Goal: Task Accomplishment & Management: Manage account settings

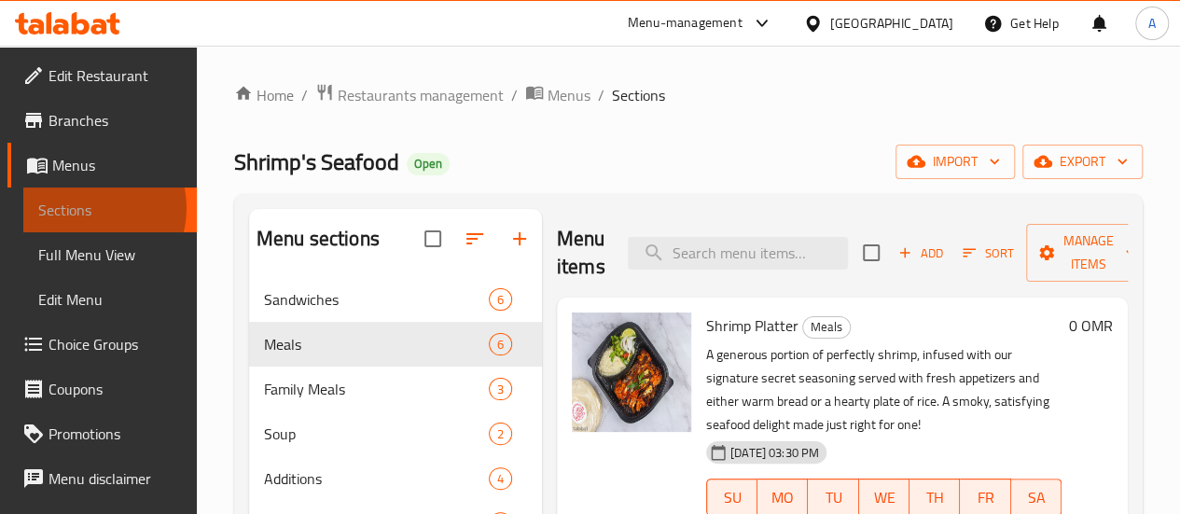
click at [84, 210] on span "Sections" at bounding box center [110, 210] width 144 height 22
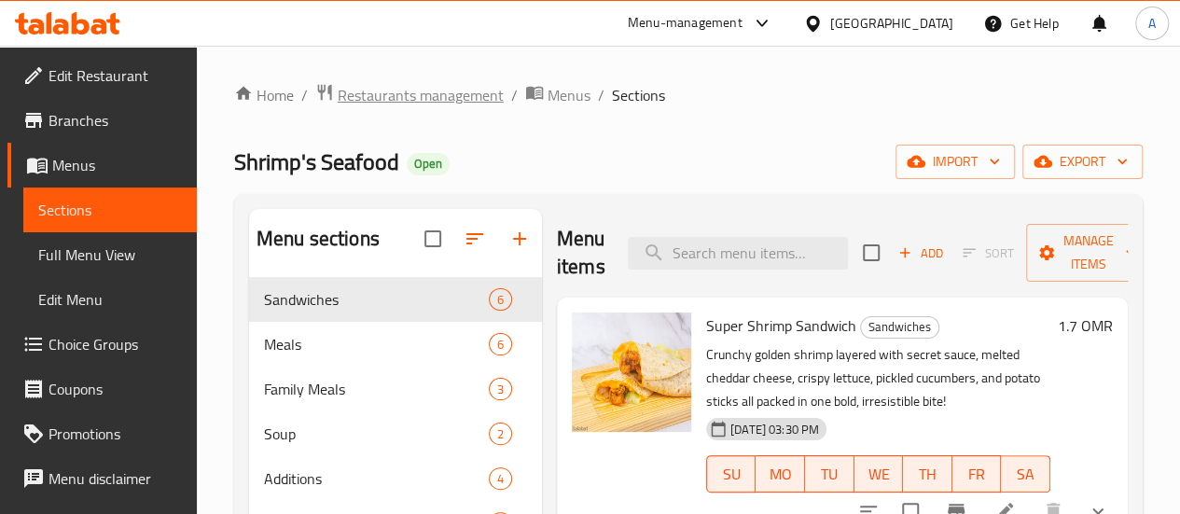
click at [449, 92] on span "Restaurants management" at bounding box center [421, 95] width 166 height 22
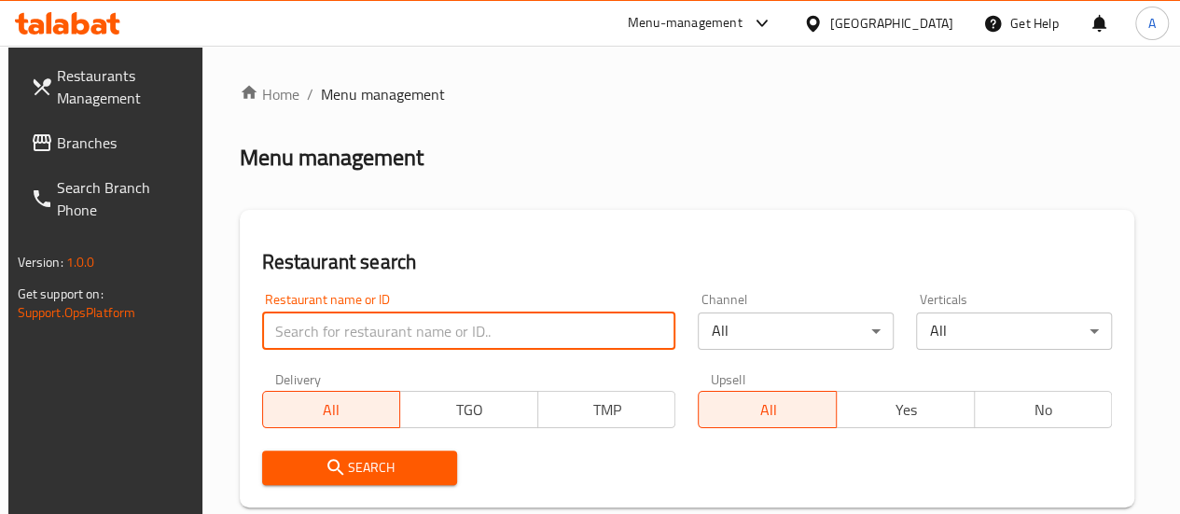
click at [340, 337] on input "search" at bounding box center [469, 330] width 414 height 37
type input "al jood"
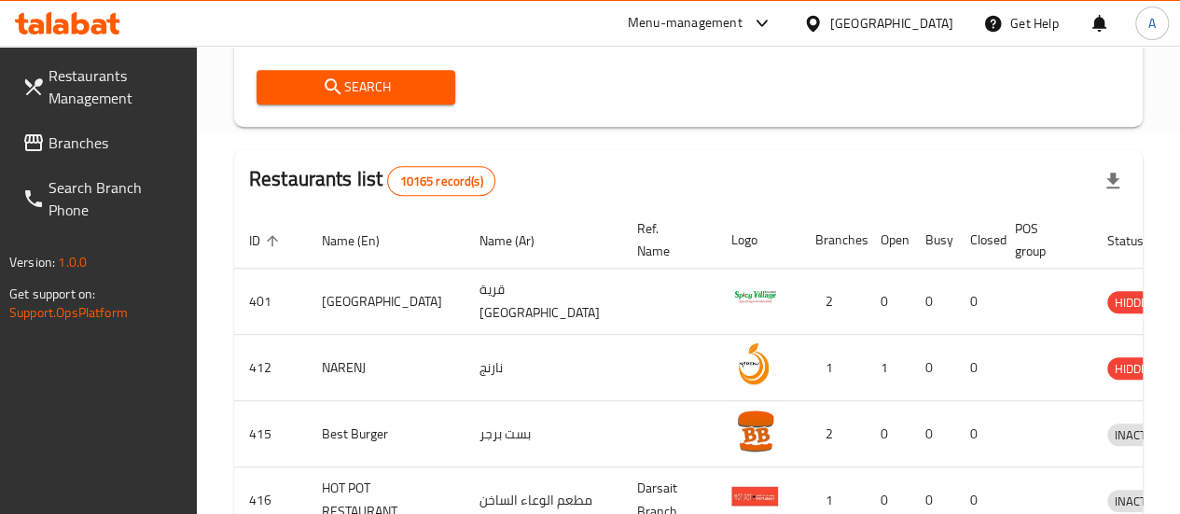
scroll to position [187, 0]
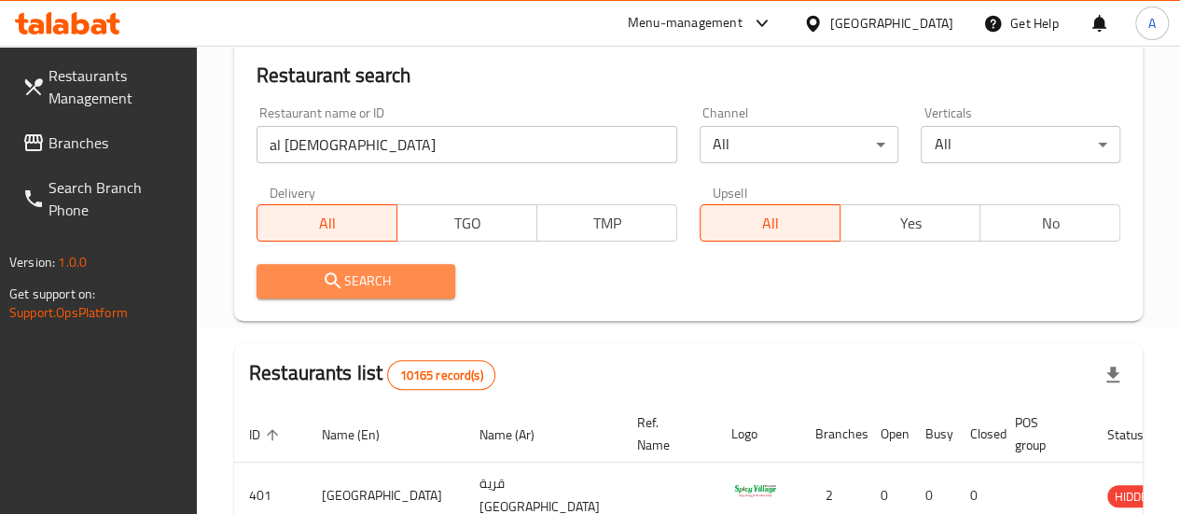
click at [365, 279] on span "Search" at bounding box center [356, 280] width 170 height 23
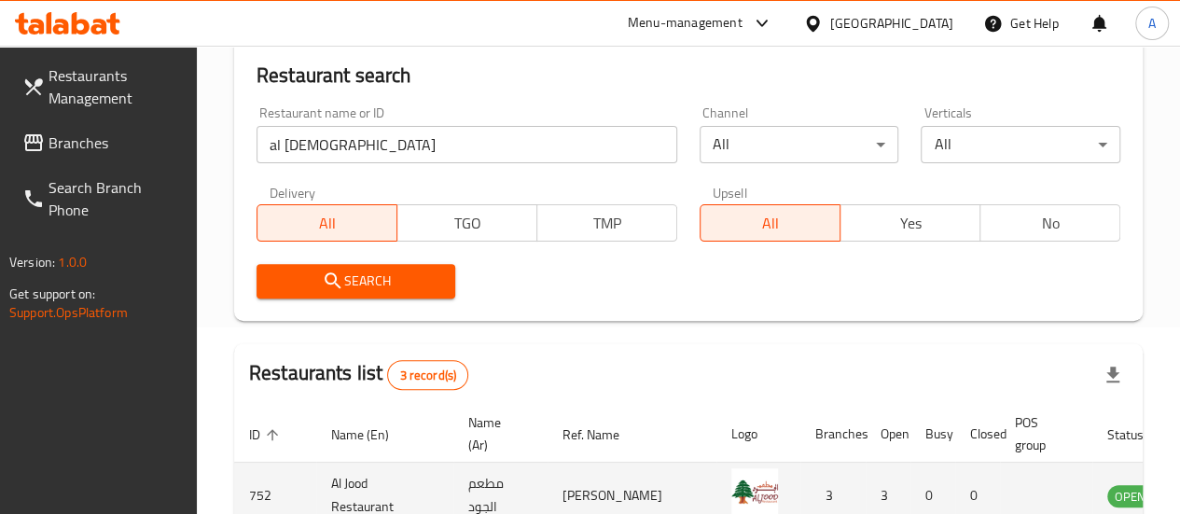
scroll to position [466, 0]
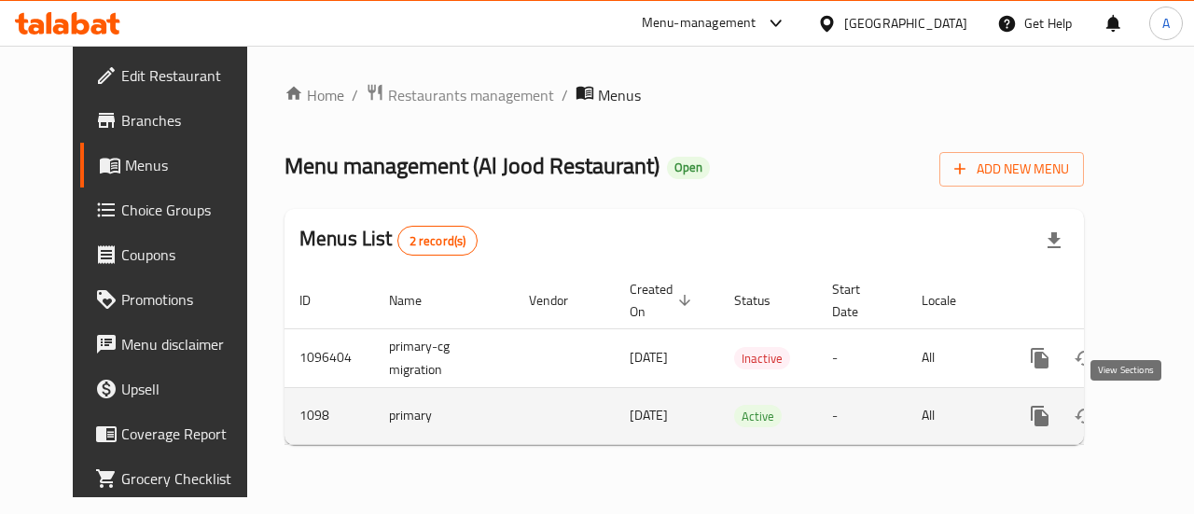
click at [1163, 424] on icon "enhanced table" at bounding box center [1174, 416] width 22 height 22
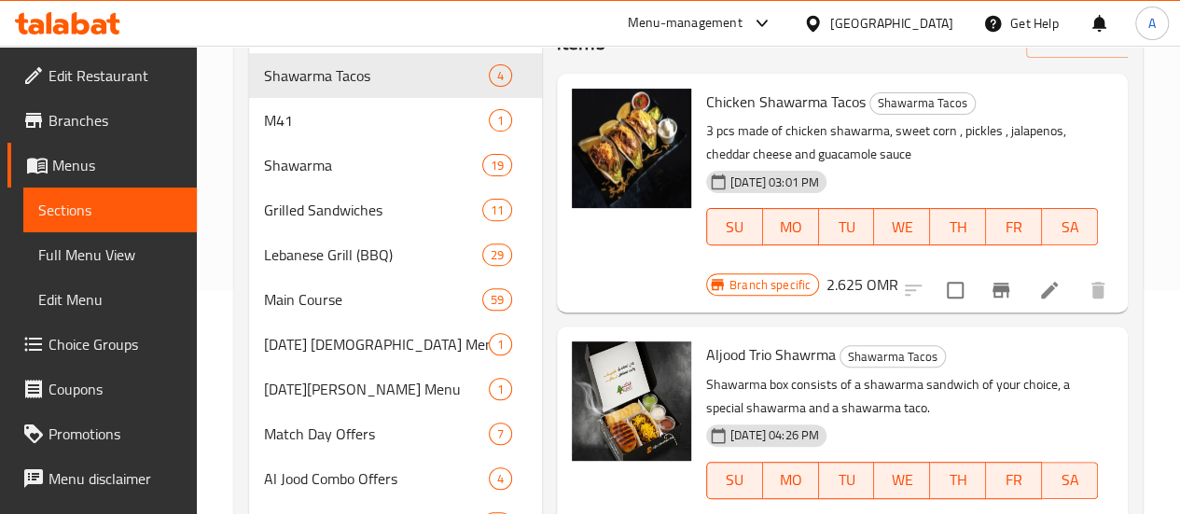
scroll to position [187, 0]
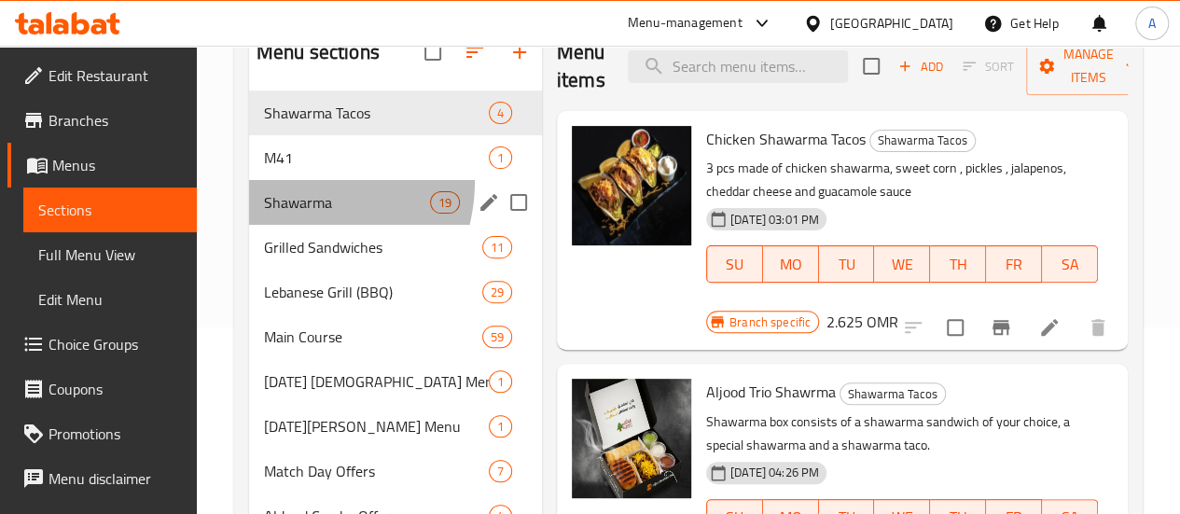
click at [281, 208] on div "Shawarma 19" at bounding box center [395, 202] width 293 height 45
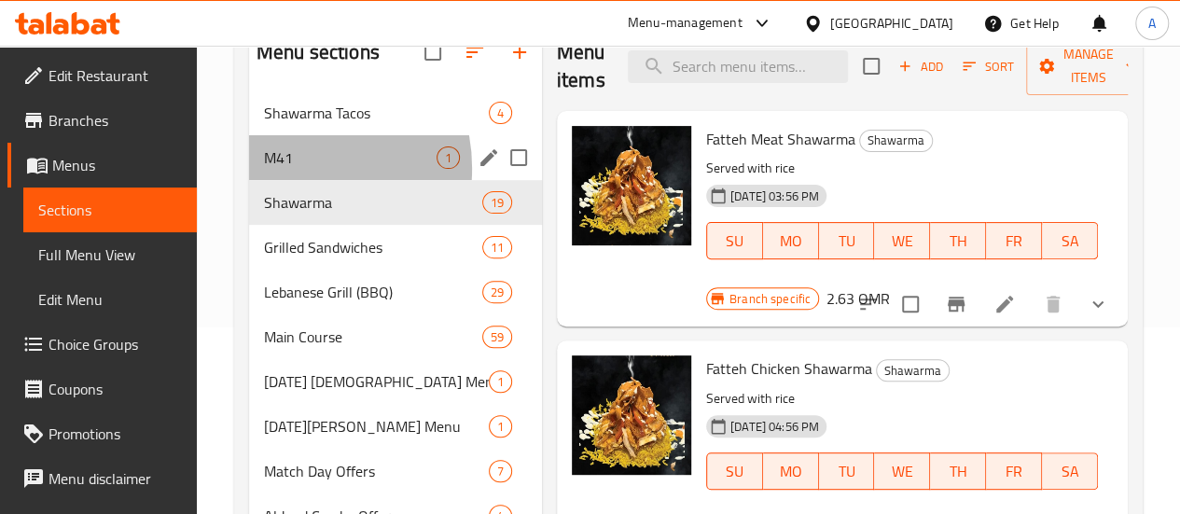
click at [285, 180] on div "M41 1" at bounding box center [395, 157] width 293 height 45
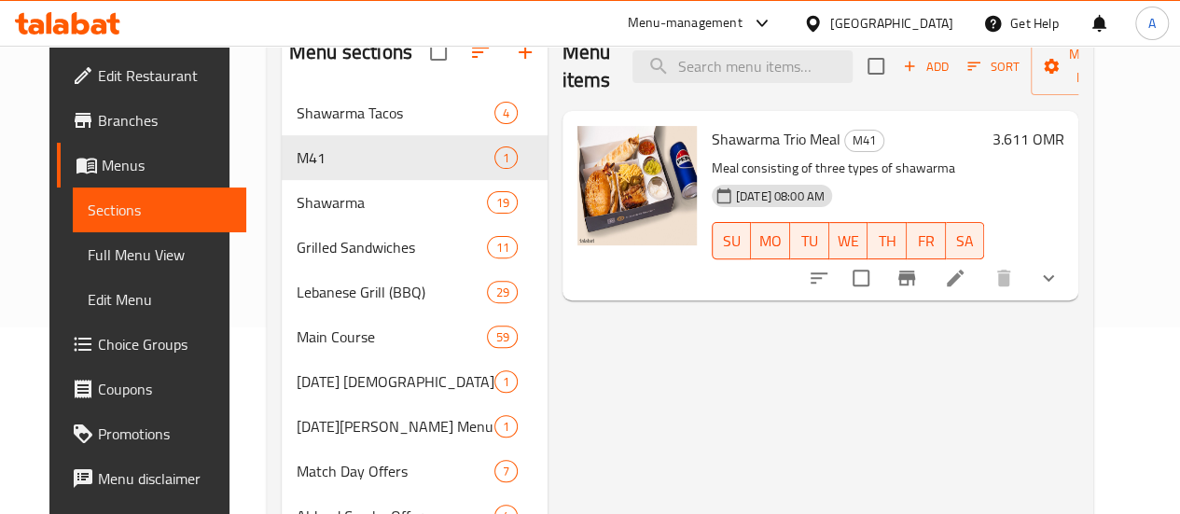
click at [966, 286] on icon at bounding box center [955, 278] width 22 height 22
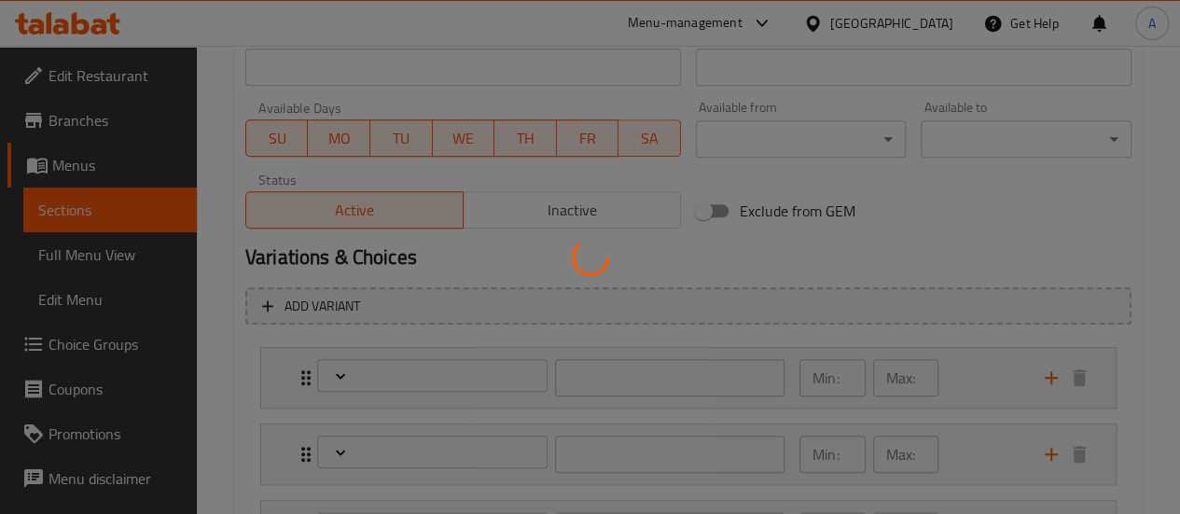
type input "نوعية شاورما"
type input "1"
type input "اختيارك من التاكو"
type input "1"
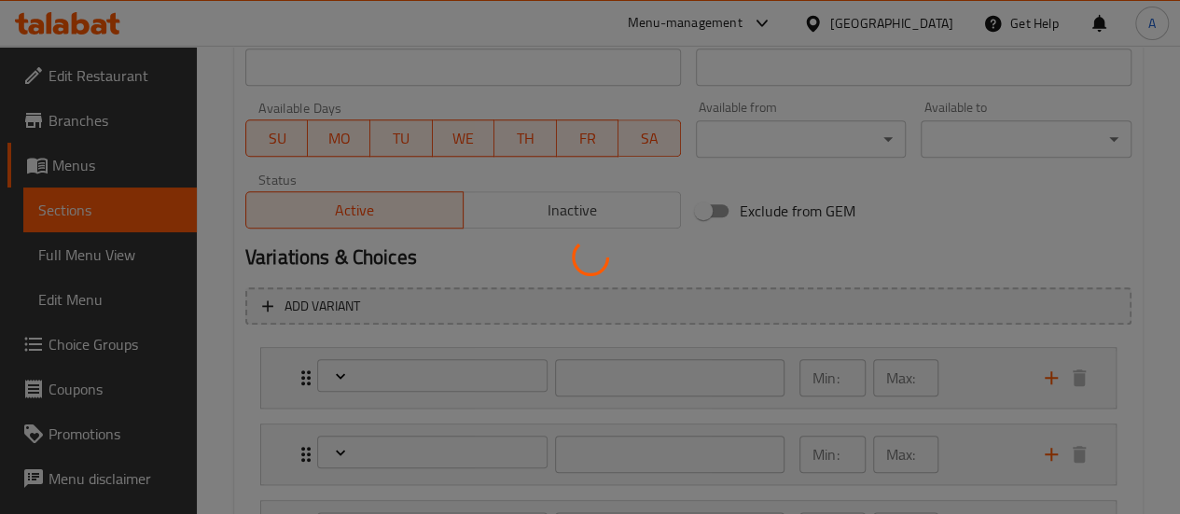
type input "1"
type input "نوعية الجود سبيشيل شاورما"
type input "1"
type input "نوعية مشروب غازية"
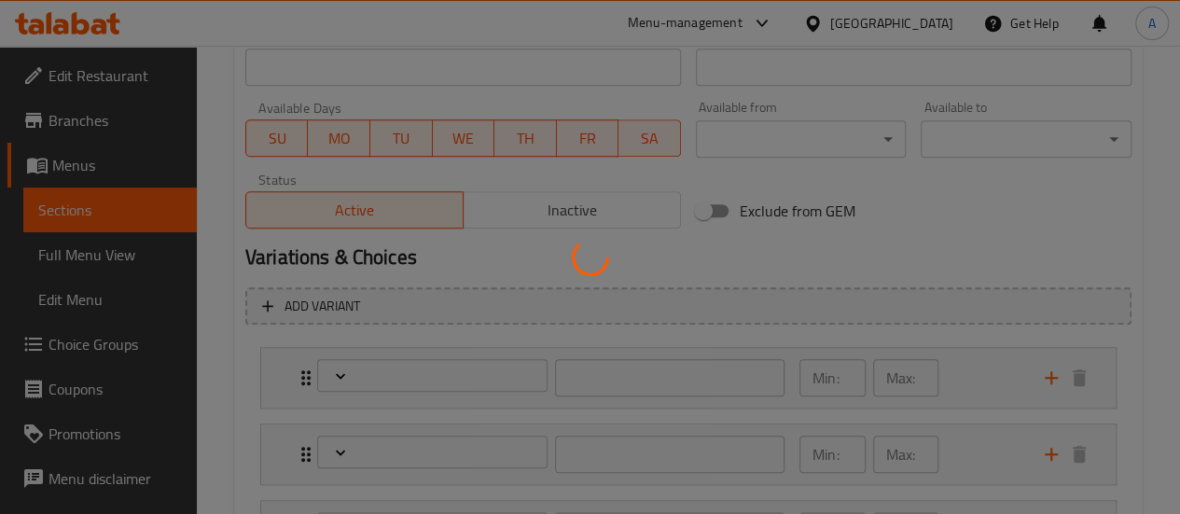
type input "1"
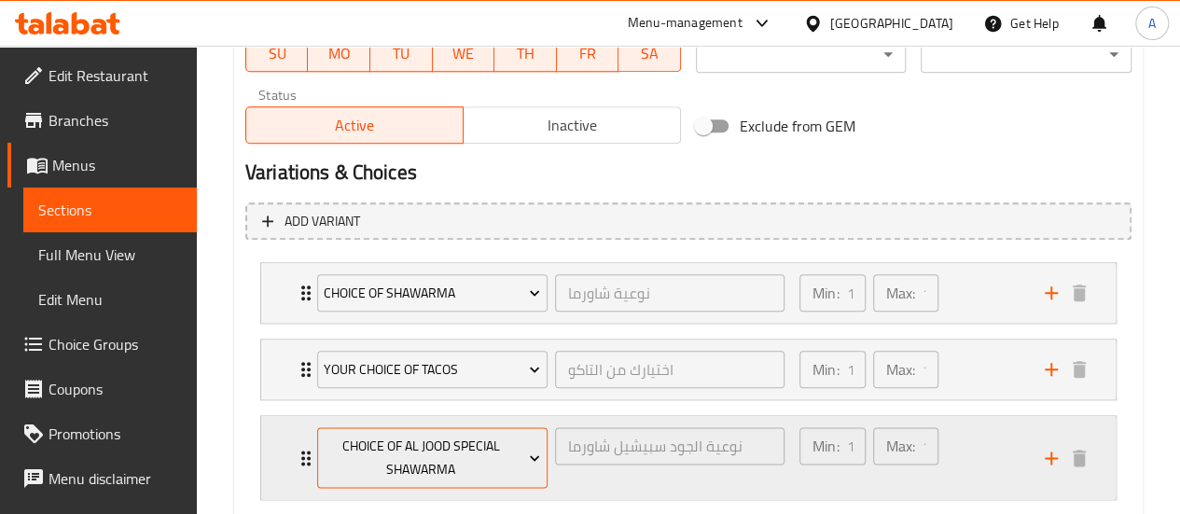
scroll to position [1017, 0]
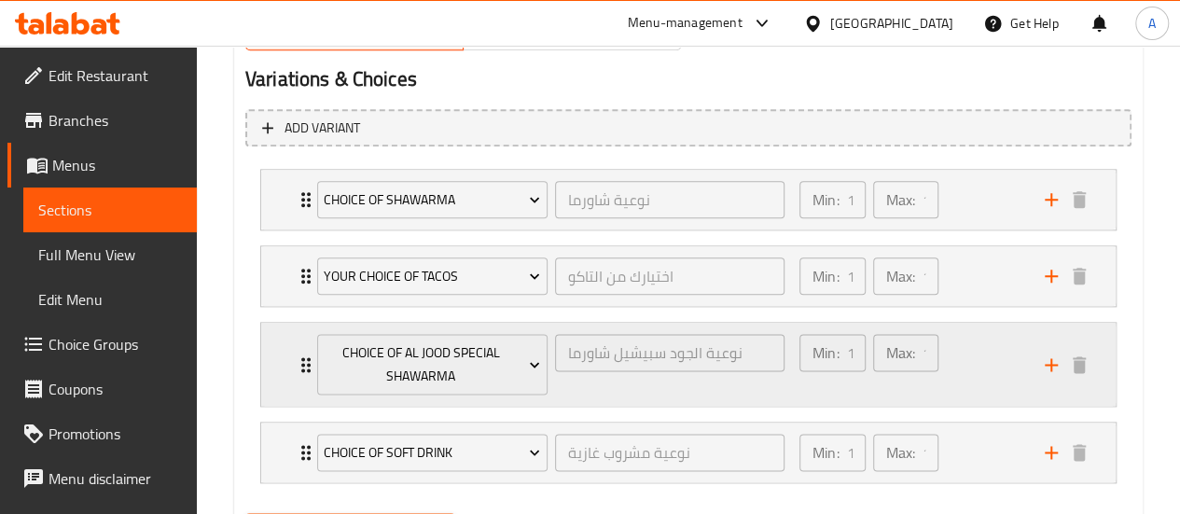
click at [821, 346] on p "Min:" at bounding box center [825, 352] width 26 height 22
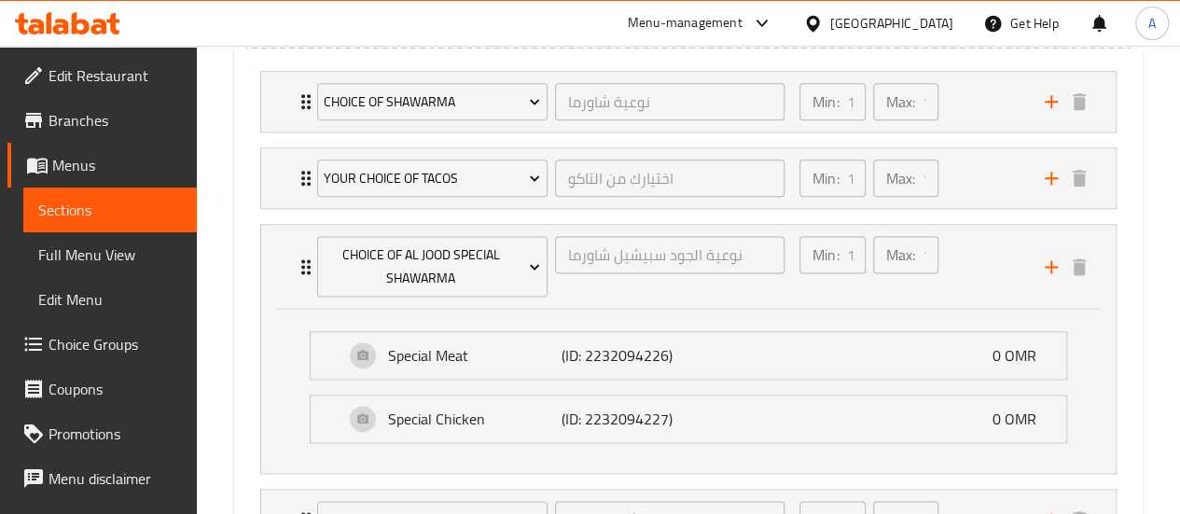
scroll to position [1204, 0]
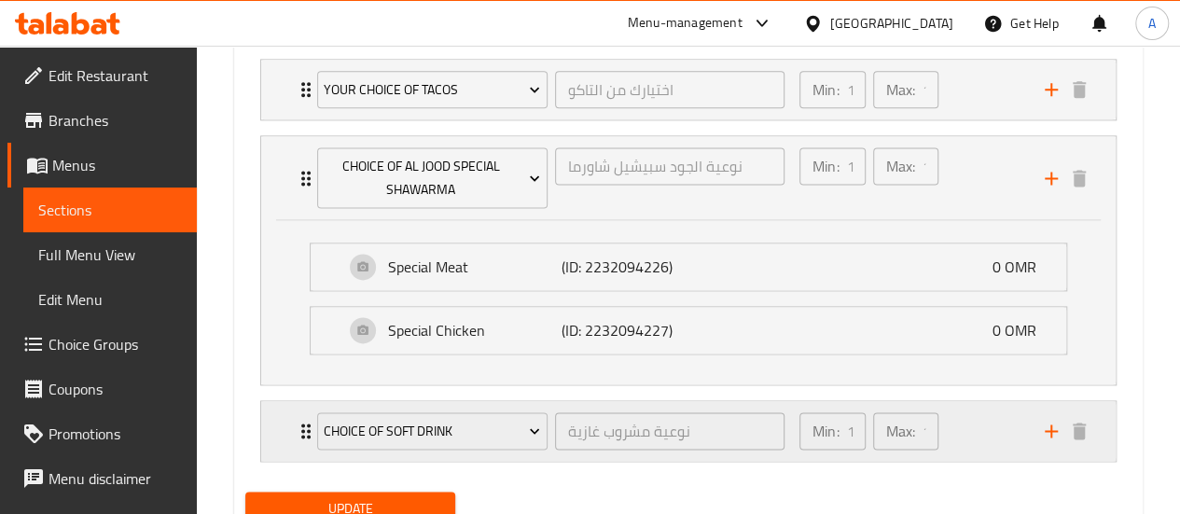
click at [957, 420] on div "Min: 1 ​ Max: 1 ​" at bounding box center [910, 431] width 245 height 60
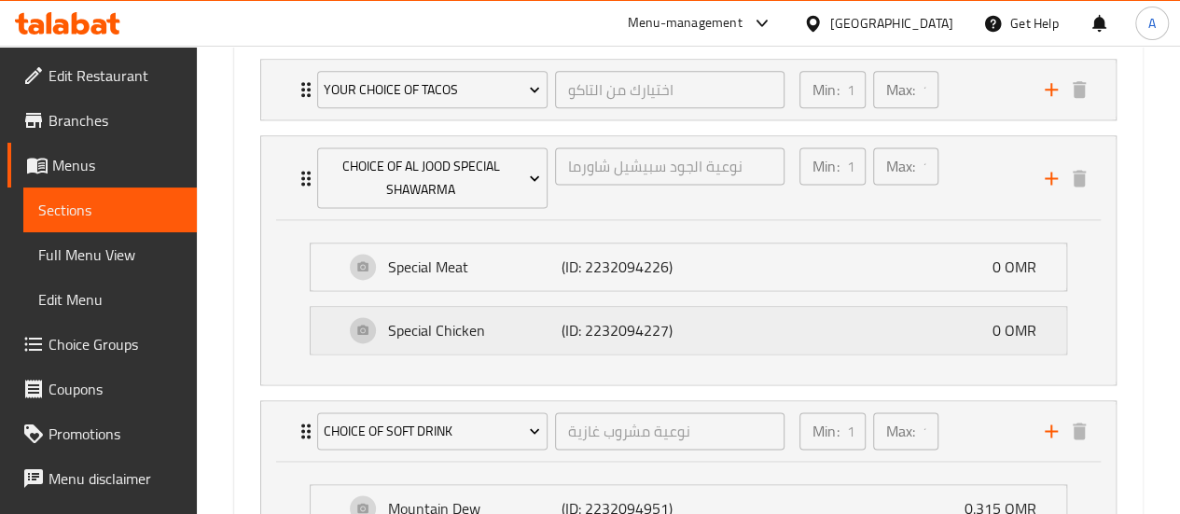
click at [897, 309] on div "Special Chicken (ID: 2232094227) 0 OMR" at bounding box center [693, 330] width 699 height 47
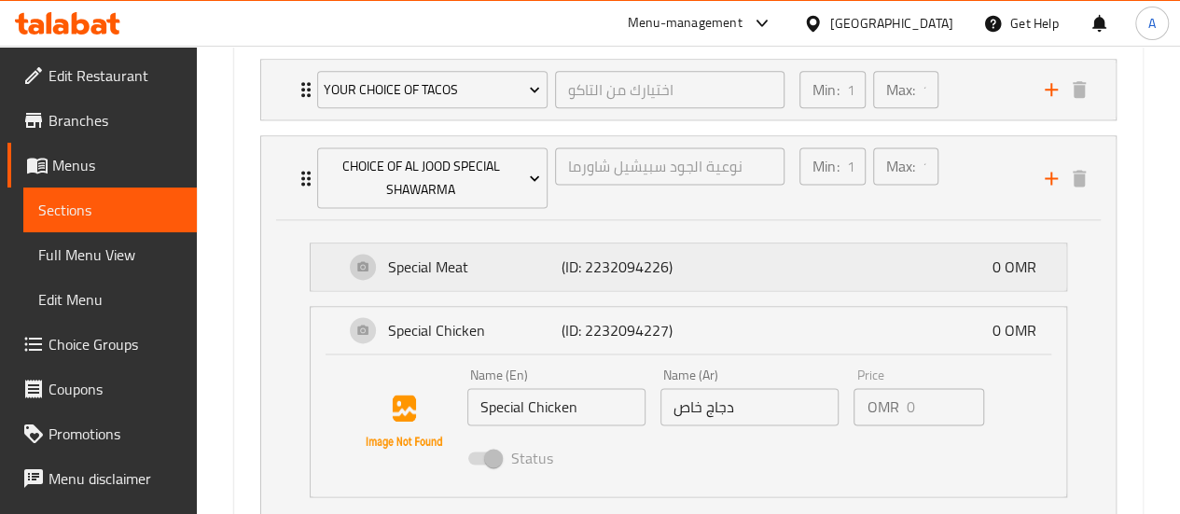
scroll to position [1297, 0]
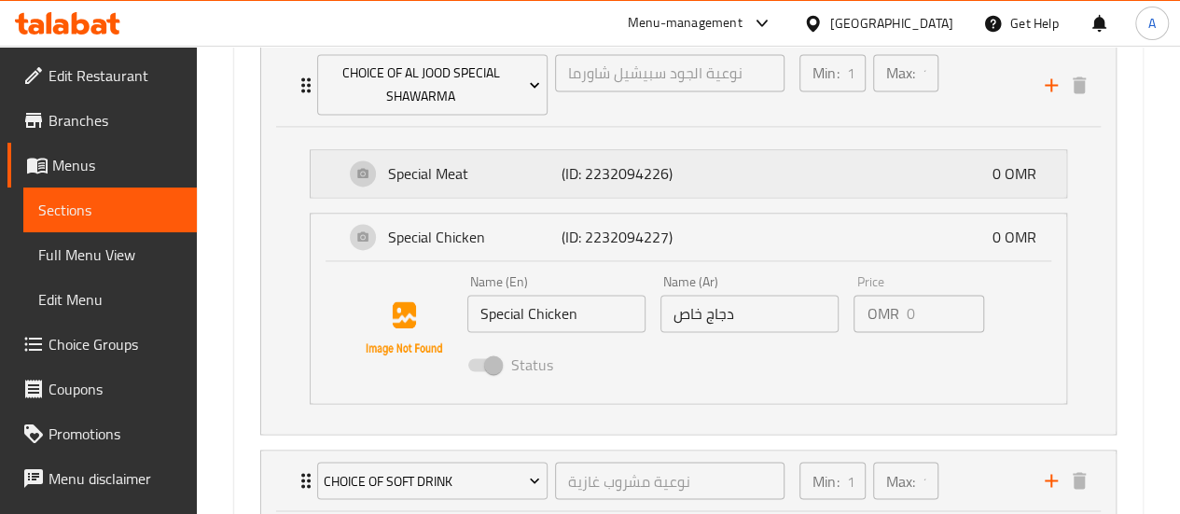
click at [891, 193] on div "Special Meat (ID: 2232094226) 0 OMR" at bounding box center [693, 173] width 699 height 47
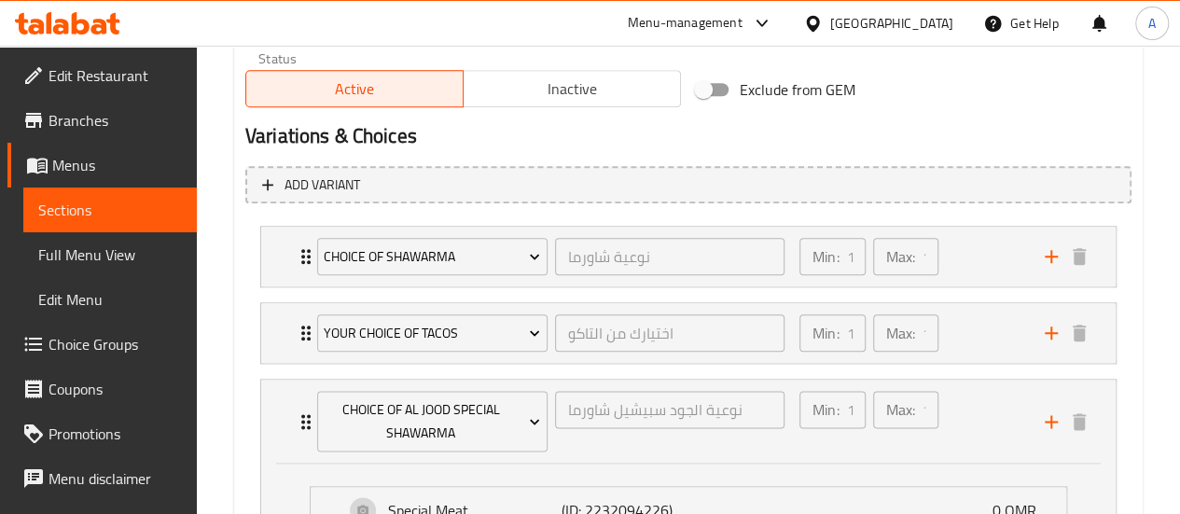
scroll to position [1017, 0]
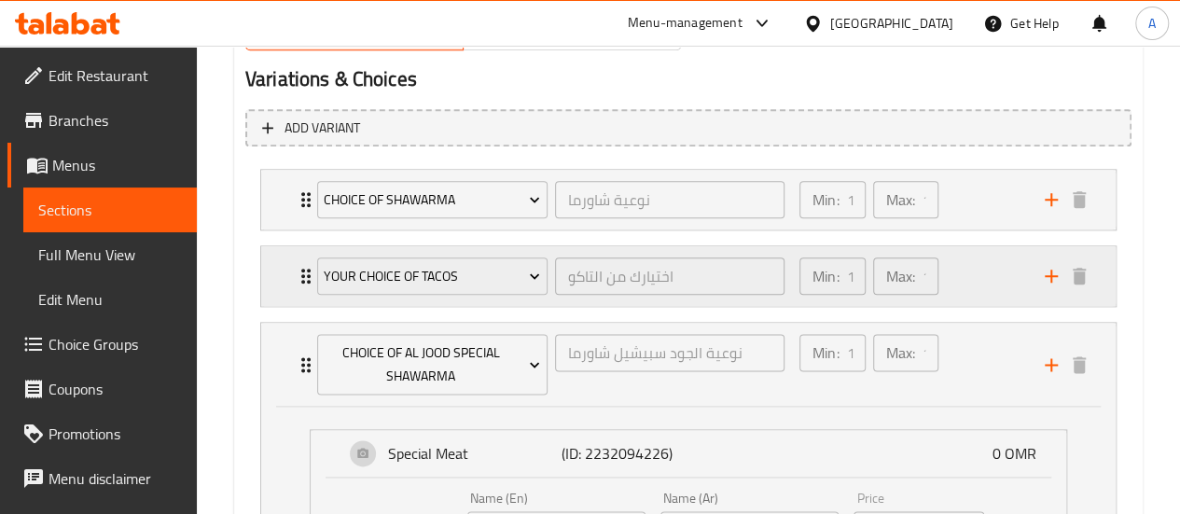
click at [974, 262] on div "Min: 1 ​ Max: 1 ​" at bounding box center [910, 276] width 245 height 60
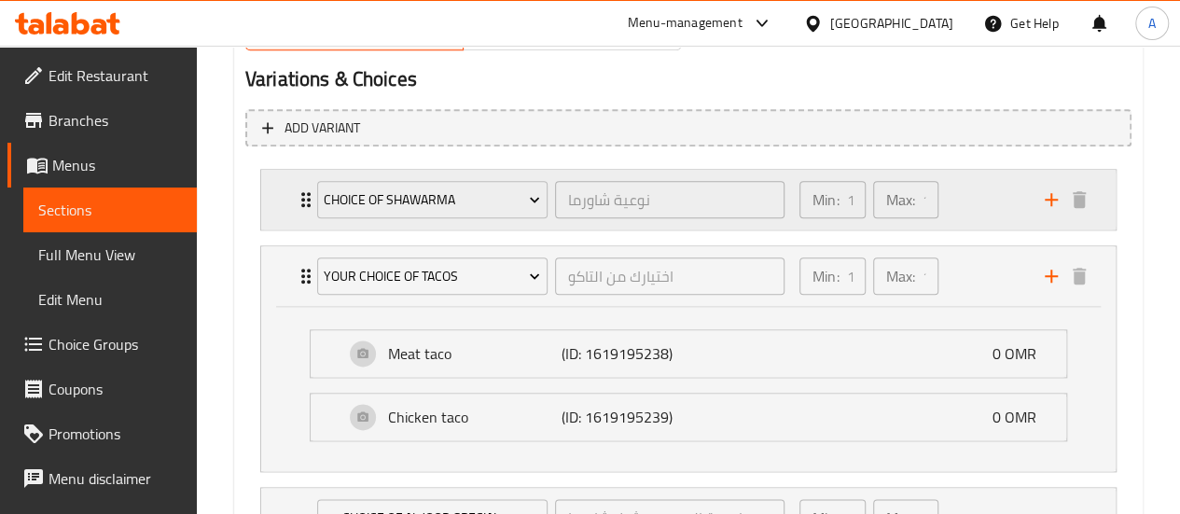
click at [957, 224] on div "Min: 1 ​ Max: 1 ​" at bounding box center [910, 200] width 245 height 60
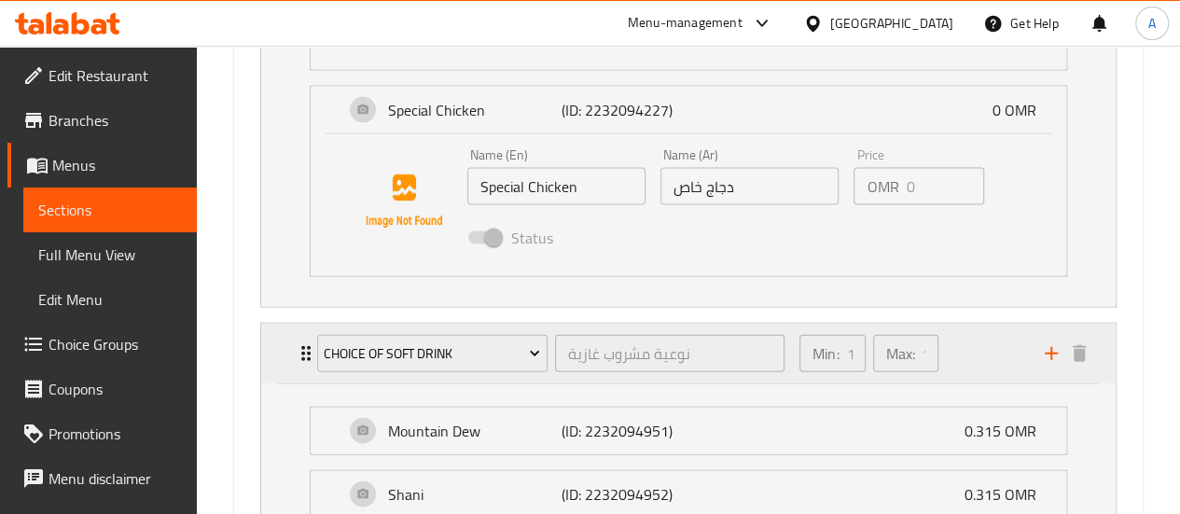
scroll to position [1869, 0]
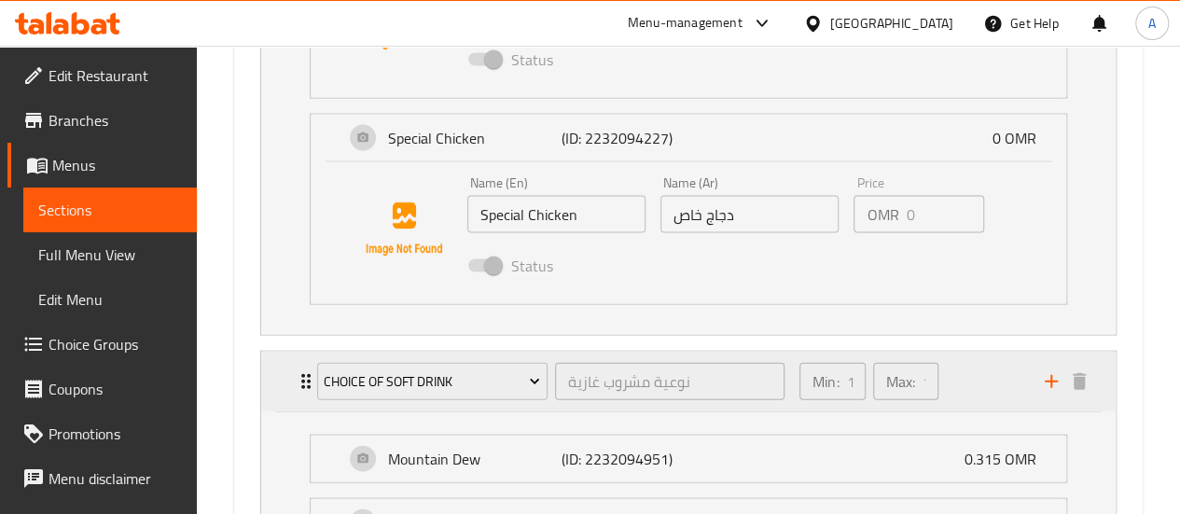
click at [984, 365] on div "Min: 1 ​ Max: 1 ​" at bounding box center [910, 382] width 245 height 60
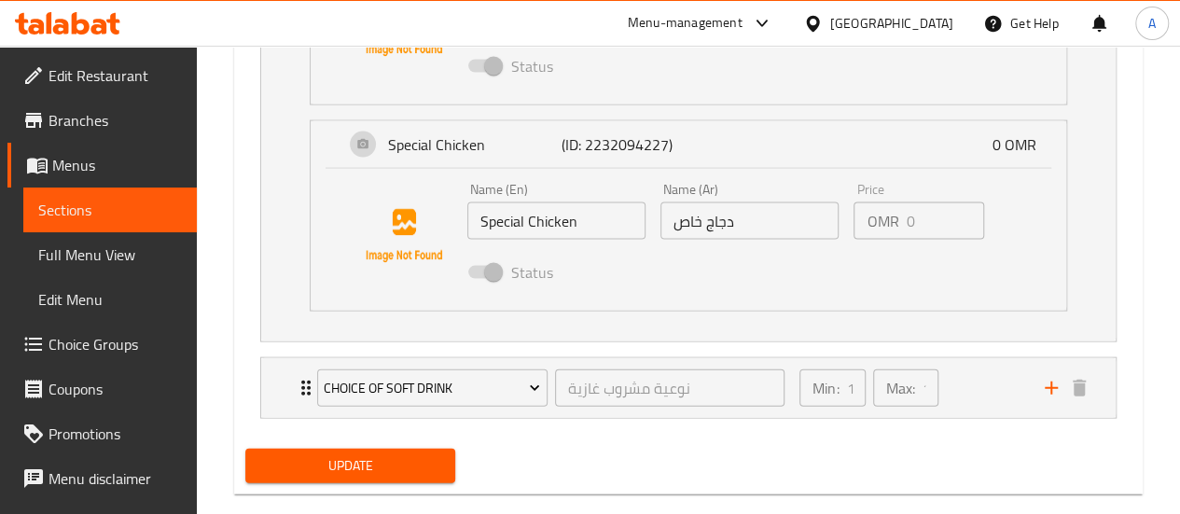
scroll to position [1589, 0]
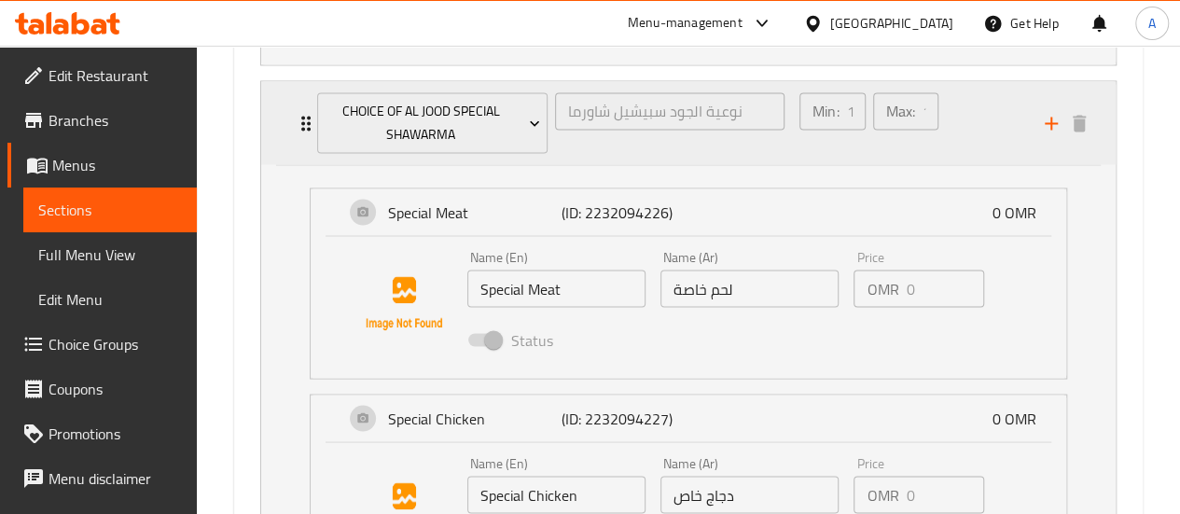
click at [945, 97] on div "Min: 1 ​ Max: 1 ​" at bounding box center [868, 123] width 153 height 76
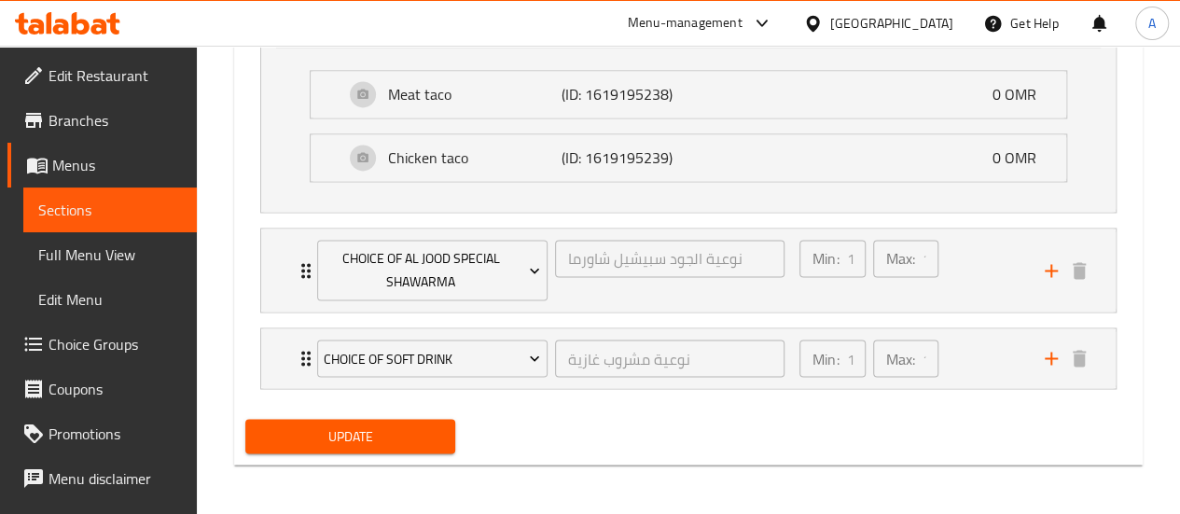
click at [961, 102] on ul "Meat taco (ID: 1619195238) 0 OMR Name (En) Meat taco Name (En) Name (Ar) تاكو ل…" at bounding box center [688, 126] width 787 height 142
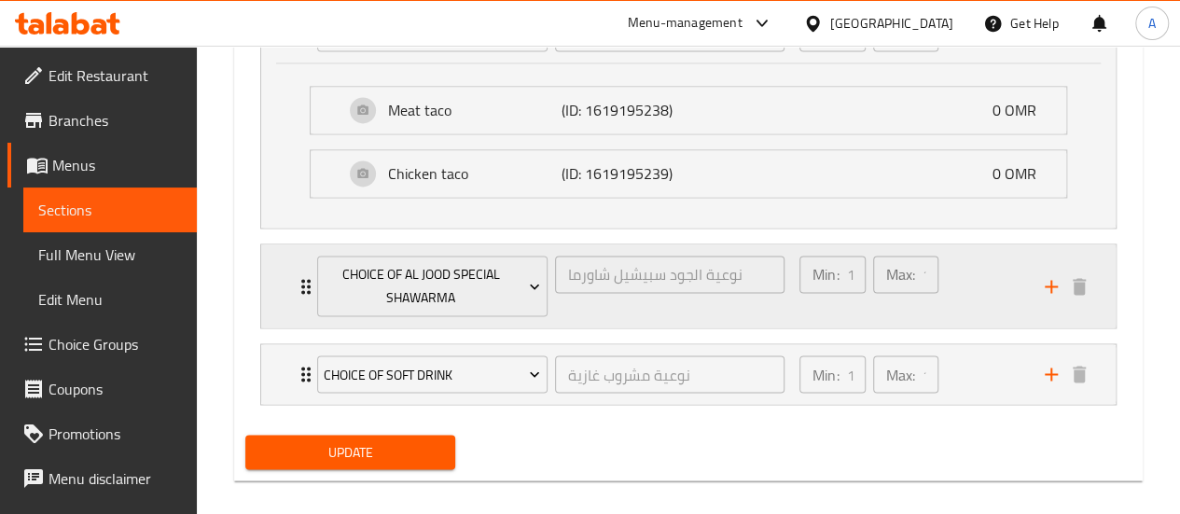
scroll to position [1438, 0]
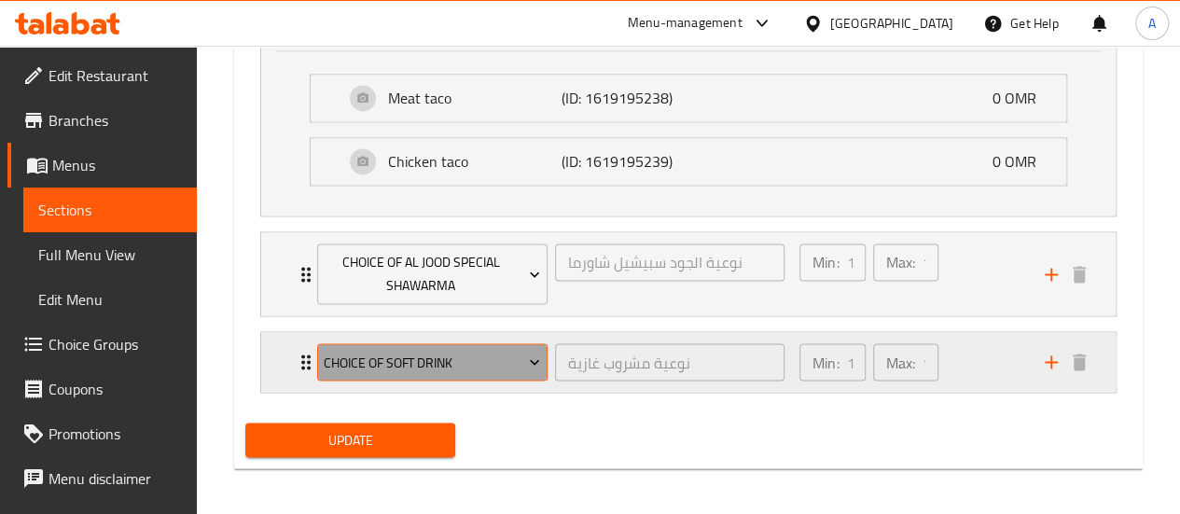
click at [380, 352] on span "Choice of Soft Drink" at bounding box center [432, 362] width 216 height 23
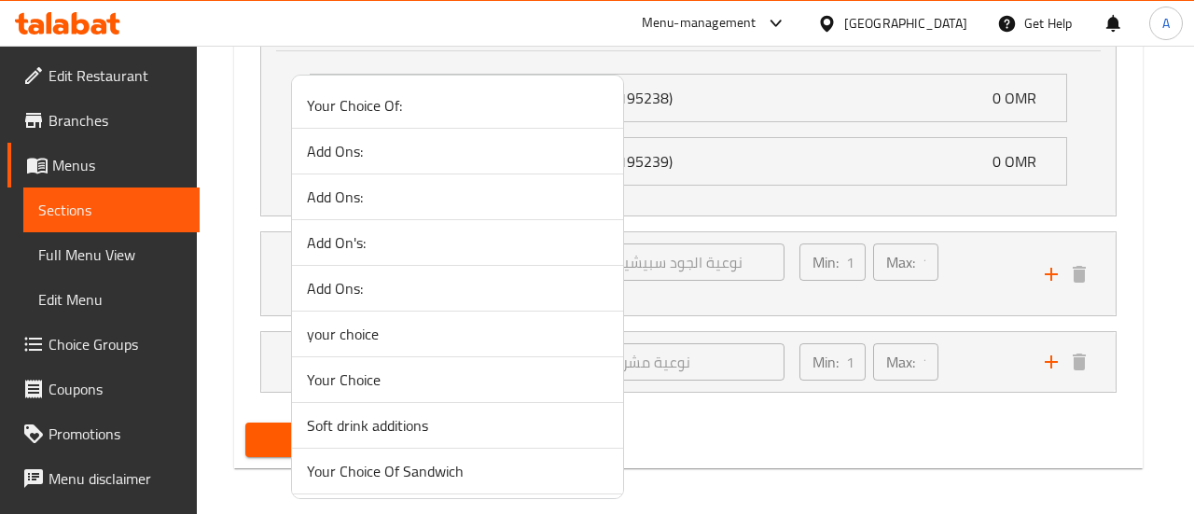
click at [947, 343] on div at bounding box center [597, 257] width 1194 height 514
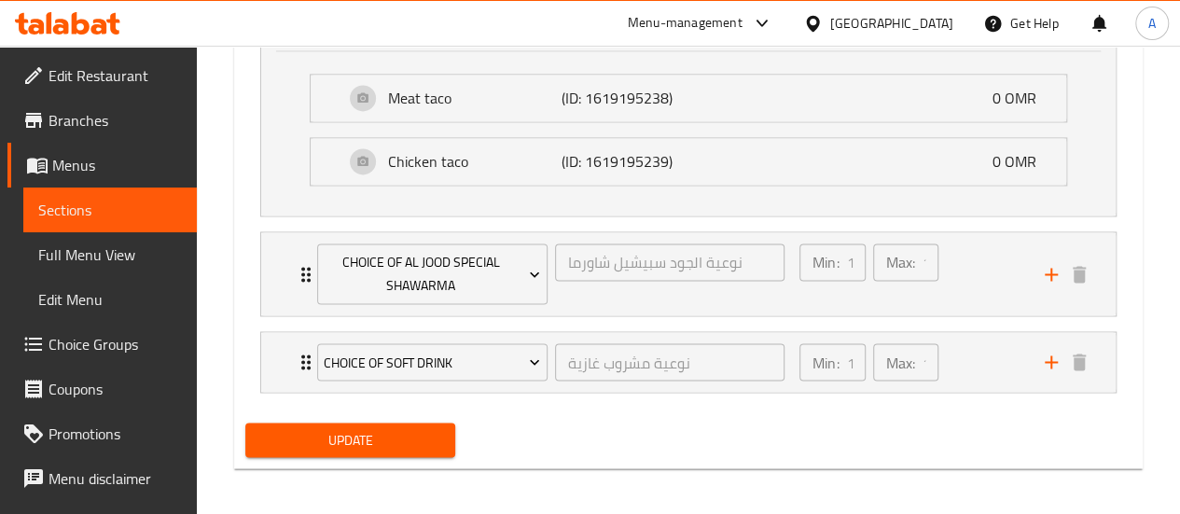
click at [947, 343] on div "Min: 1 ​ Max: 1 ​" at bounding box center [910, 362] width 245 height 60
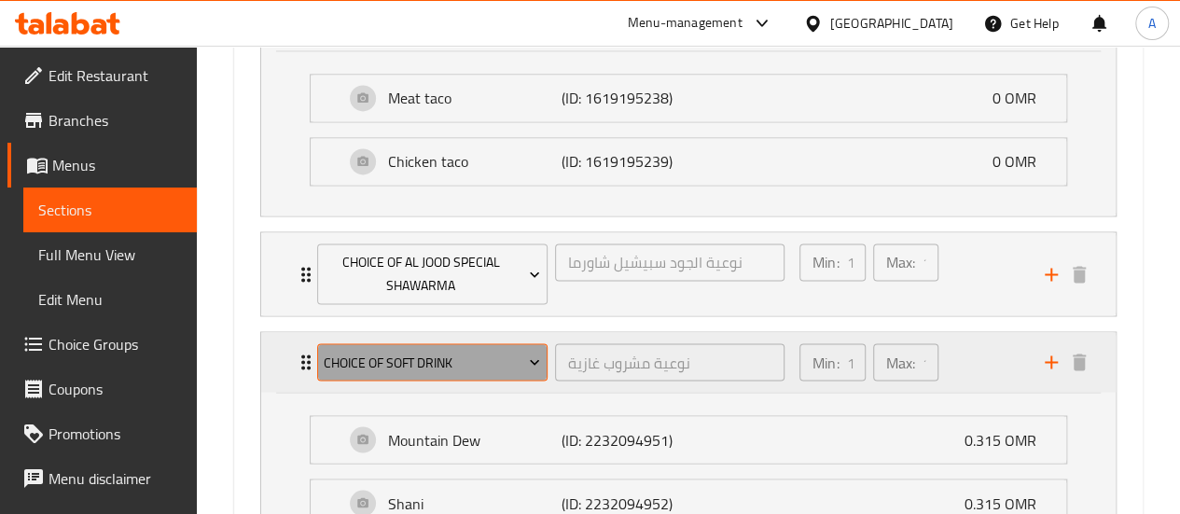
click at [412, 351] on span "Choice of Soft Drink" at bounding box center [432, 362] width 216 height 23
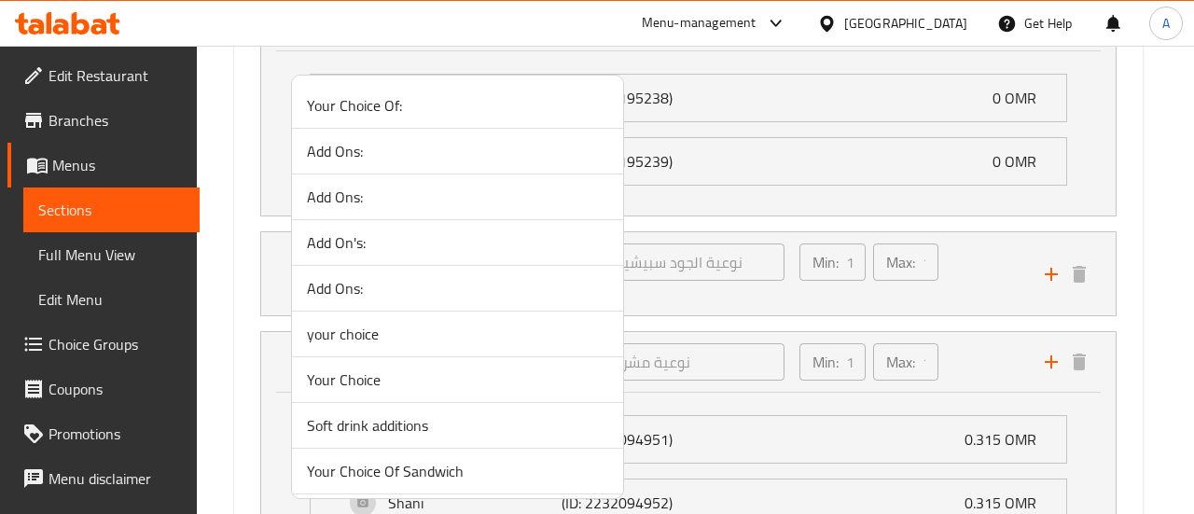
click at [831, 359] on div at bounding box center [597, 257] width 1194 height 514
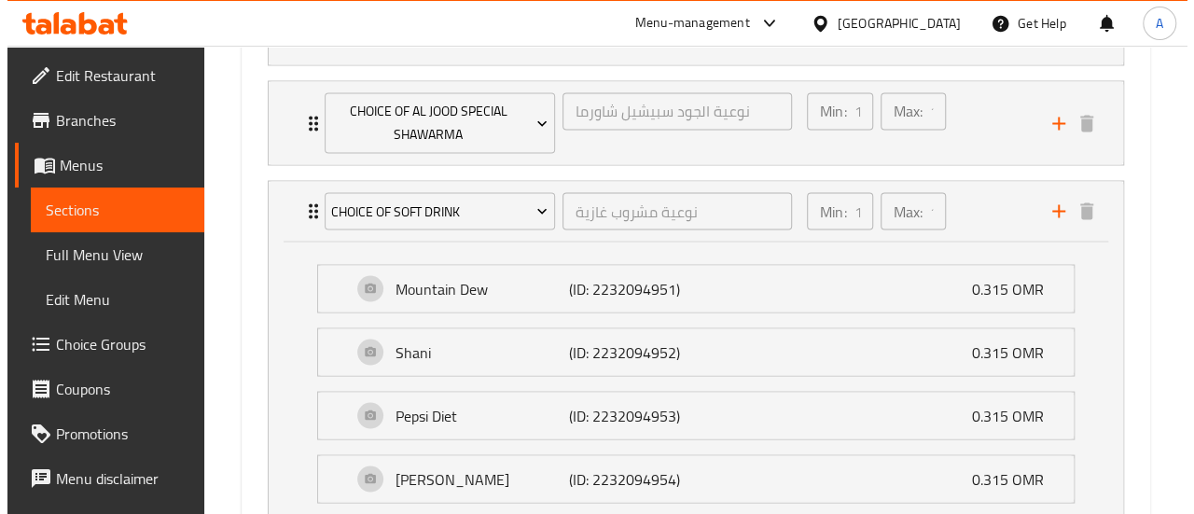
scroll to position [1527, 0]
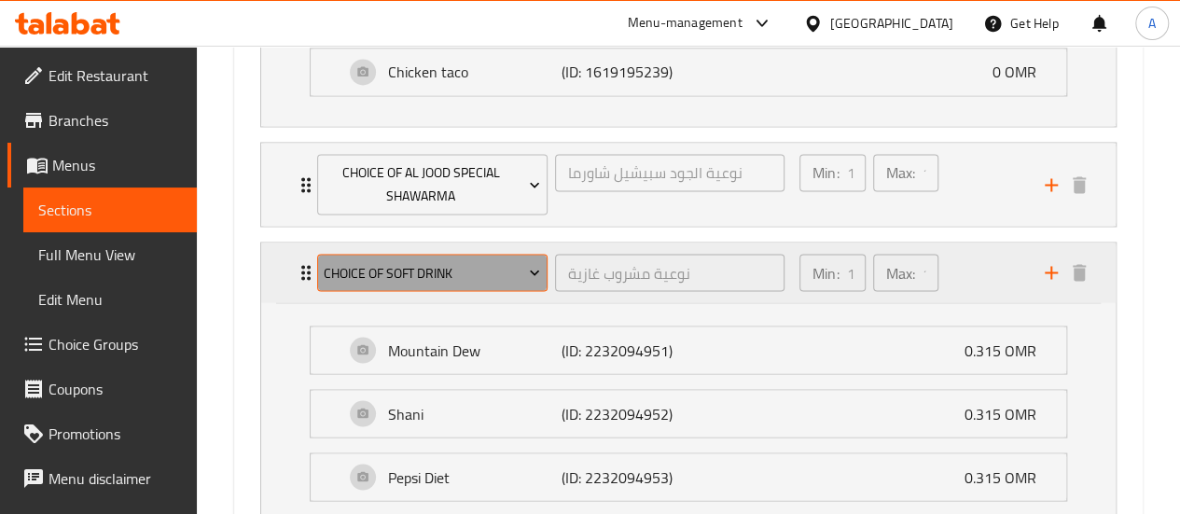
click at [511, 274] on span "Choice of Soft Drink" at bounding box center [432, 272] width 216 height 23
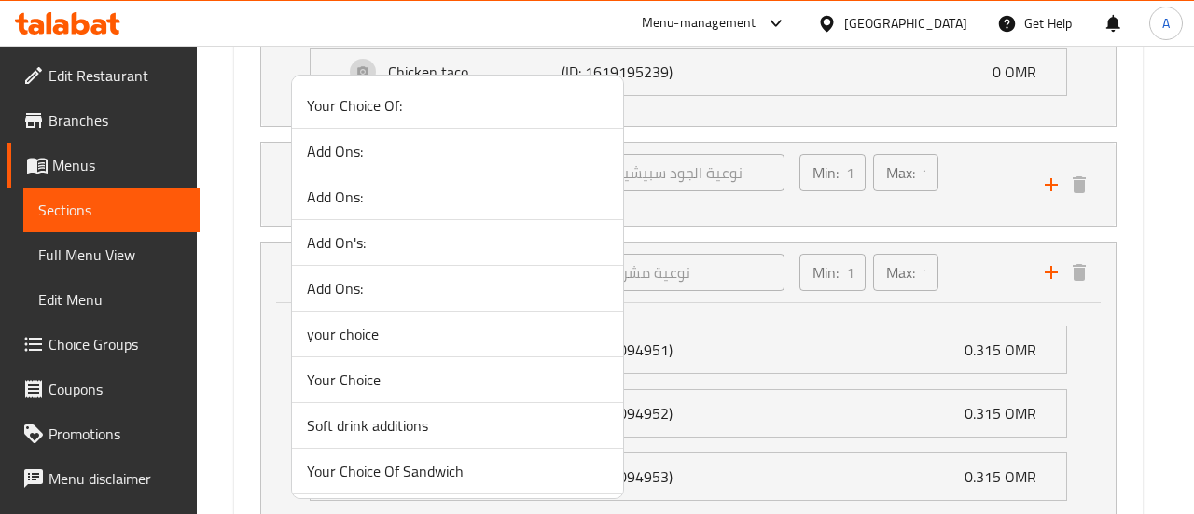
click at [401, 180] on li "Add Ons:" at bounding box center [457, 197] width 331 height 46
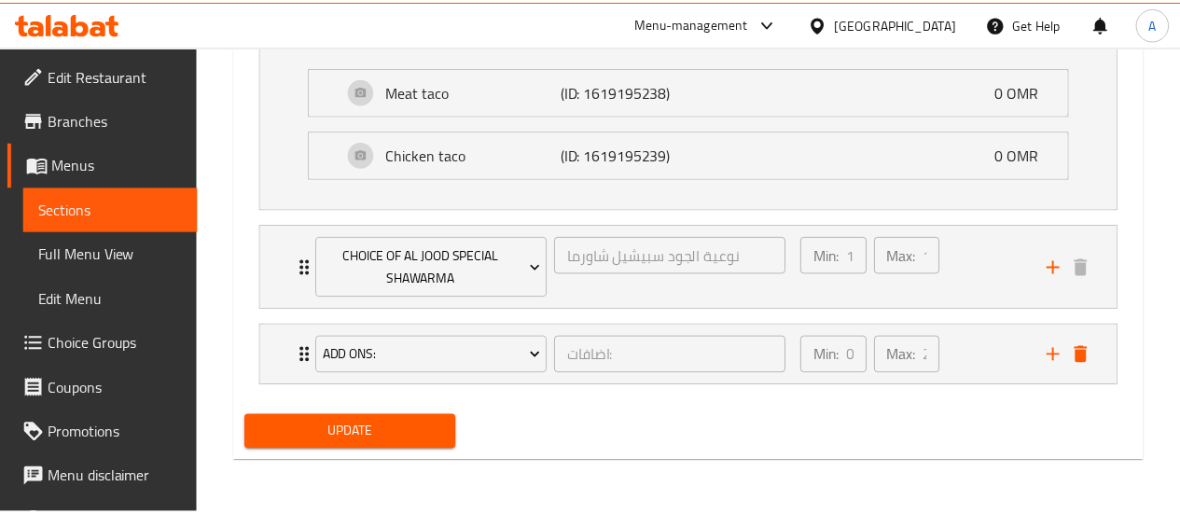
scroll to position [1438, 0]
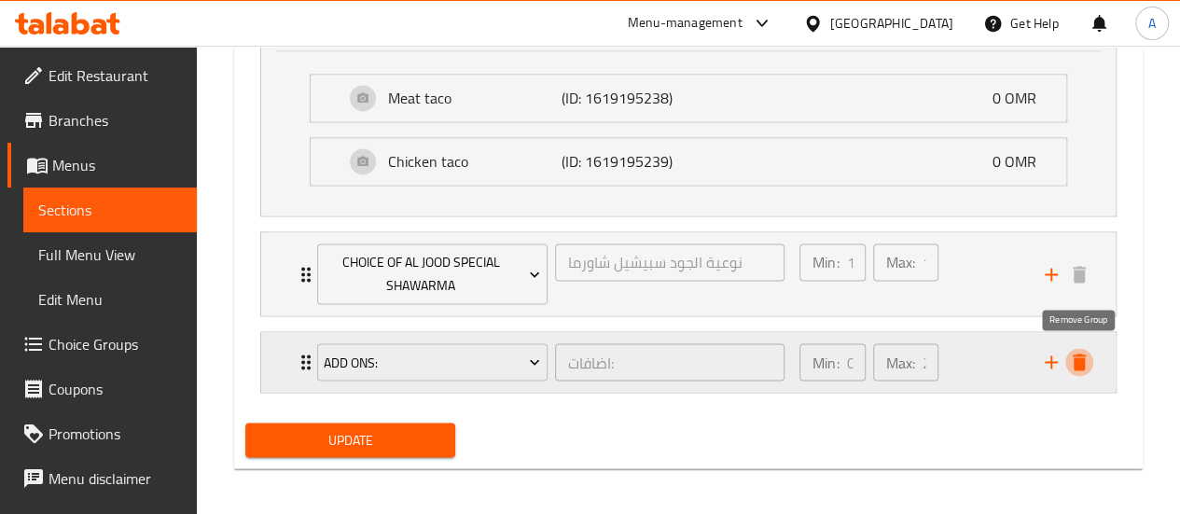
click at [1087, 351] on icon "delete" at bounding box center [1079, 362] width 22 height 22
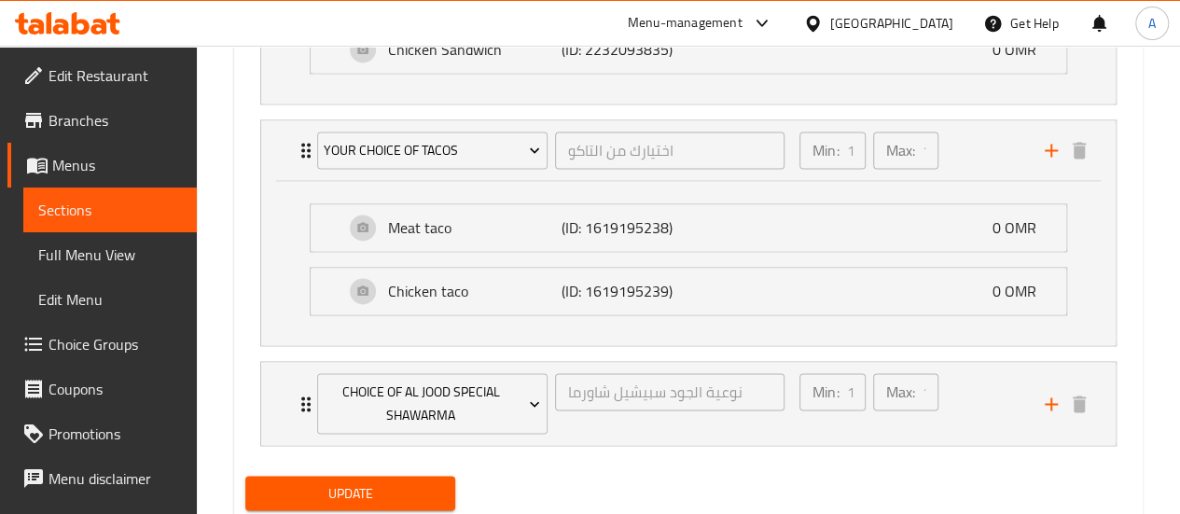
scroll to position [1362, 0]
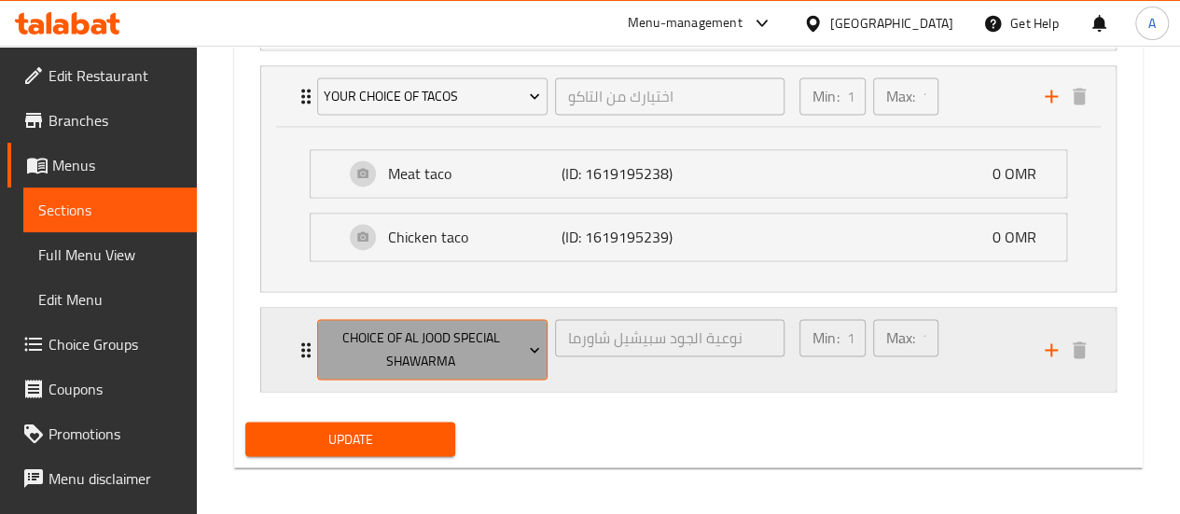
click at [501, 339] on span "Choice of Al Jood Special Shawarma" at bounding box center [432, 349] width 216 height 47
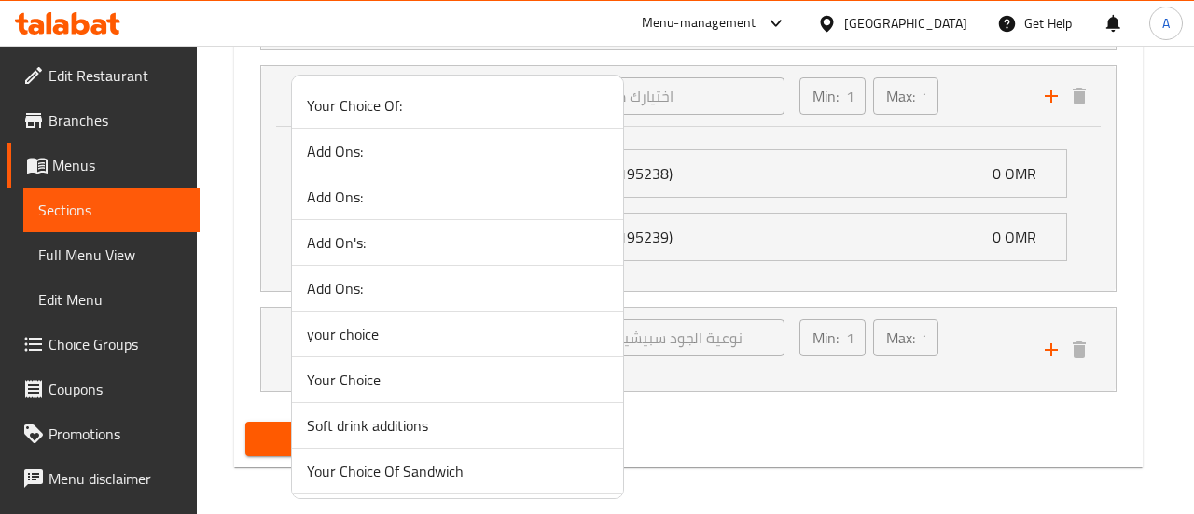
click at [683, 378] on div at bounding box center [597, 257] width 1194 height 514
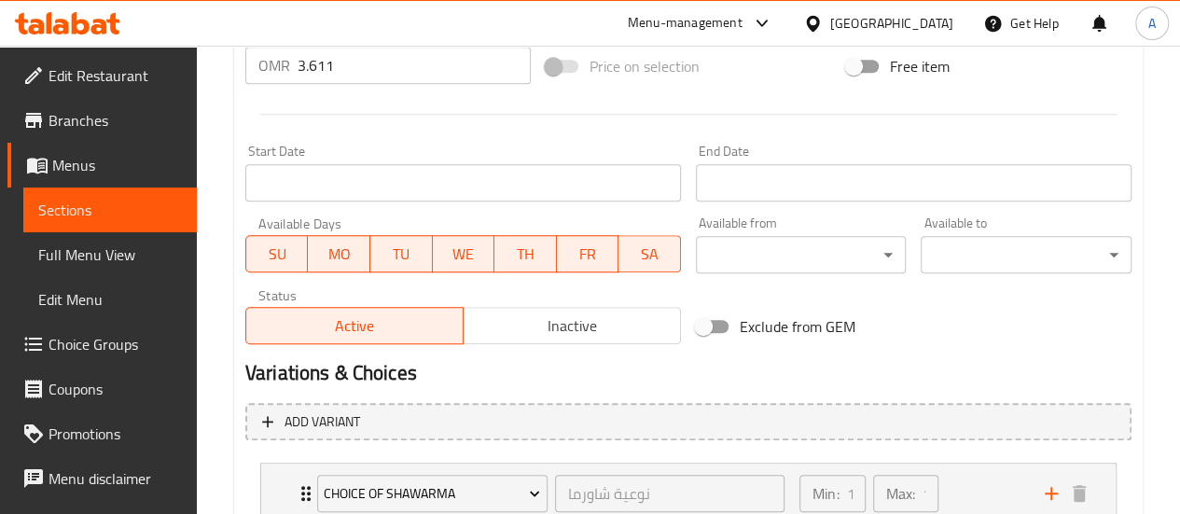
scroll to position [723, 0]
click at [151, 340] on span "Choice Groups" at bounding box center [114, 344] width 133 height 22
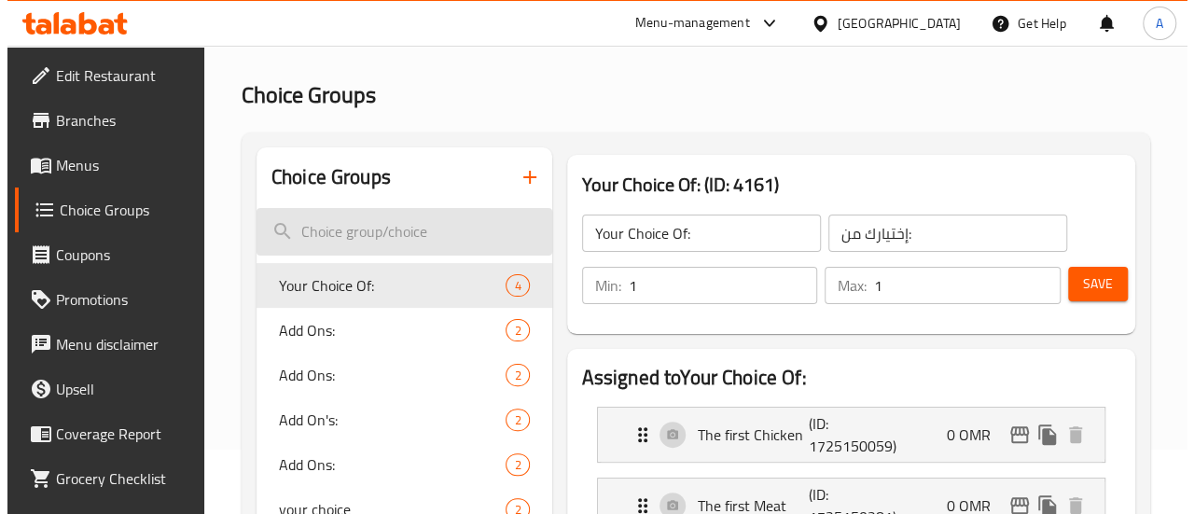
scroll to position [93, 0]
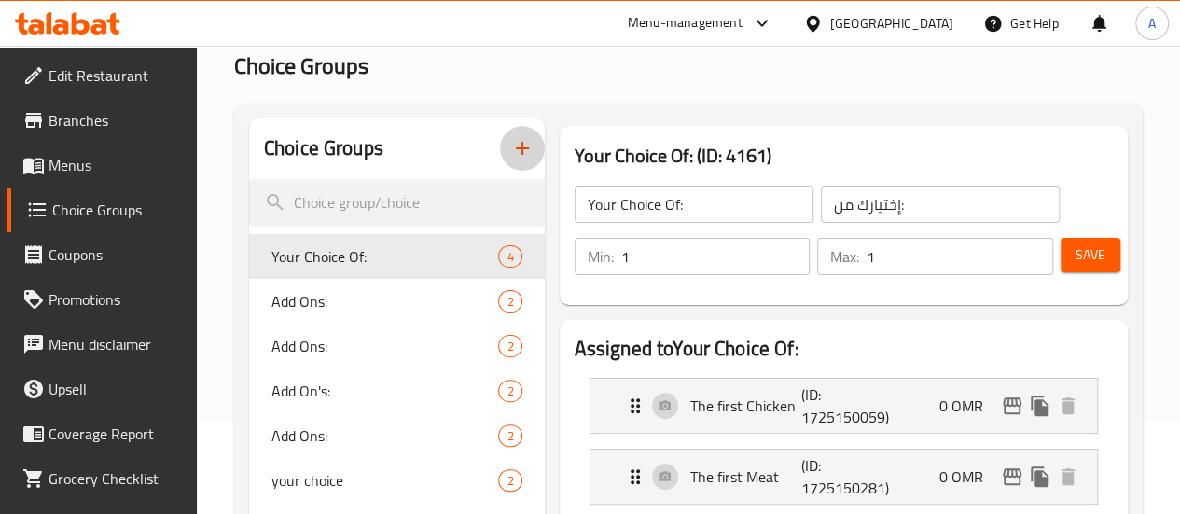
click at [500, 151] on button "button" at bounding box center [522, 148] width 45 height 45
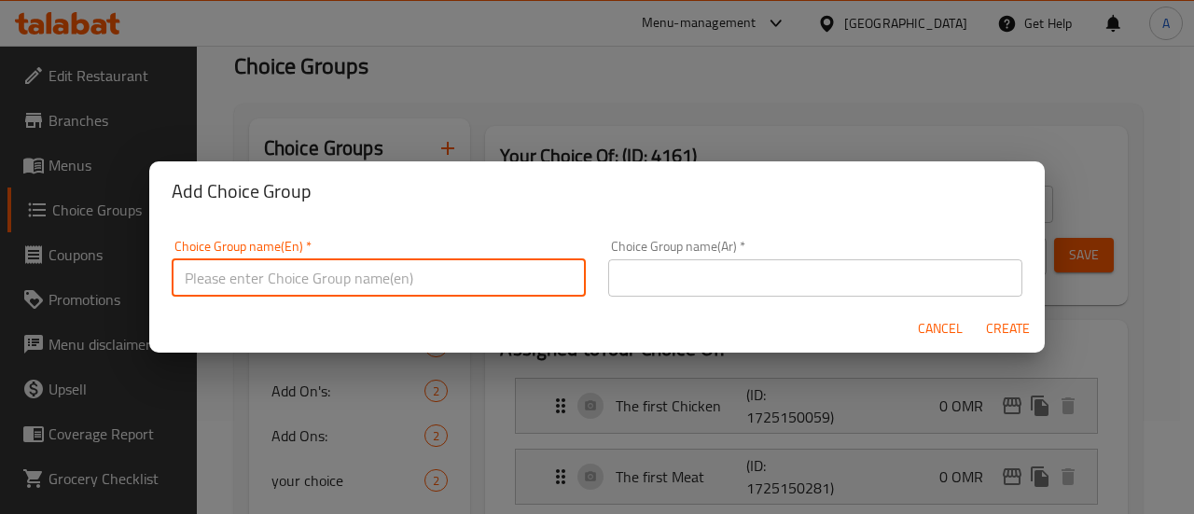
click at [542, 271] on input "text" at bounding box center [379, 277] width 414 height 37
drag, startPoint x: 323, startPoint y: 291, endPoint x: 256, endPoint y: 284, distance: 67.5
click at [256, 284] on input "Choice of Soft Drink" at bounding box center [379, 274] width 414 height 37
type input "Choice of Soft Drink"
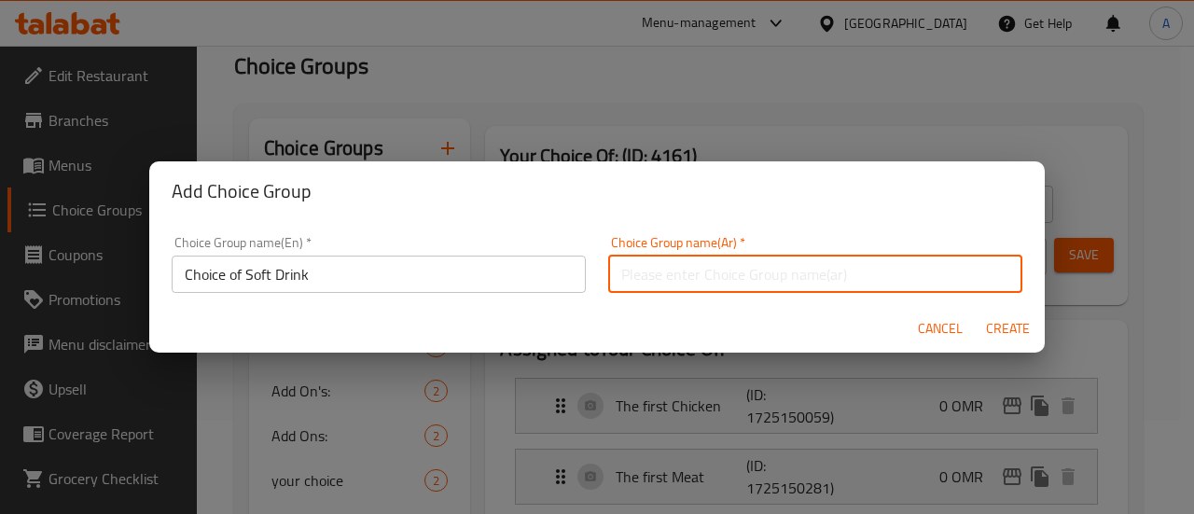
drag, startPoint x: 694, startPoint y: 275, endPoint x: 369, endPoint y: 288, distance: 324.8
click at [677, 275] on input "text" at bounding box center [815, 274] width 414 height 37
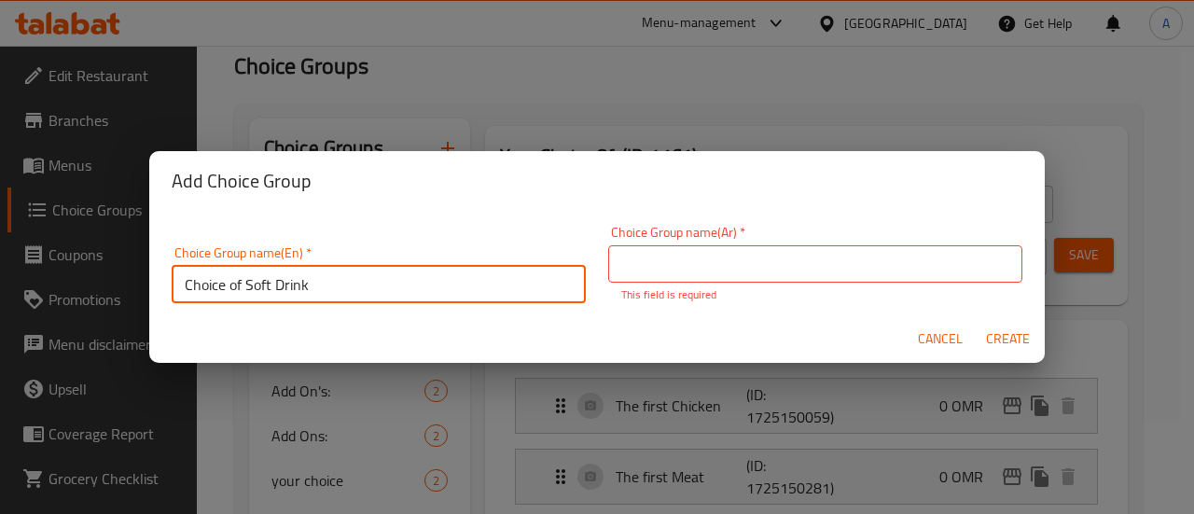
drag, startPoint x: 366, startPoint y: 282, endPoint x: 151, endPoint y: 283, distance: 215.4
click at [164, 280] on div "Choice Group name(En)   * Choice of Soft Drink Choice Group name(En) *" at bounding box center [378, 274] width 436 height 79
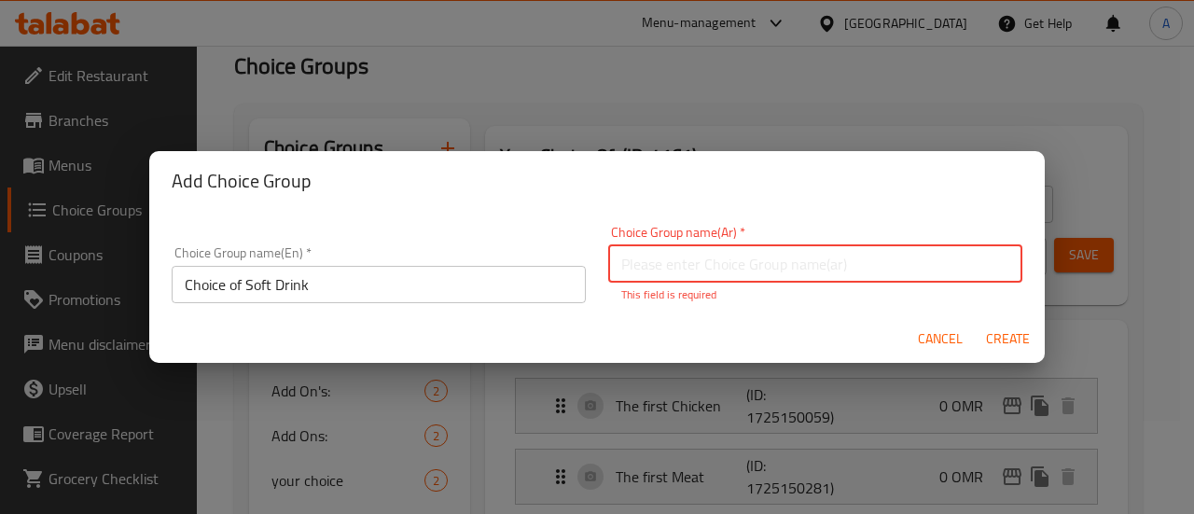
drag, startPoint x: 766, startPoint y: 266, endPoint x: 877, endPoint y: 284, distance: 112.5
click at [766, 266] on input "text" at bounding box center [815, 263] width 414 height 37
paste input "اختيار المشروب الغازي"
type input "اختيار المشروب الغازي"
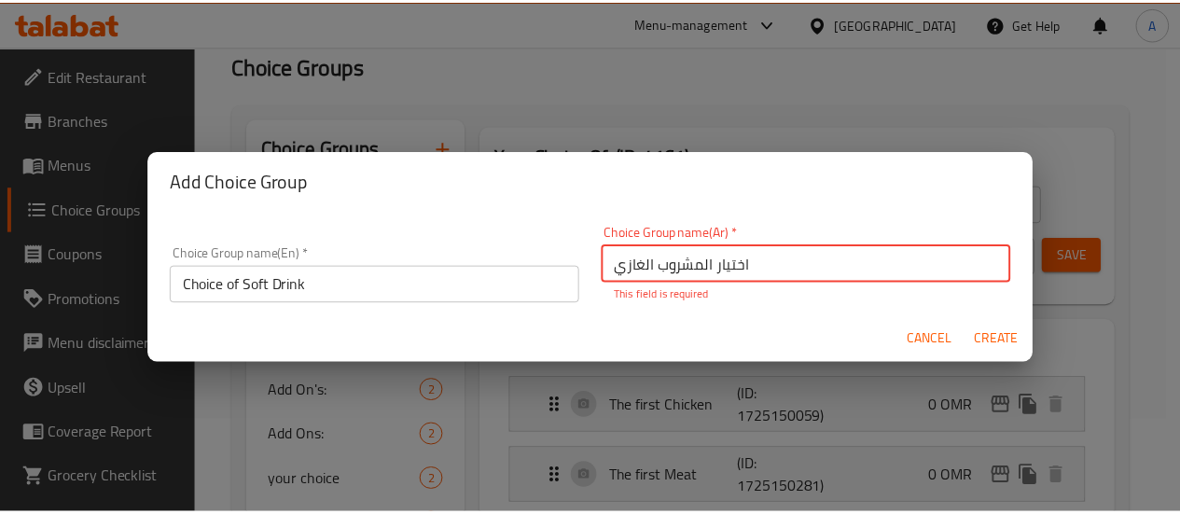
scroll to position [0, 0]
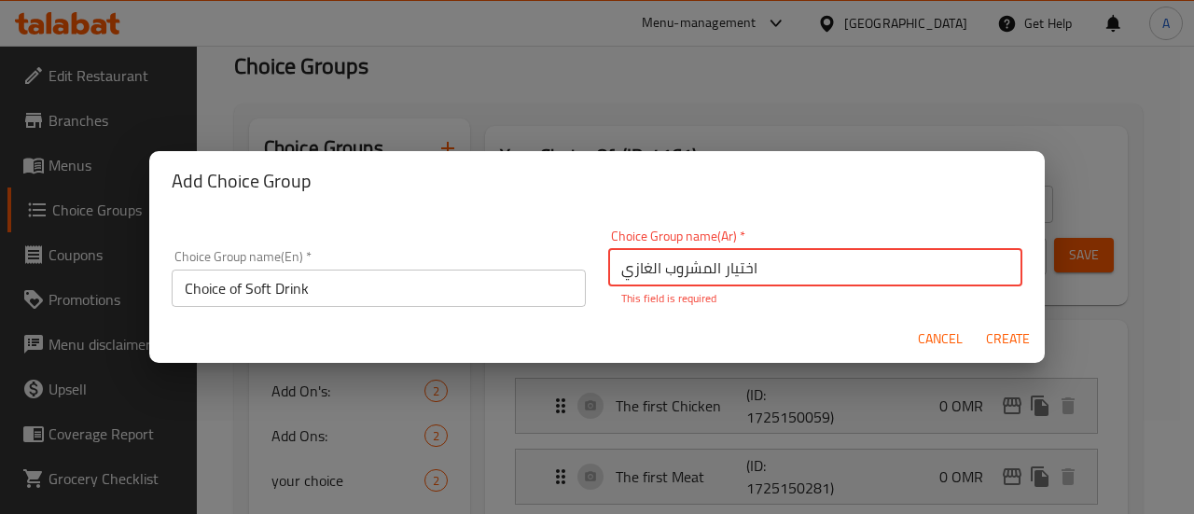
click at [1000, 337] on span "Create" at bounding box center [1007, 338] width 45 height 23
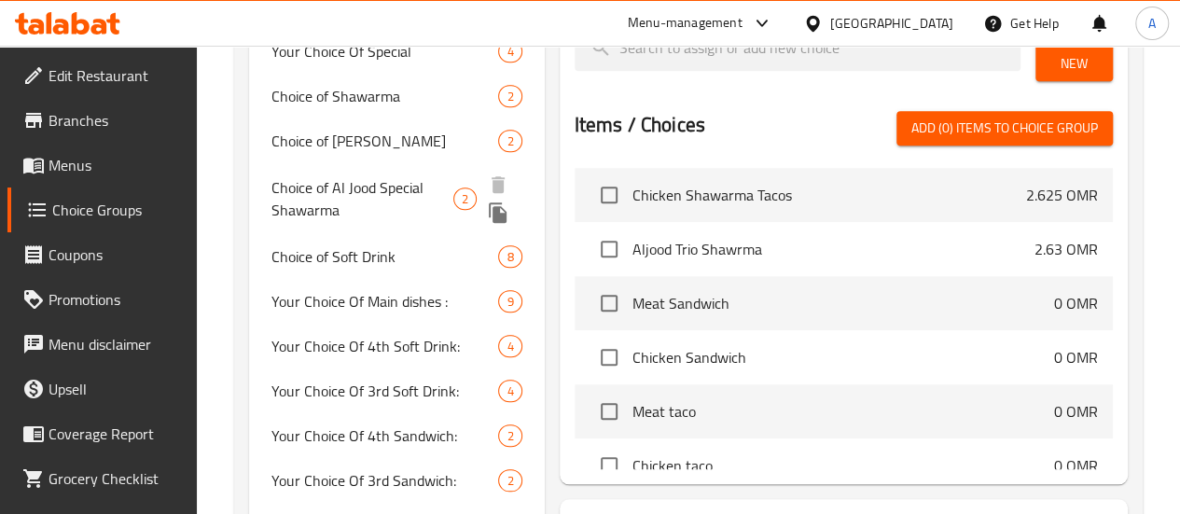
scroll to position [839, 0]
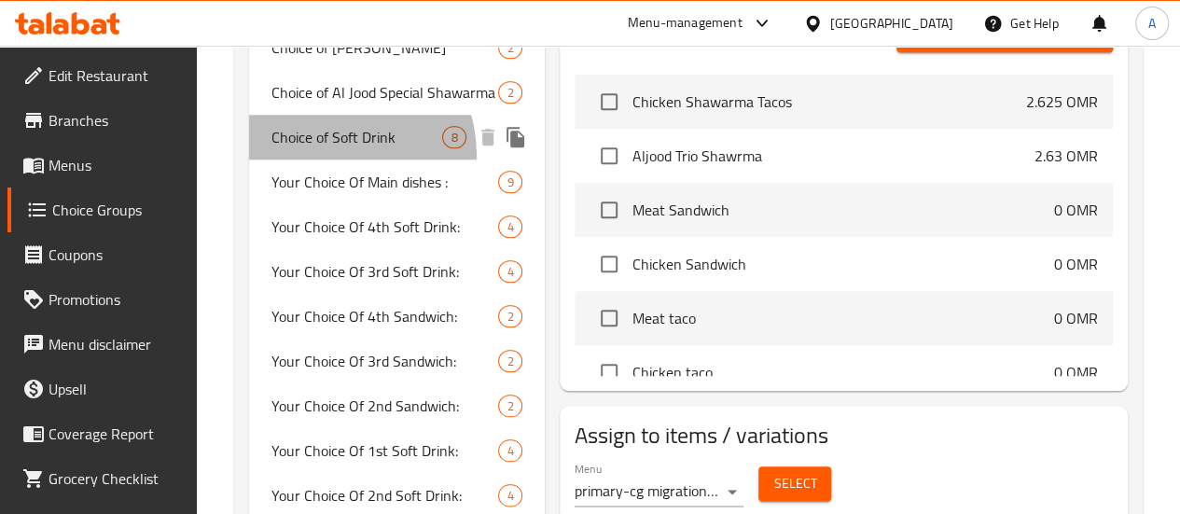
click at [319, 148] on span "Choice of Soft Drink" at bounding box center [357, 137] width 172 height 22
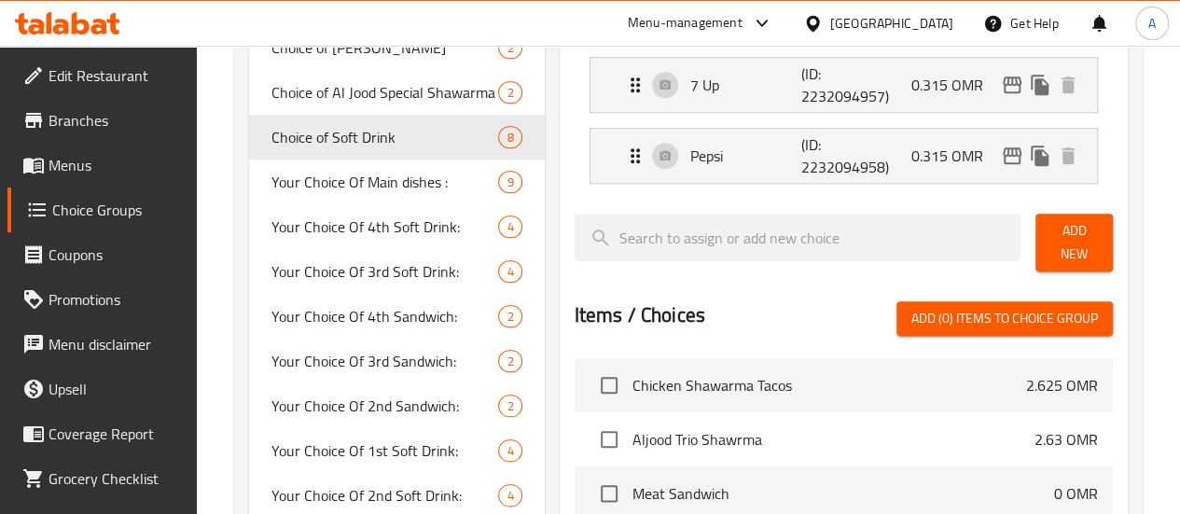
type input "Choice of Soft Drink"
type input "نوعية مشروب غازية"
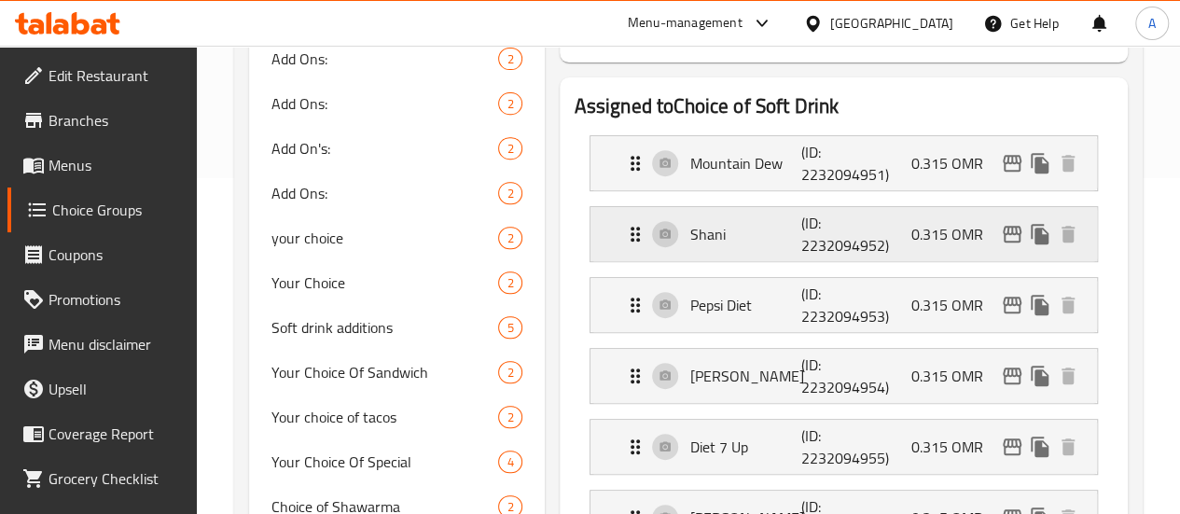
scroll to position [280, 0]
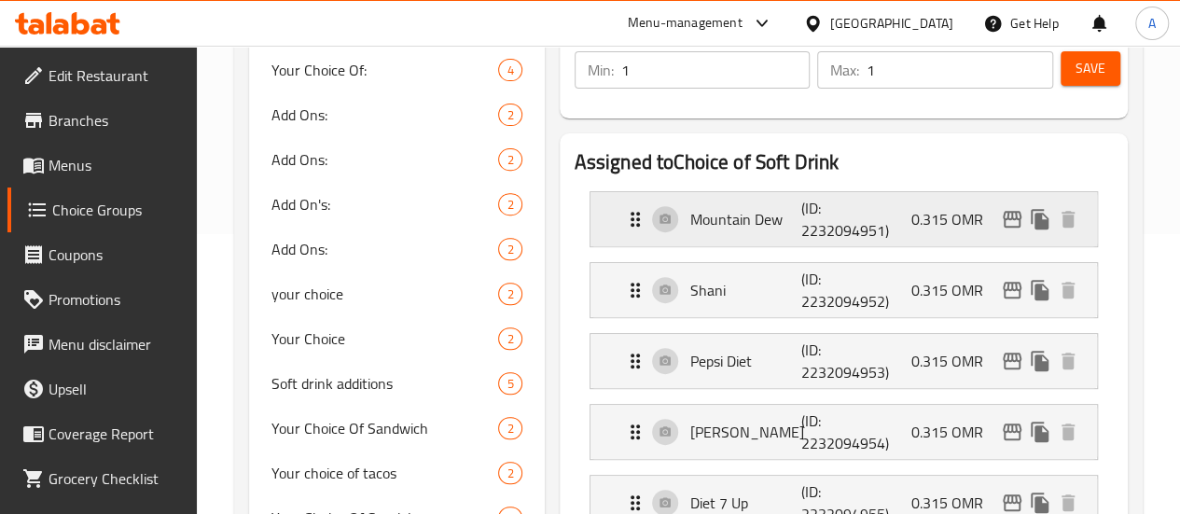
click at [933, 230] on p "0.315 OMR" at bounding box center [954, 219] width 87 height 22
click at [831, 221] on p "(ID: 2232094951)" at bounding box center [838, 219] width 75 height 45
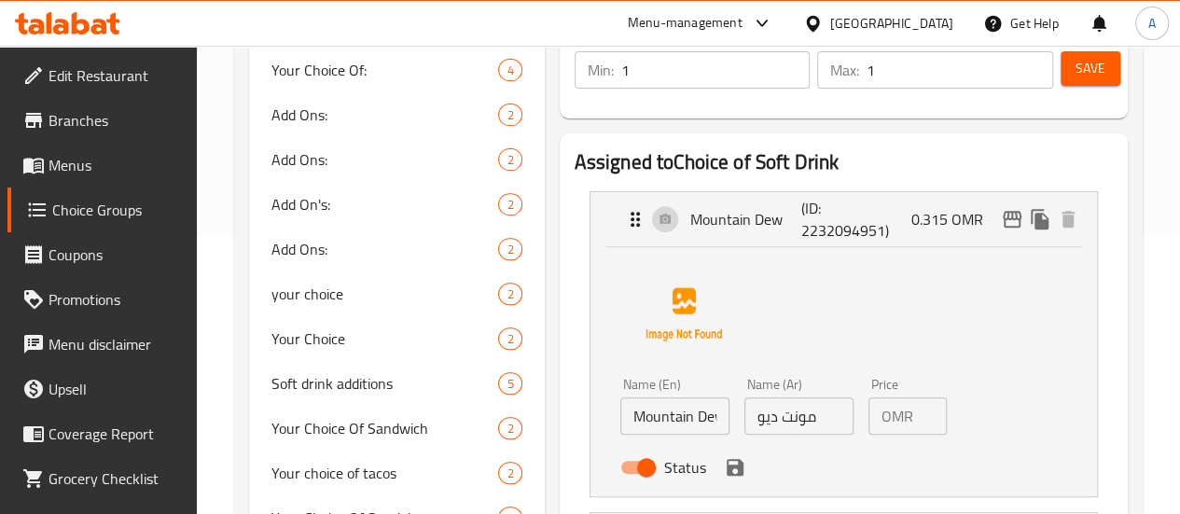
scroll to position [373, 0]
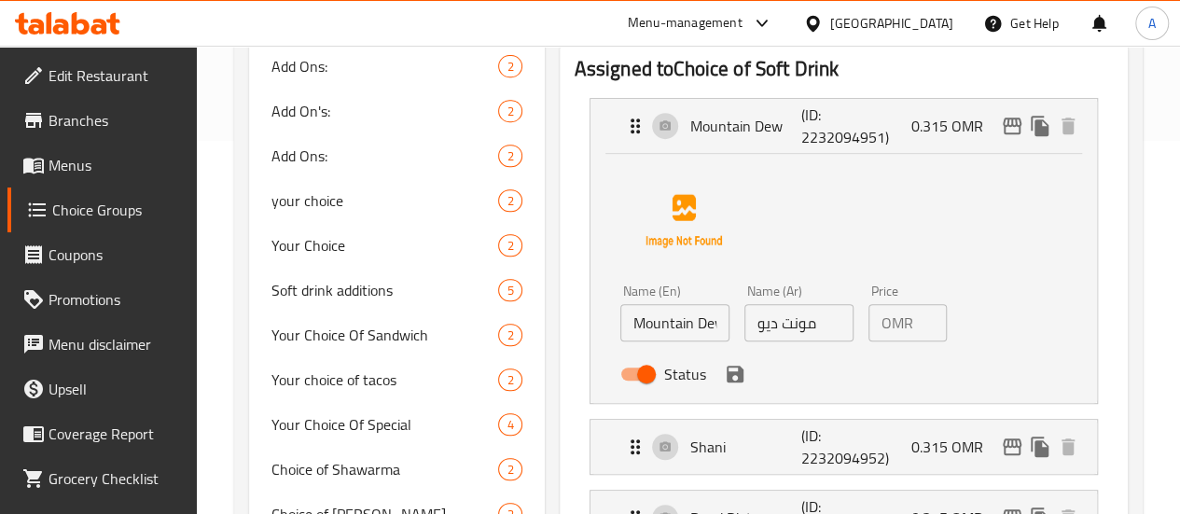
click at [920, 334] on input "0.315" at bounding box center [933, 322] width 26 height 37
click at [726, 373] on icon "save" at bounding box center [734, 374] width 17 height 17
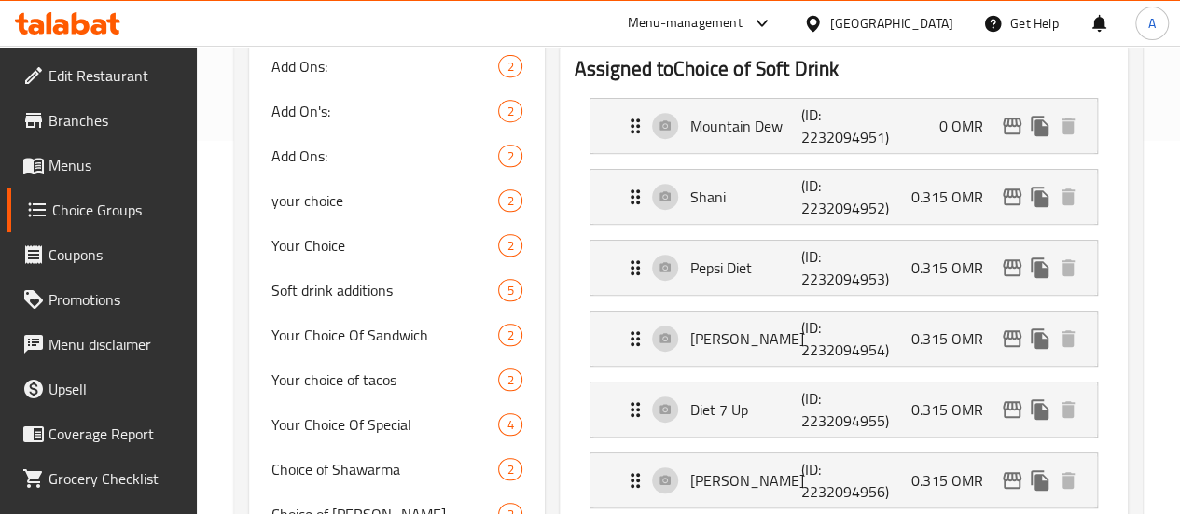
type input "0"
click at [858, 202] on div "Shani (ID: 2232094952) 0.315 OMR" at bounding box center [849, 197] width 450 height 54
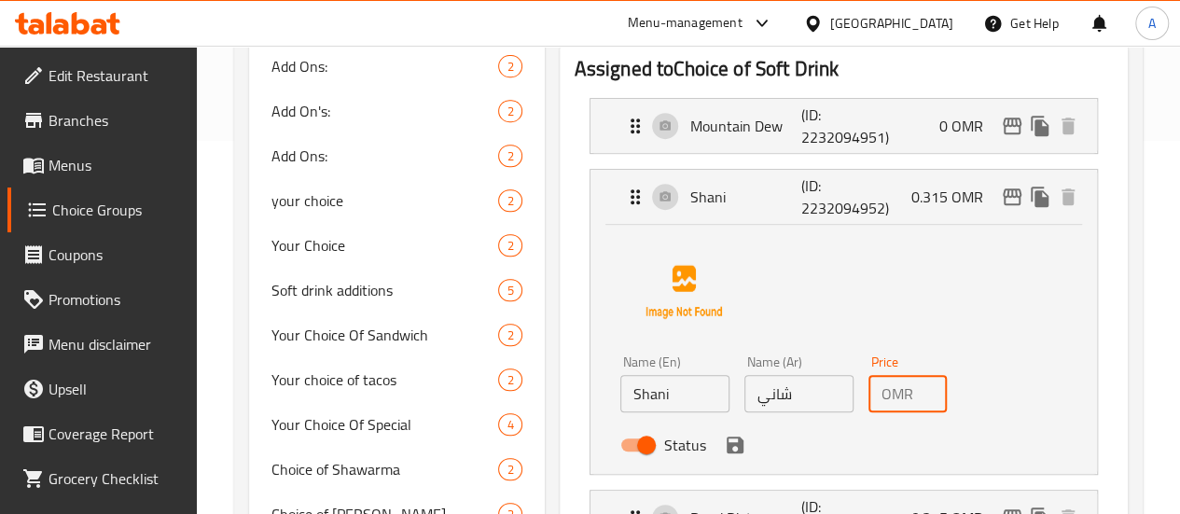
click at [920, 406] on input "0.315" at bounding box center [933, 393] width 26 height 37
click at [726, 449] on icon "save" at bounding box center [734, 444] width 17 height 17
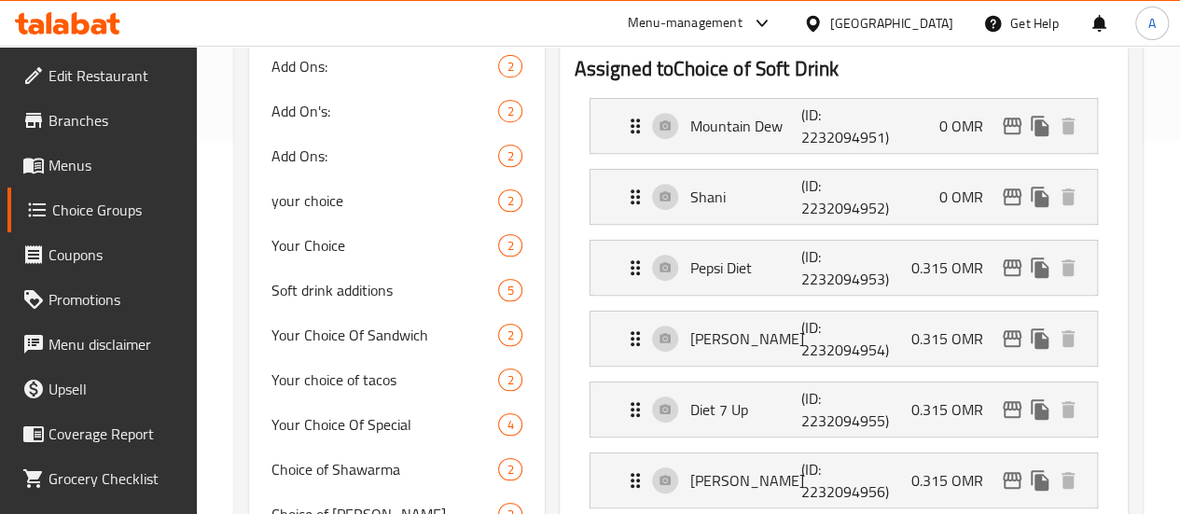
type input "0"
click at [935, 290] on div "Pepsi Diet (ID: 2232094953) 0.315 OMR" at bounding box center [849, 268] width 450 height 54
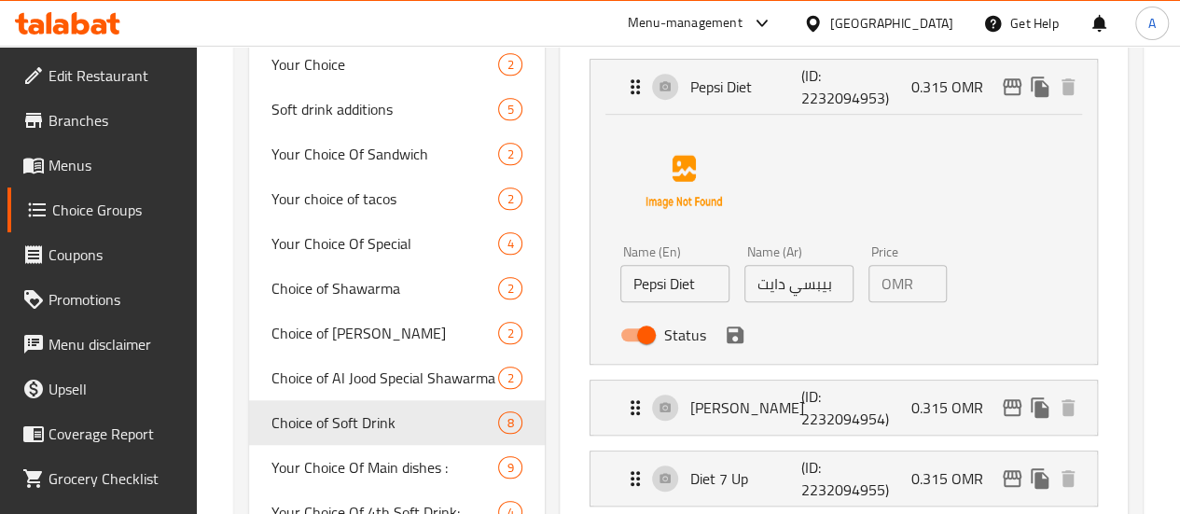
scroll to position [560, 0]
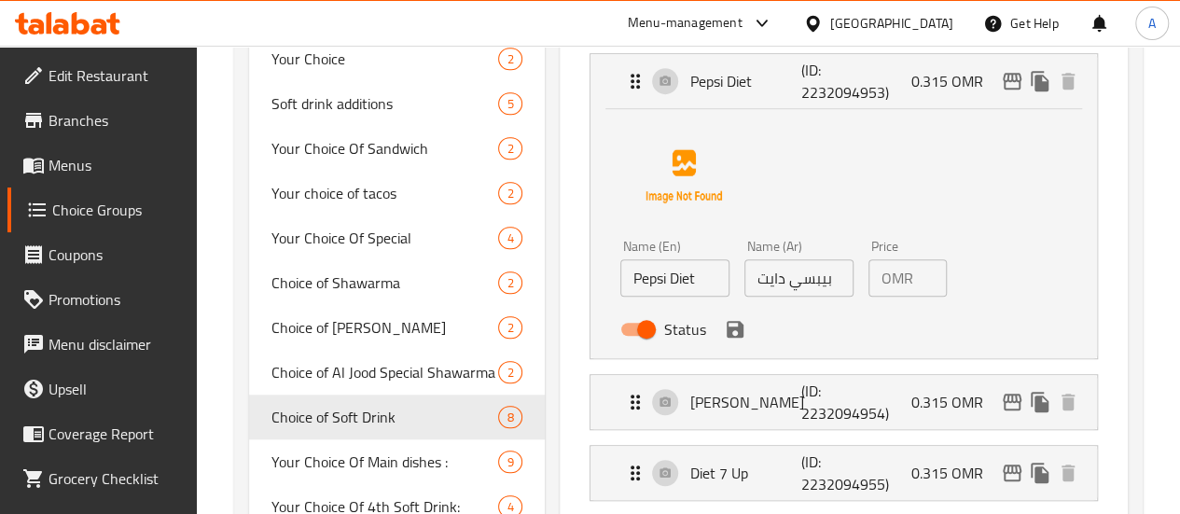
click at [877, 292] on div "OMR 0.315 Price" at bounding box center [907, 277] width 78 height 37
click at [881, 289] on p "OMR" at bounding box center [897, 278] width 32 height 22
click at [887, 286] on div "OMR 0.315 Price" at bounding box center [907, 277] width 78 height 37
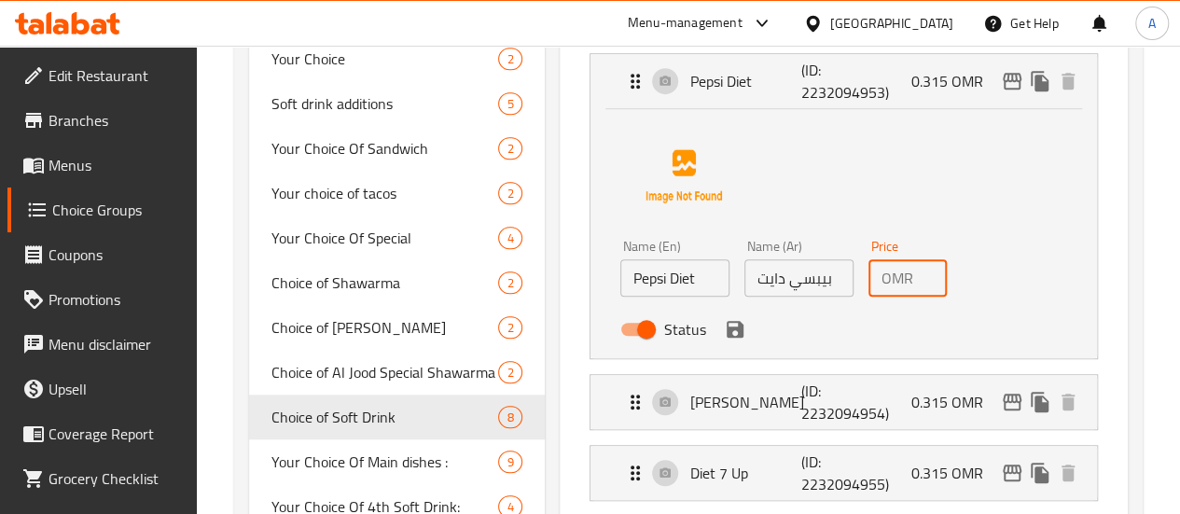
click at [920, 286] on input "0.315" at bounding box center [933, 277] width 26 height 37
click at [726, 335] on icon "save" at bounding box center [734, 329] width 17 height 17
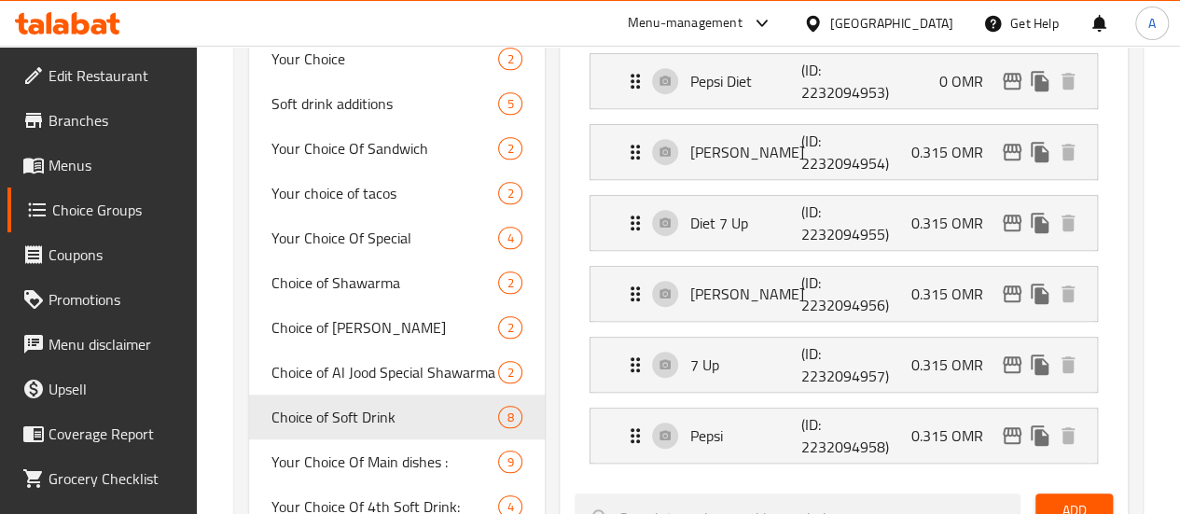
type input "0"
click at [921, 163] on p "0.315 OMR" at bounding box center [954, 152] width 87 height 22
click at [941, 168] on div "Mirinda Orange (ID: 2232094954) 0.315 OMR" at bounding box center [849, 152] width 450 height 54
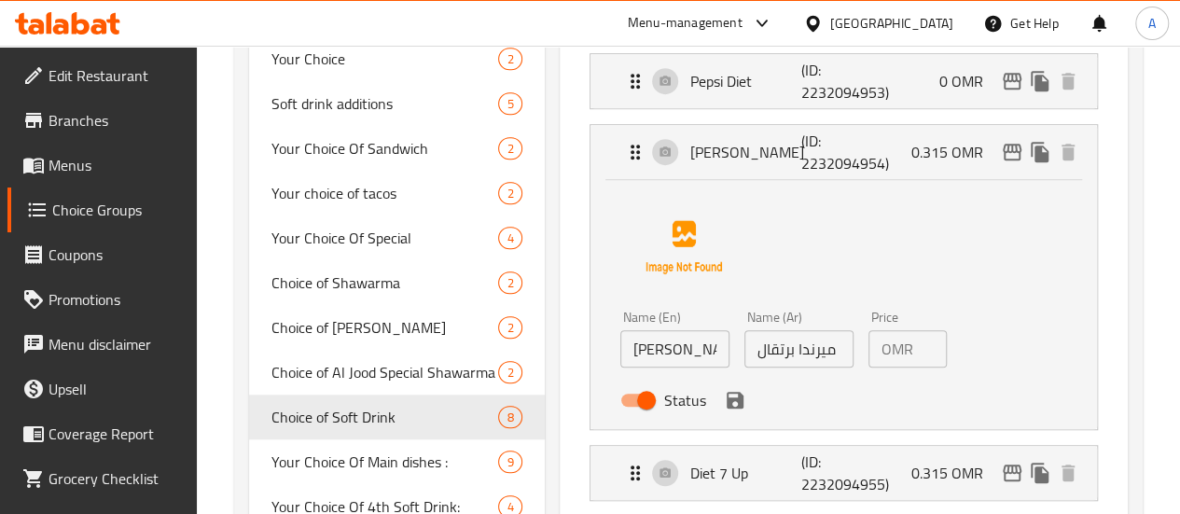
click at [886, 347] on div "OMR 0.315 Price" at bounding box center [907, 348] width 78 height 37
click at [888, 348] on div "OMR 0.315 Price" at bounding box center [907, 348] width 78 height 37
click at [920, 348] on input "0.315" at bounding box center [933, 348] width 26 height 37
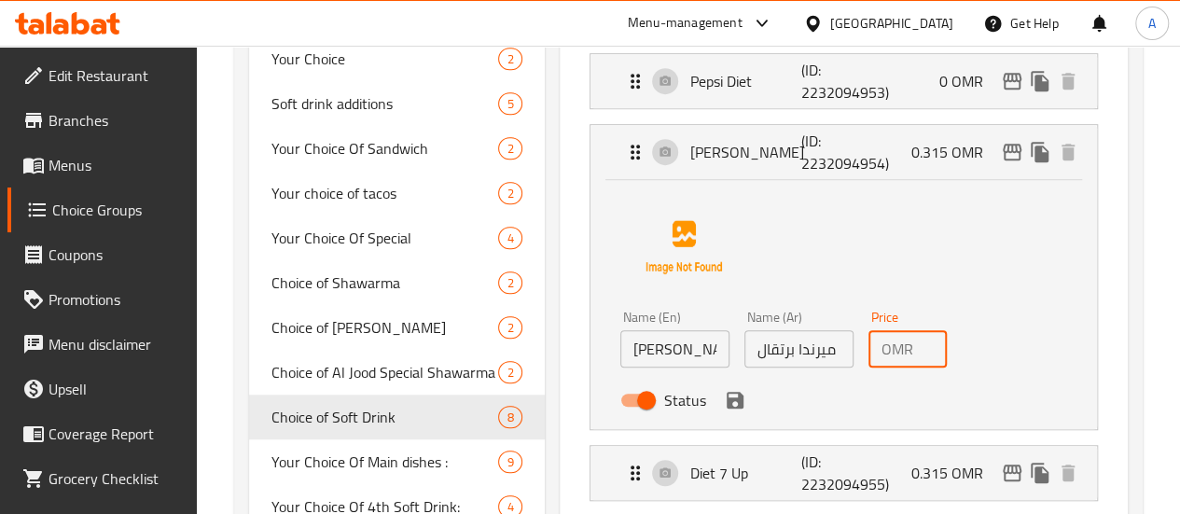
scroll to position [0, 0]
click at [920, 349] on input "0.315" at bounding box center [933, 348] width 26 height 37
drag, startPoint x: 651, startPoint y: 396, endPoint x: 933, endPoint y: 277, distance: 305.9
click at [726, 396] on icon "save" at bounding box center [734, 400] width 17 height 17
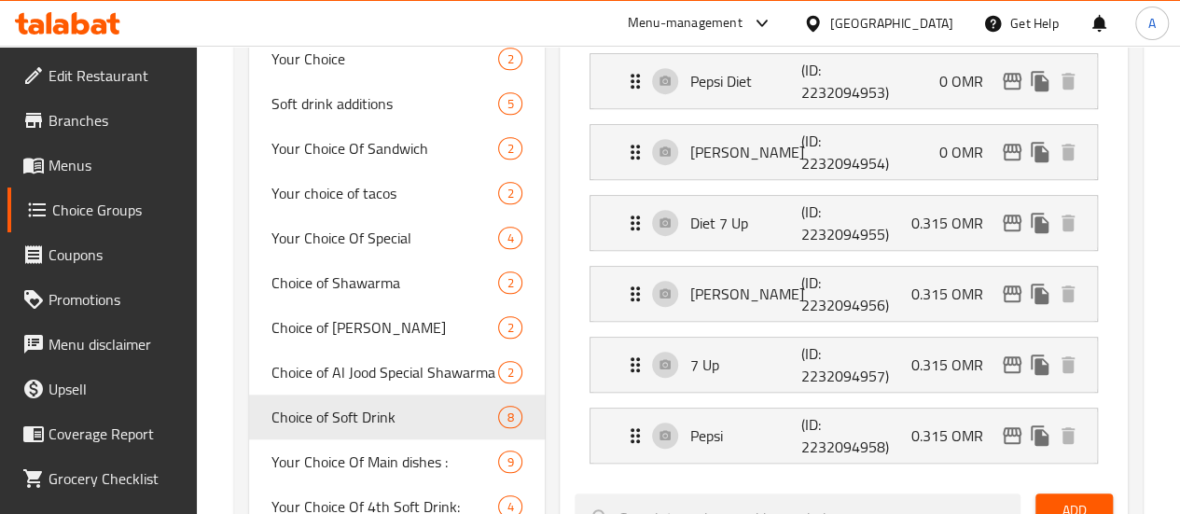
type input "0"
click at [888, 234] on div "Diet 7 Up (ID: 2232094955) 0.315 OMR" at bounding box center [849, 223] width 450 height 54
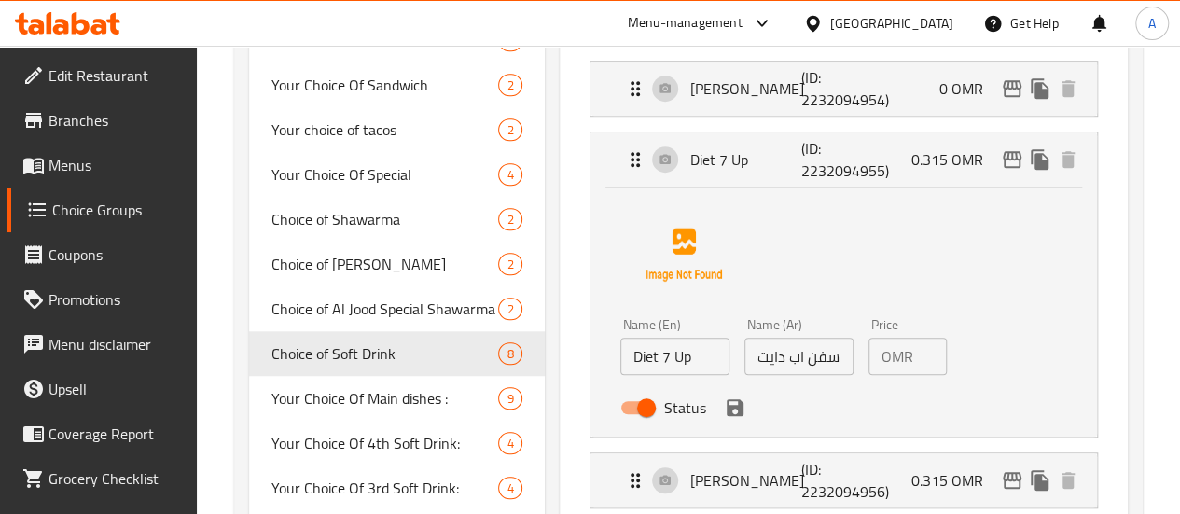
scroll to position [653, 0]
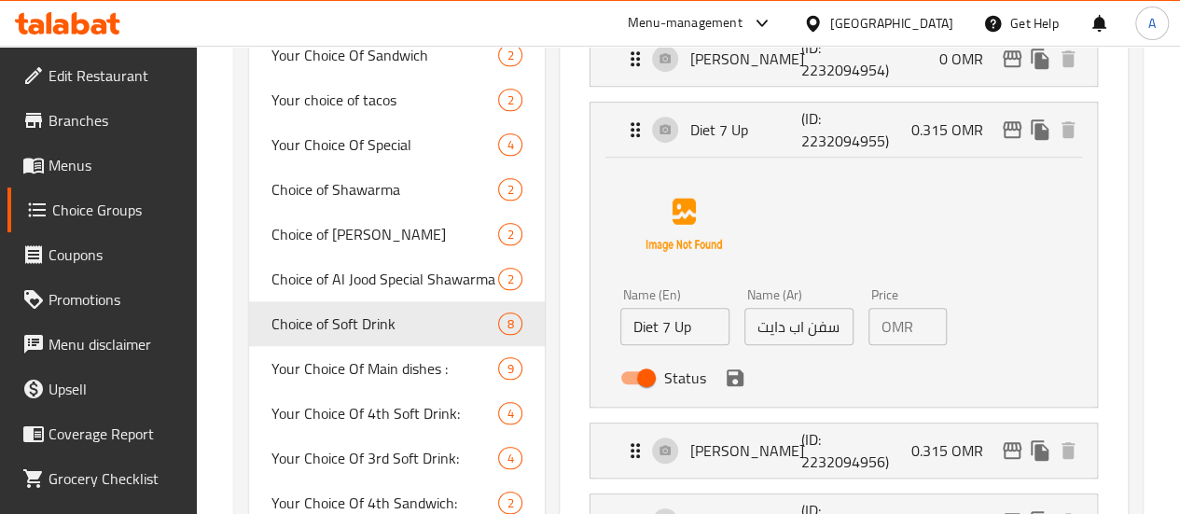
click at [885, 330] on div "OMR 0.315 Price" at bounding box center [907, 326] width 78 height 37
click at [886, 330] on div "OMR 0.315 Price" at bounding box center [907, 326] width 78 height 37
click at [920, 334] on input "0.315" at bounding box center [933, 326] width 26 height 37
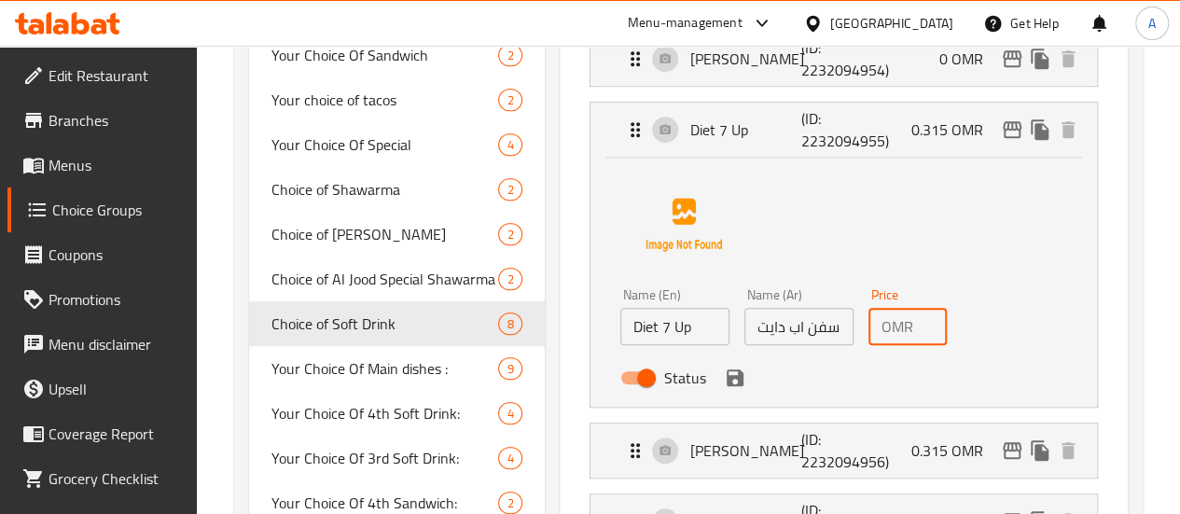
click at [920, 335] on input "0.315" at bounding box center [933, 326] width 26 height 37
click at [724, 378] on icon "save" at bounding box center [735, 377] width 22 height 22
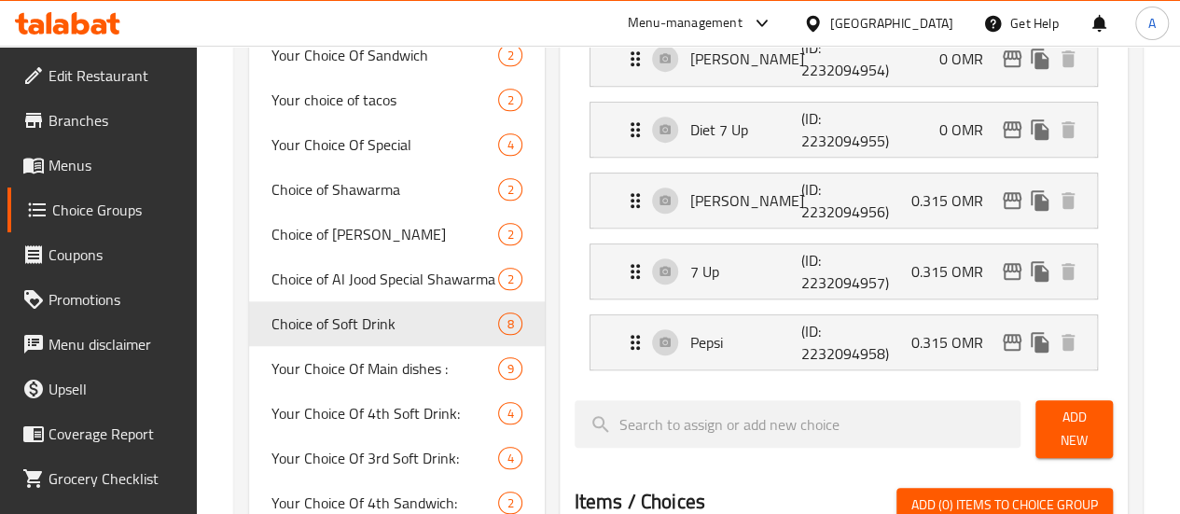
type input "0"
click at [904, 195] on div "Mirinda Apple (ID: 2232094956) 0.315 OMR" at bounding box center [849, 200] width 450 height 54
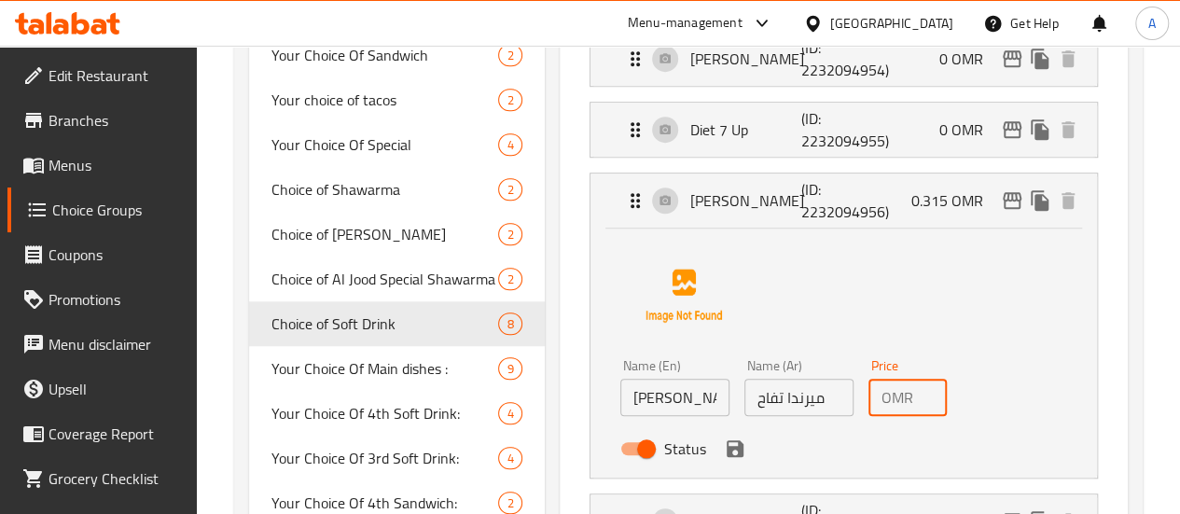
click at [920, 401] on input "0.315" at bounding box center [933, 397] width 26 height 37
click at [724, 449] on icon "save" at bounding box center [735, 448] width 22 height 22
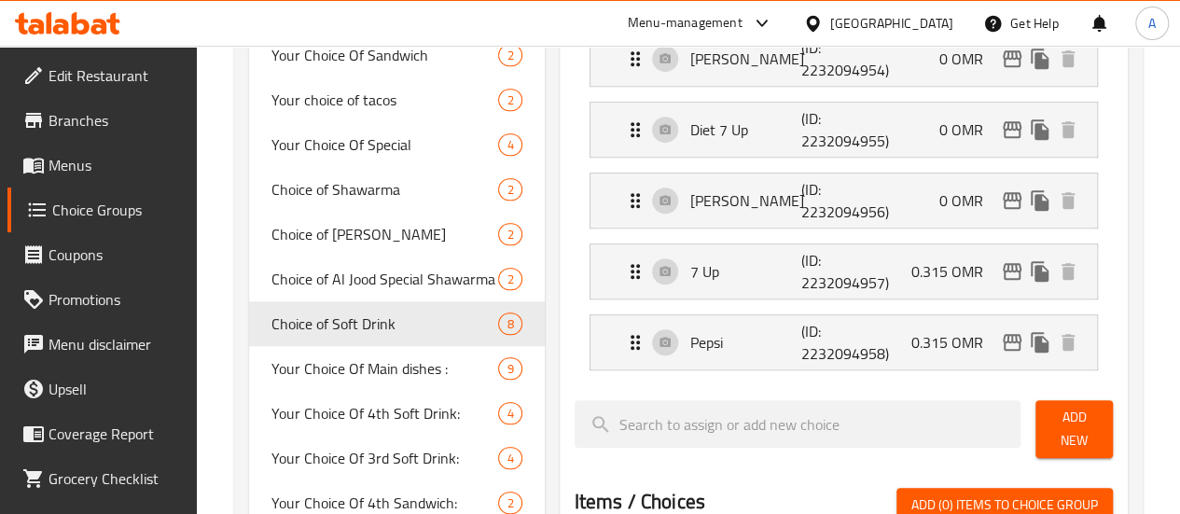
type input "0"
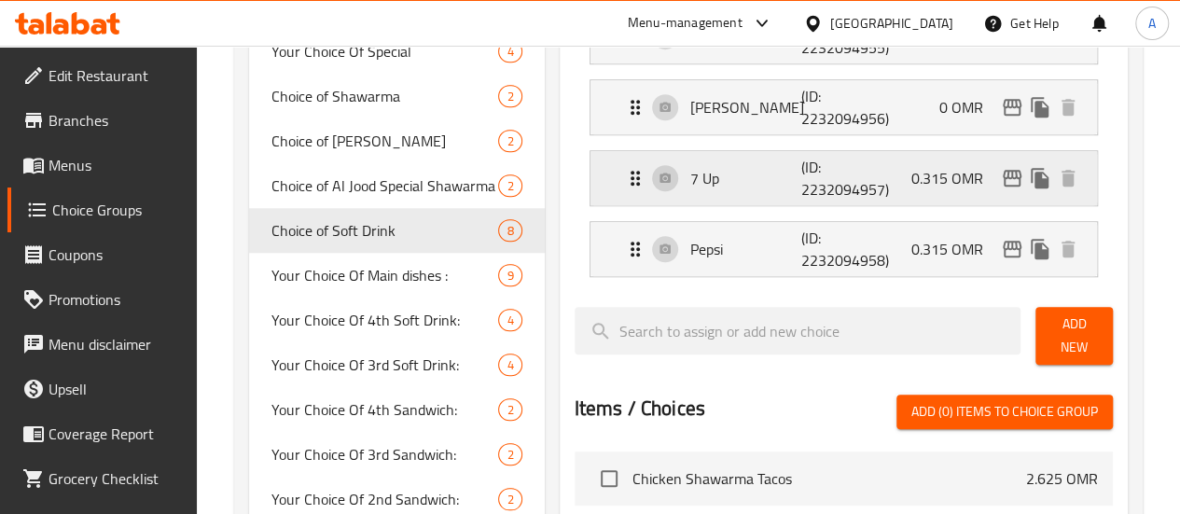
click at [904, 169] on div "7 Up (ID: 2232094957) 0.315 OMR" at bounding box center [849, 178] width 450 height 54
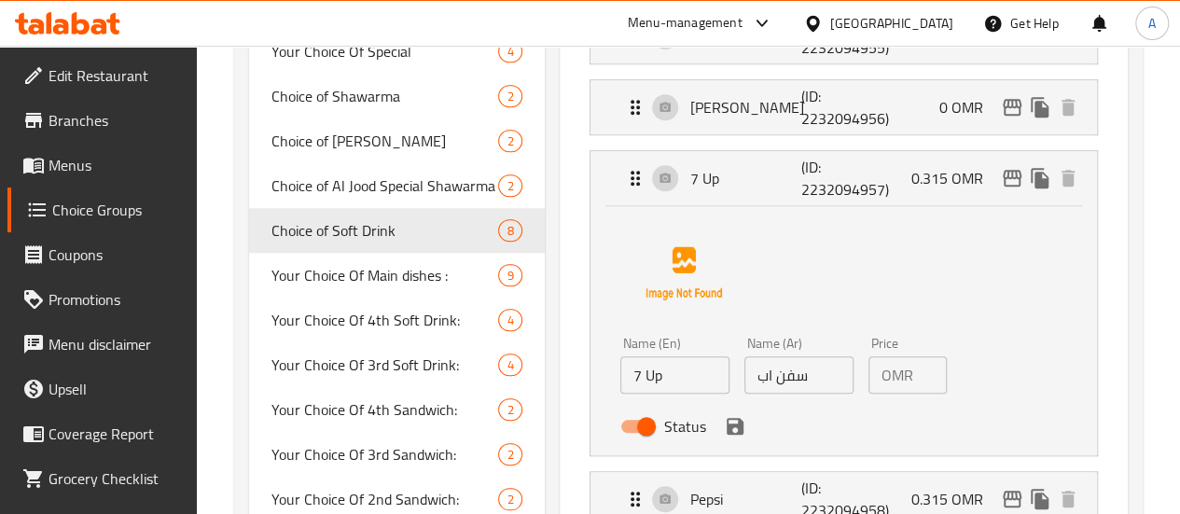
click at [881, 372] on p "OMR" at bounding box center [897, 375] width 32 height 22
drag, startPoint x: 871, startPoint y: 372, endPoint x: 891, endPoint y: 366, distance: 20.4
click at [881, 372] on p "OMR" at bounding box center [897, 375] width 32 height 22
click at [920, 366] on input "0.315" at bounding box center [933, 374] width 26 height 37
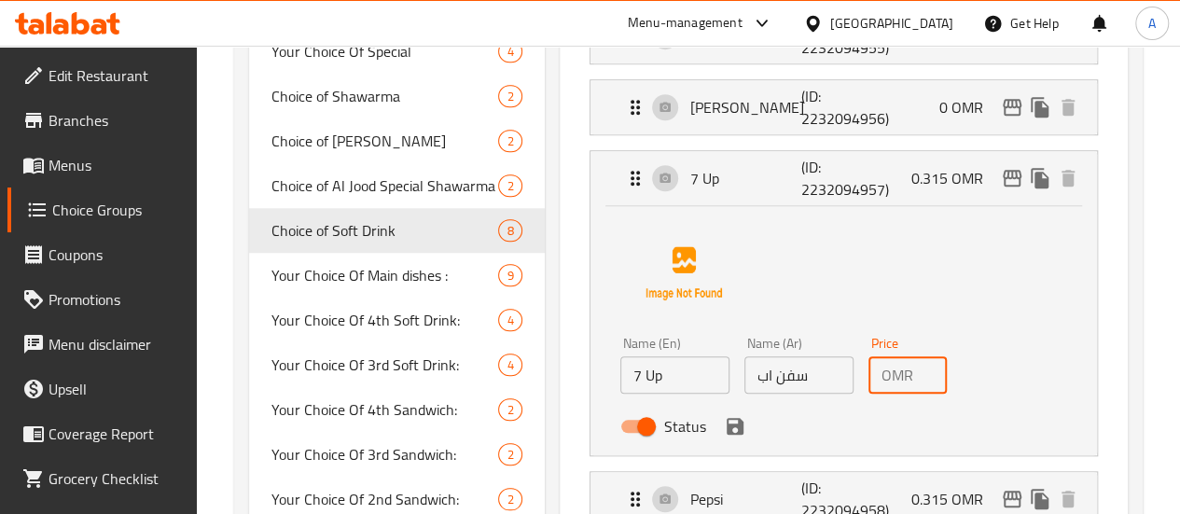
click at [920, 366] on input "0.315" at bounding box center [933, 374] width 26 height 37
click at [726, 428] on icon "save" at bounding box center [734, 426] width 17 height 17
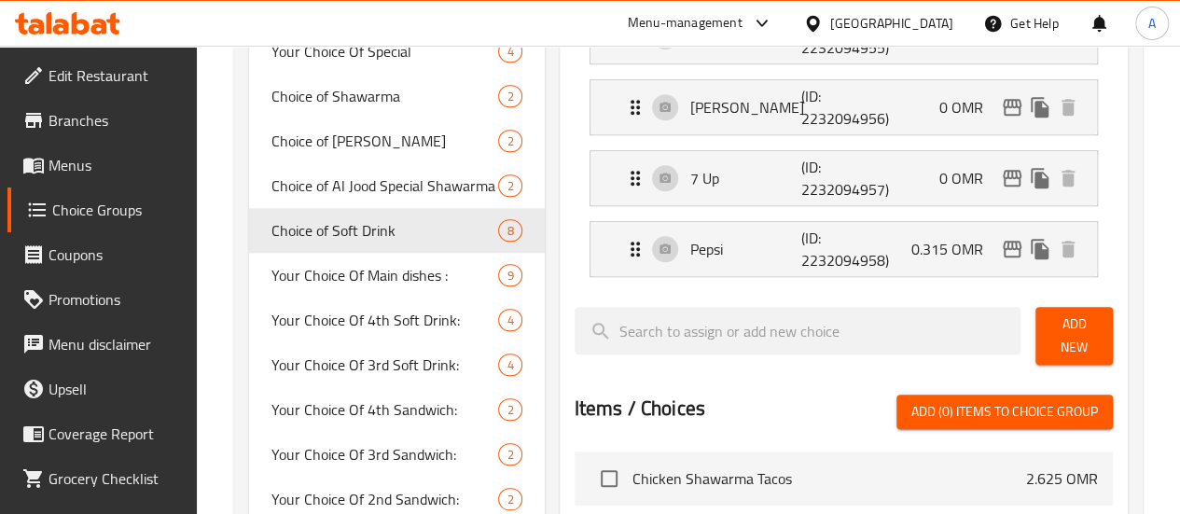
type input "0"
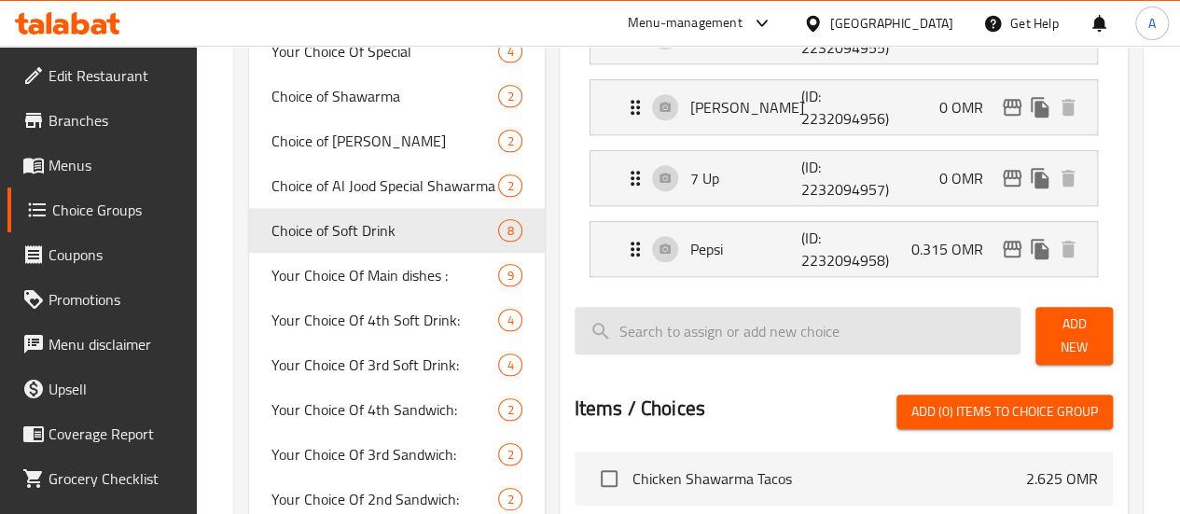
scroll to position [839, 0]
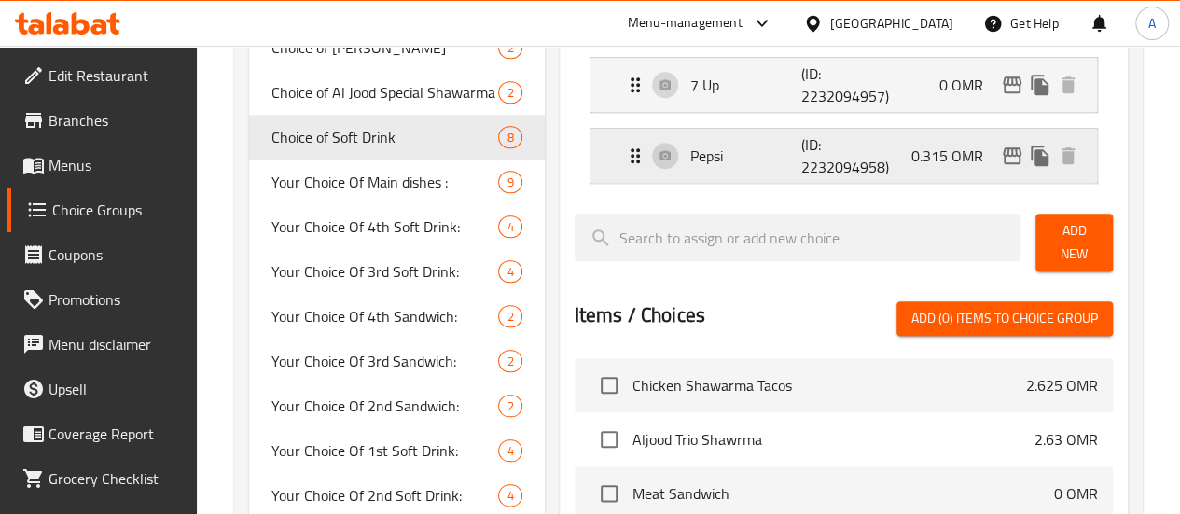
click at [864, 153] on div "Pepsi (ID: 2232094958) 0.315 OMR" at bounding box center [849, 156] width 450 height 54
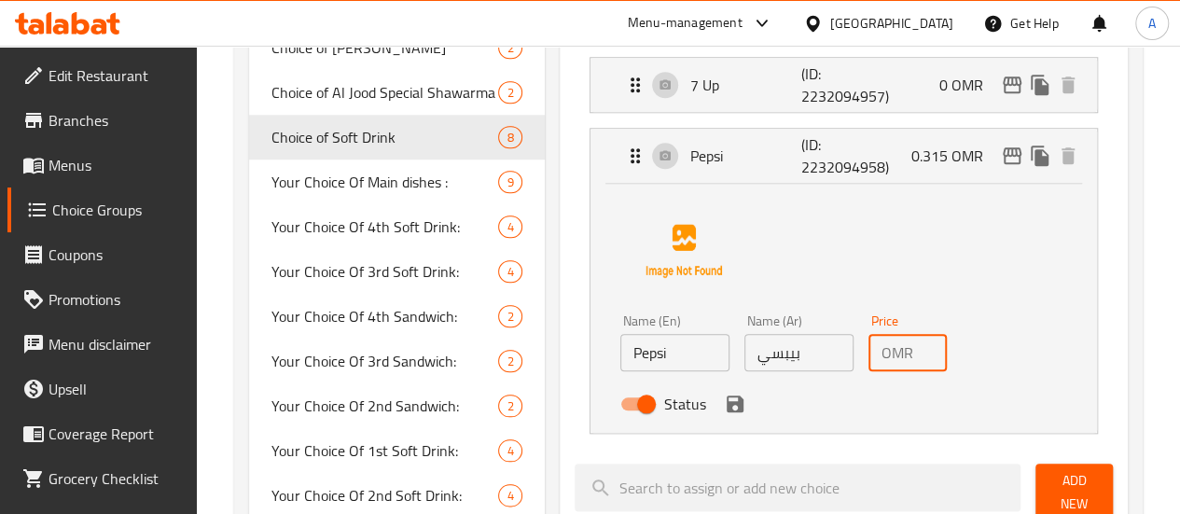
click at [920, 345] on input "0.315" at bounding box center [933, 352] width 26 height 37
drag, startPoint x: 668, startPoint y: 401, endPoint x: 1148, endPoint y: 311, distance: 488.7
click at [724, 401] on icon "save" at bounding box center [735, 404] width 22 height 22
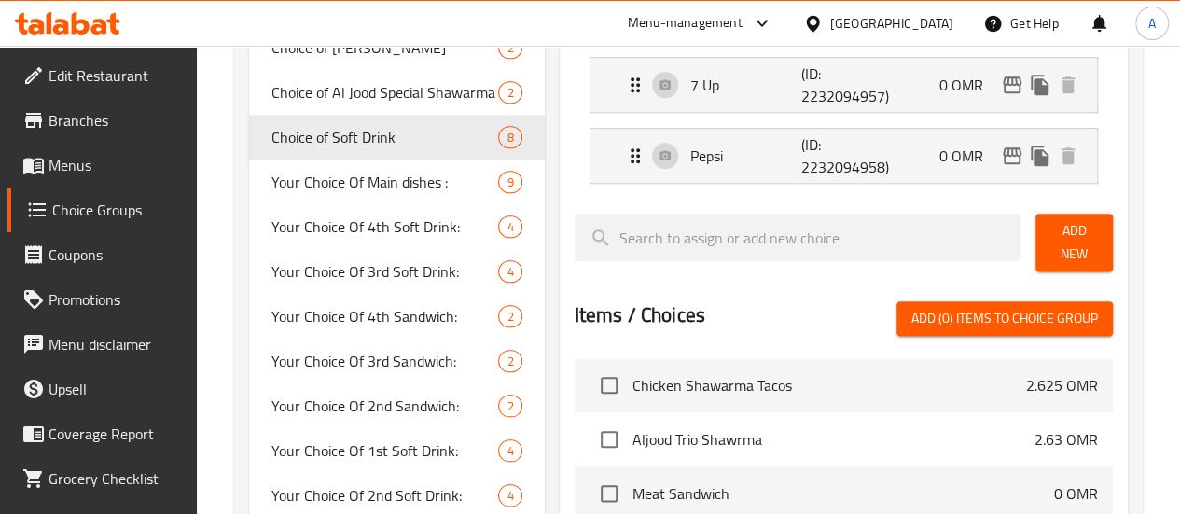
type input "0"
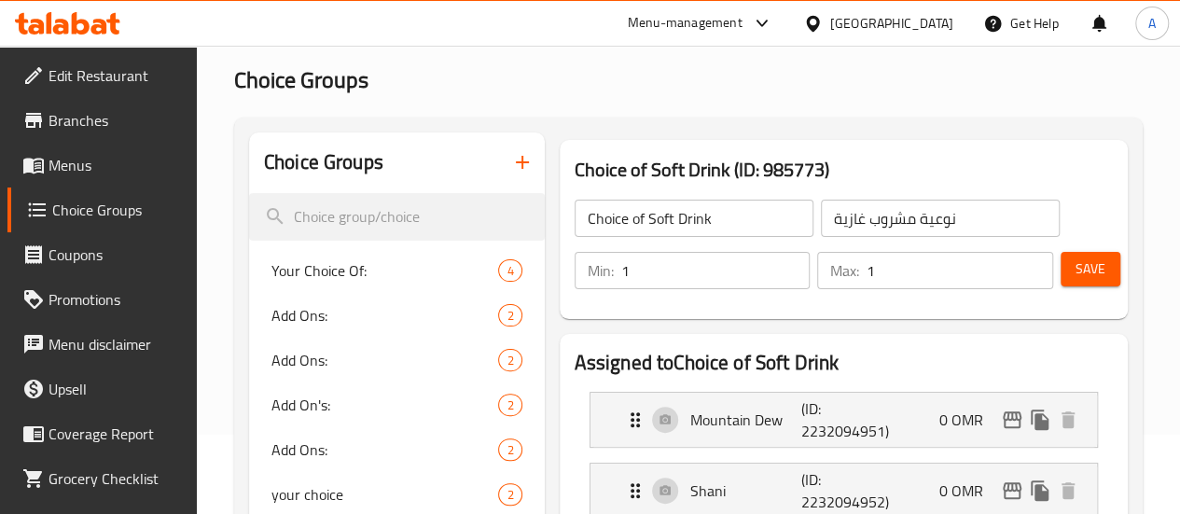
scroll to position [0, 0]
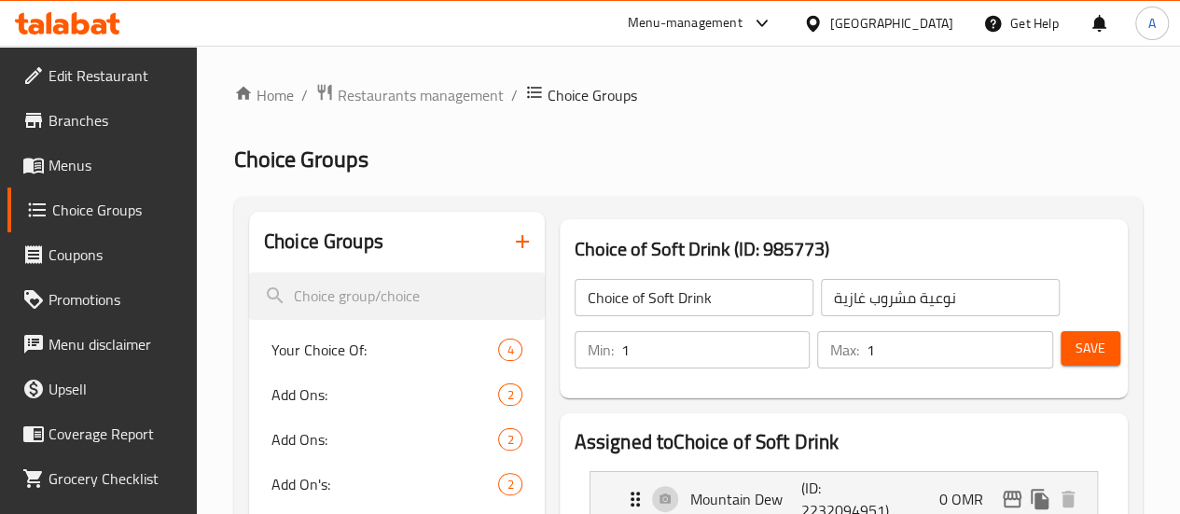
click at [80, 159] on span "Menus" at bounding box center [114, 165] width 133 height 22
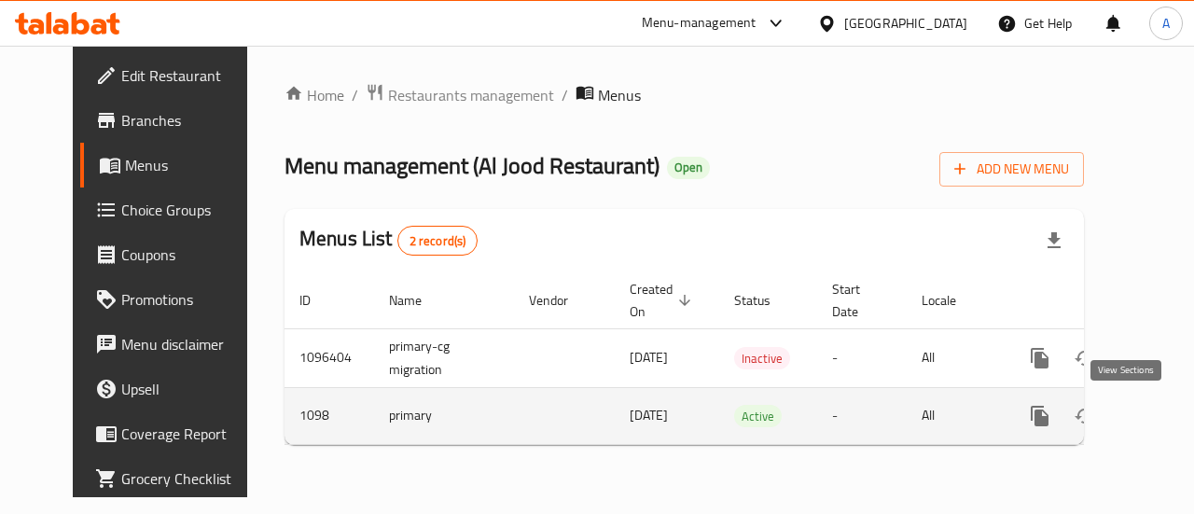
click at [1152, 411] on link "enhanced table" at bounding box center [1174, 416] width 45 height 45
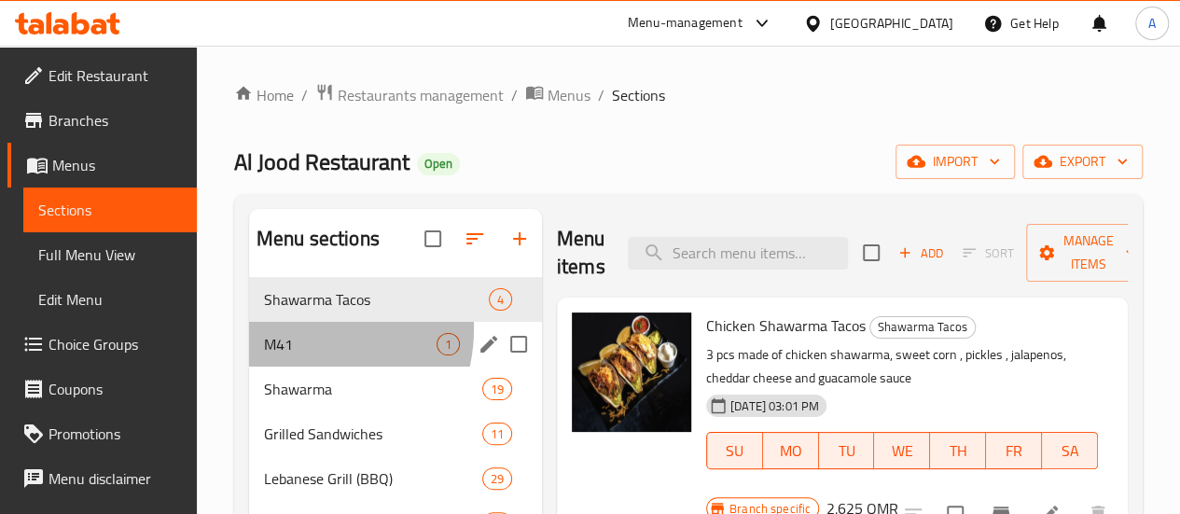
click at [297, 356] on div "M41 1" at bounding box center [395, 344] width 293 height 45
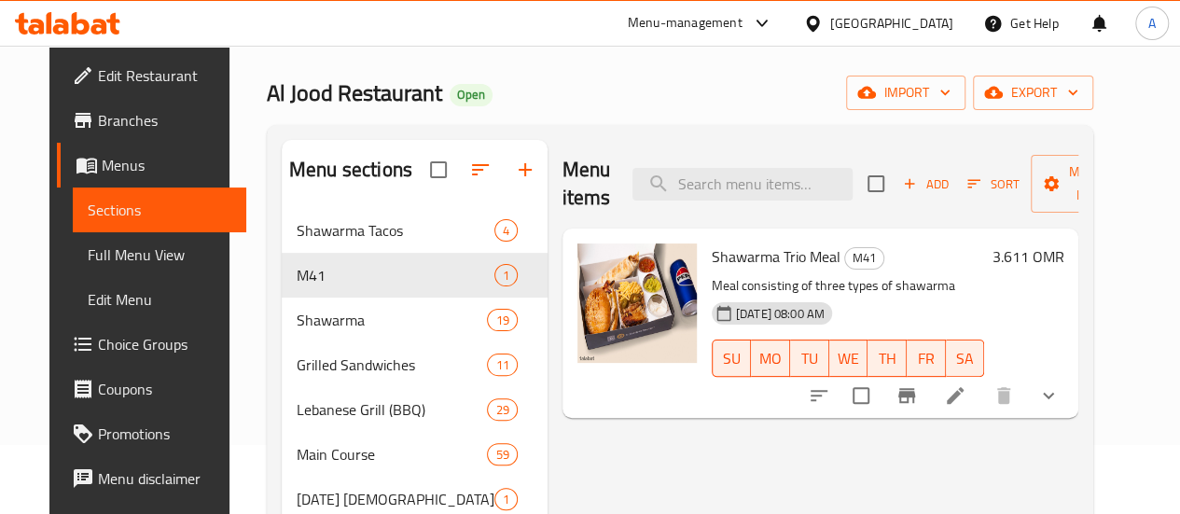
scroll to position [280, 0]
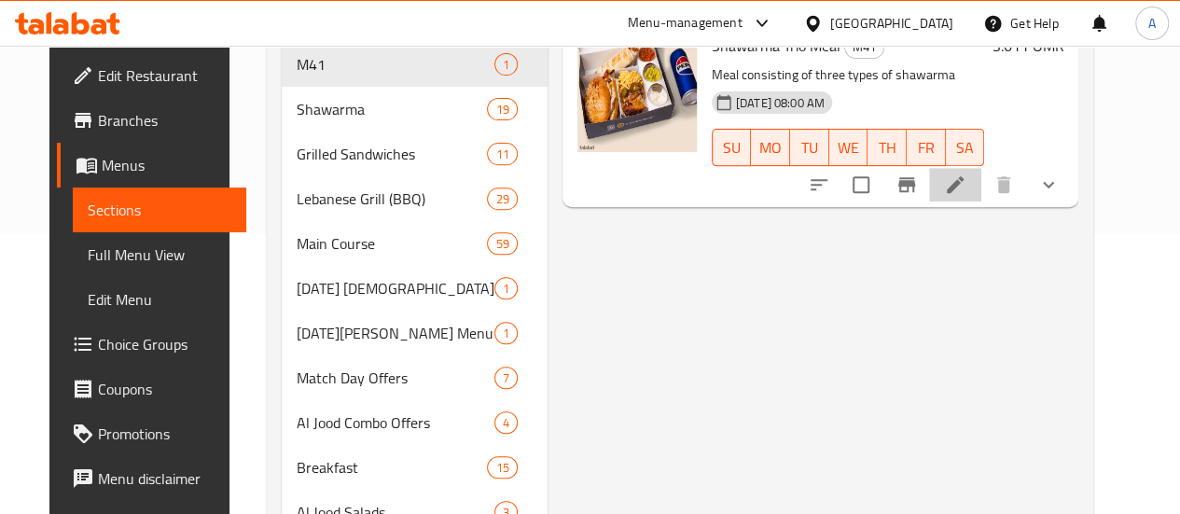
click at [966, 187] on icon at bounding box center [955, 184] width 22 height 22
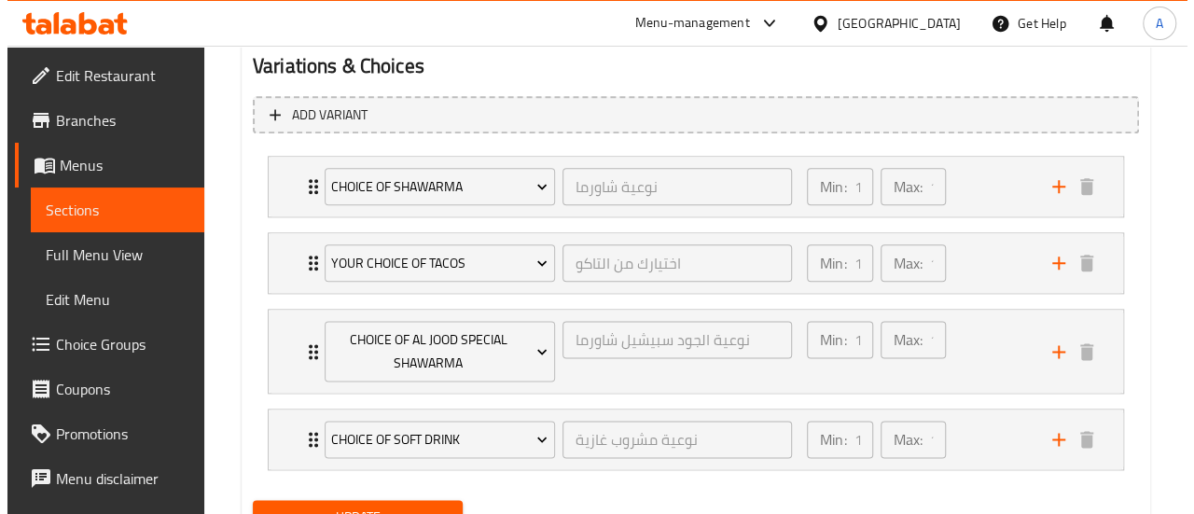
scroll to position [1111, 0]
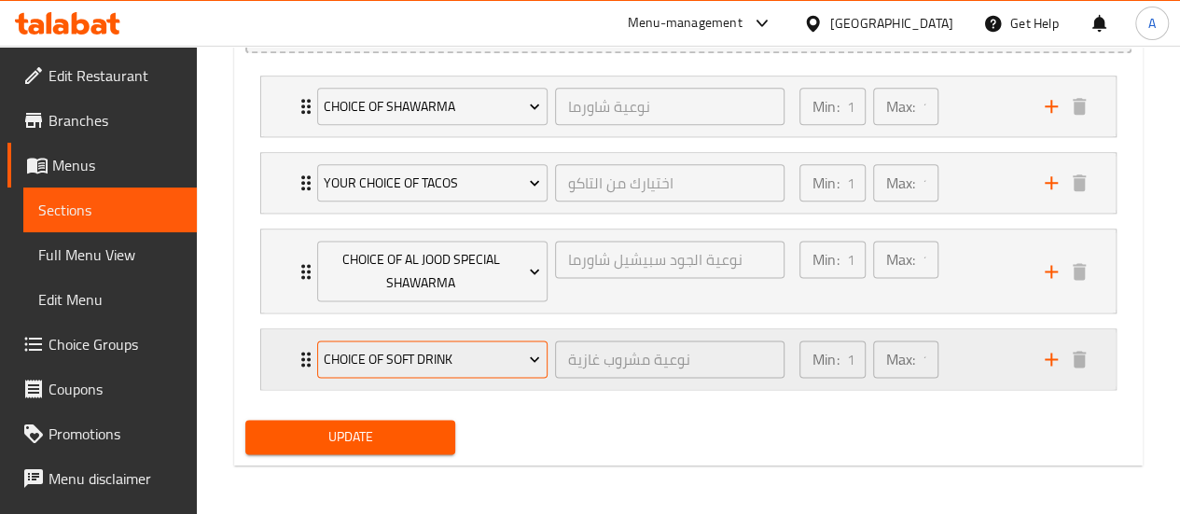
click at [433, 363] on span "Choice of Soft Drink" at bounding box center [432, 359] width 216 height 23
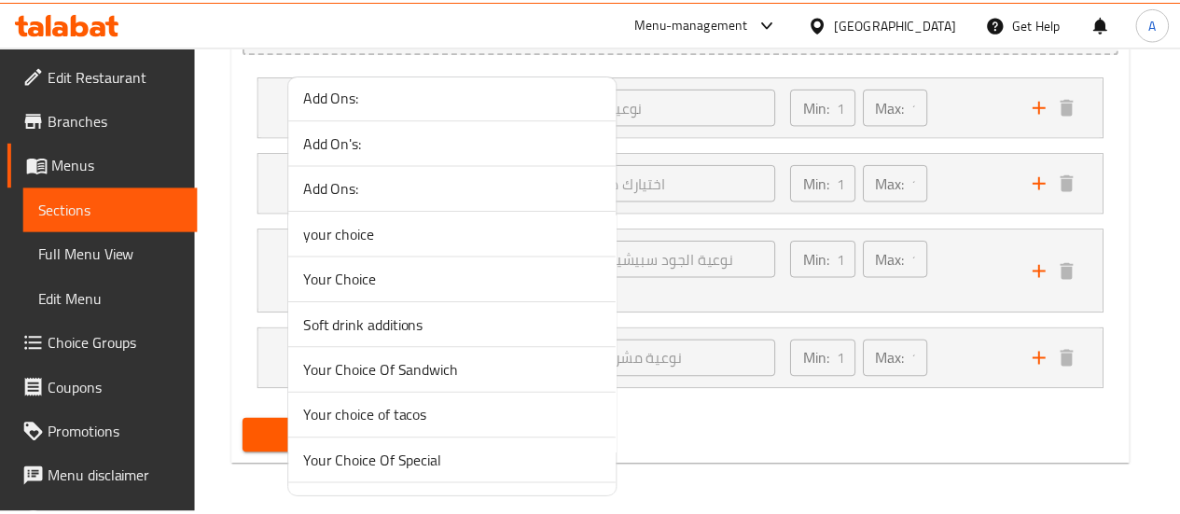
scroll to position [187, 0]
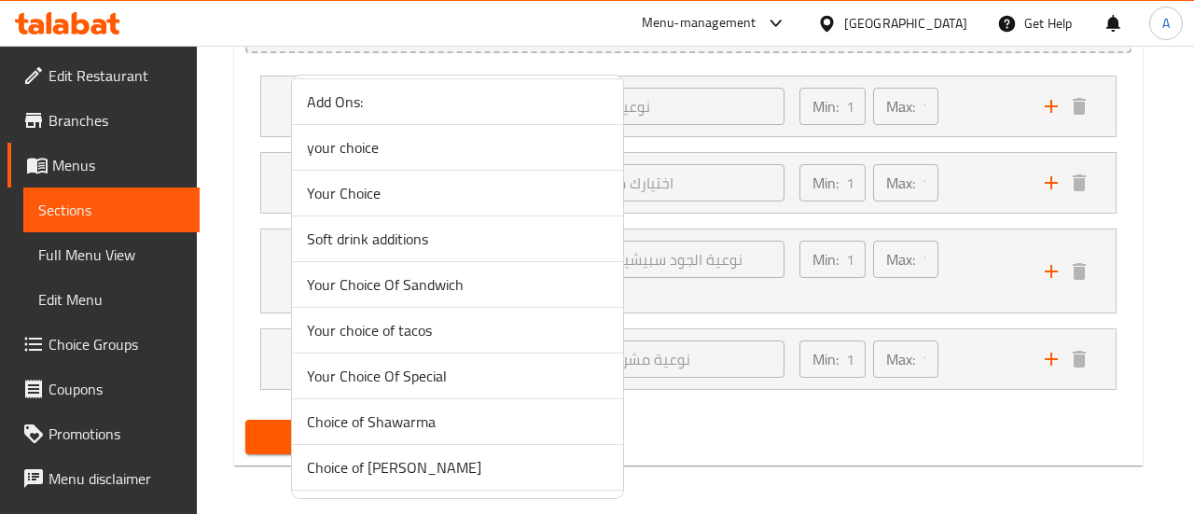
click at [822, 331] on div at bounding box center [597, 257] width 1194 height 514
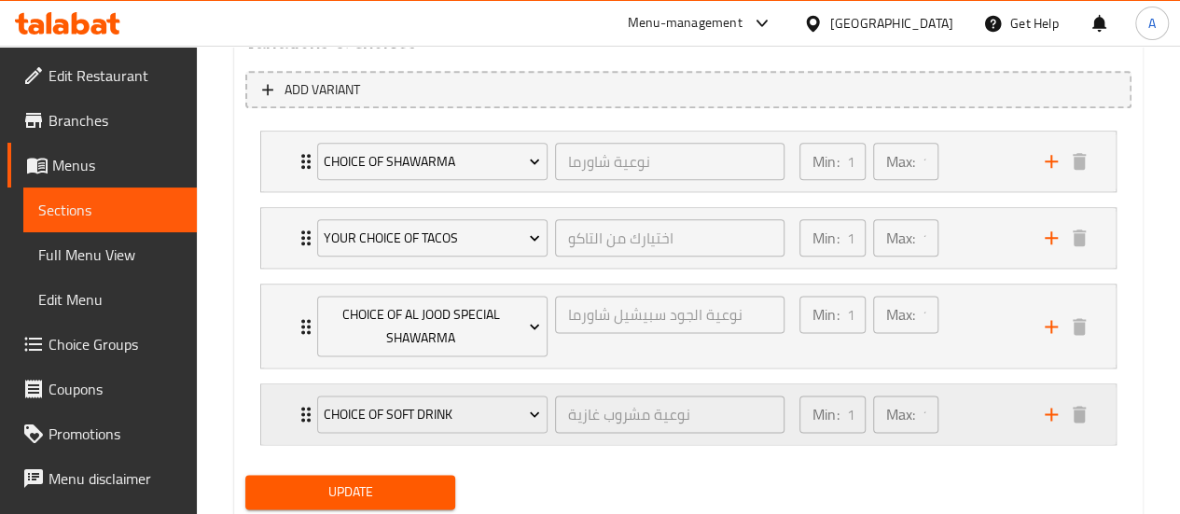
scroll to position [1111, 0]
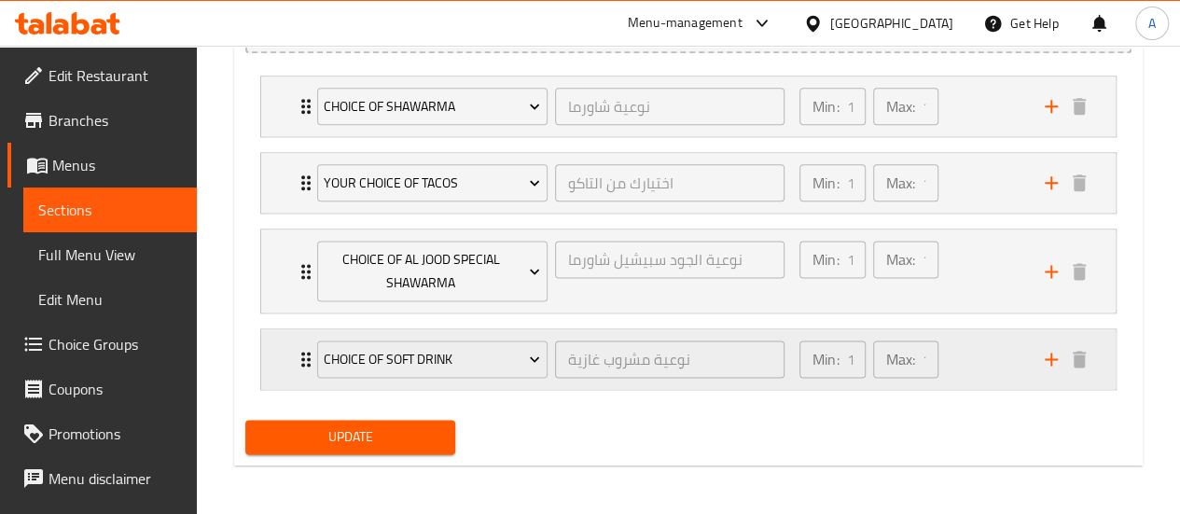
click at [916, 337] on div "Max: 1 ​" at bounding box center [905, 359] width 73 height 45
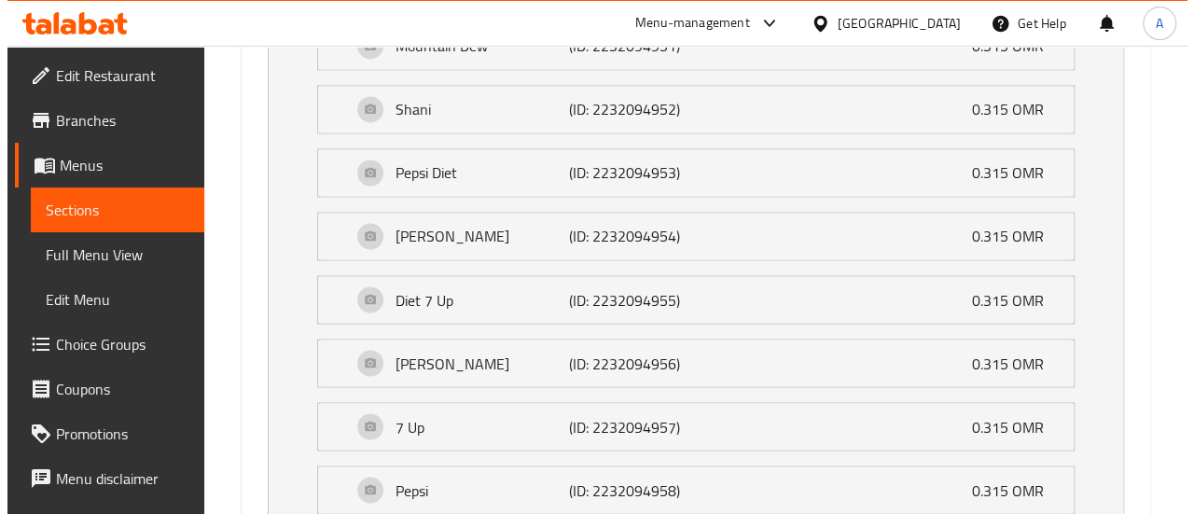
scroll to position [1092, 0]
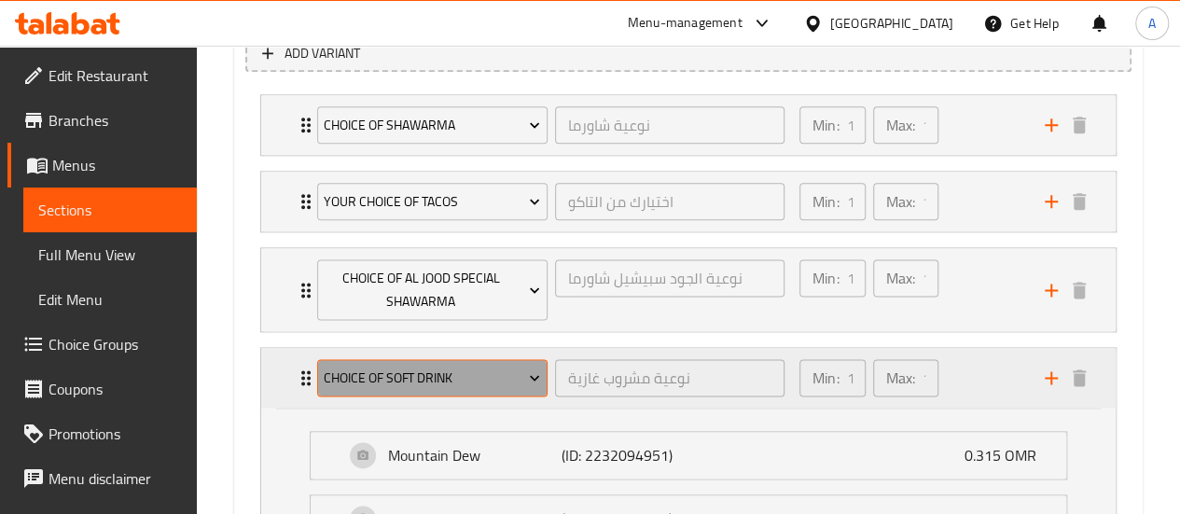
click at [511, 359] on button "Choice of Soft Drink" at bounding box center [432, 377] width 230 height 37
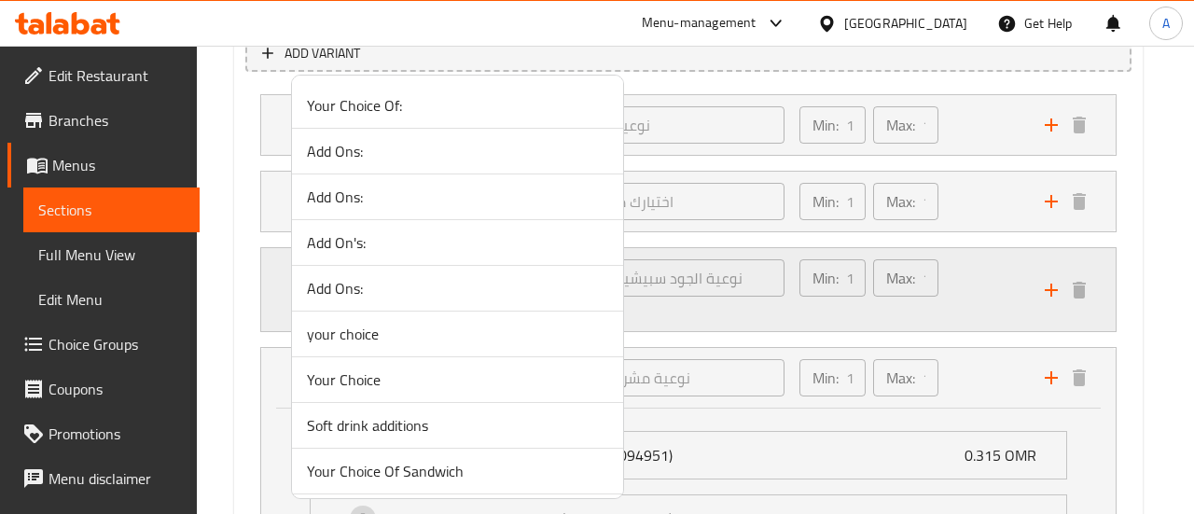
click at [374, 286] on span "Add Ons:" at bounding box center [457, 288] width 301 height 22
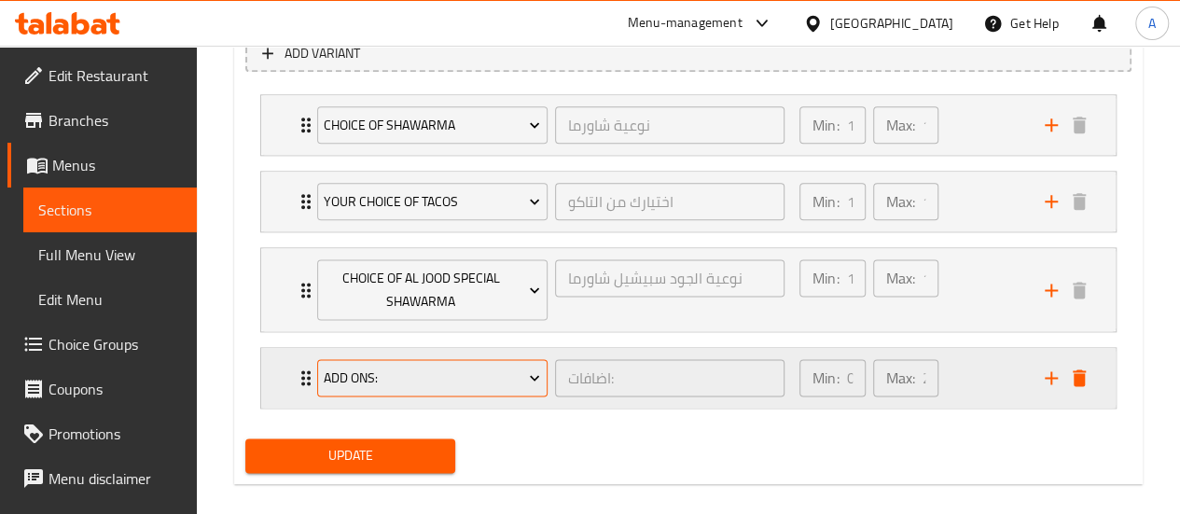
click at [430, 372] on span "Add Ons:" at bounding box center [432, 377] width 216 height 23
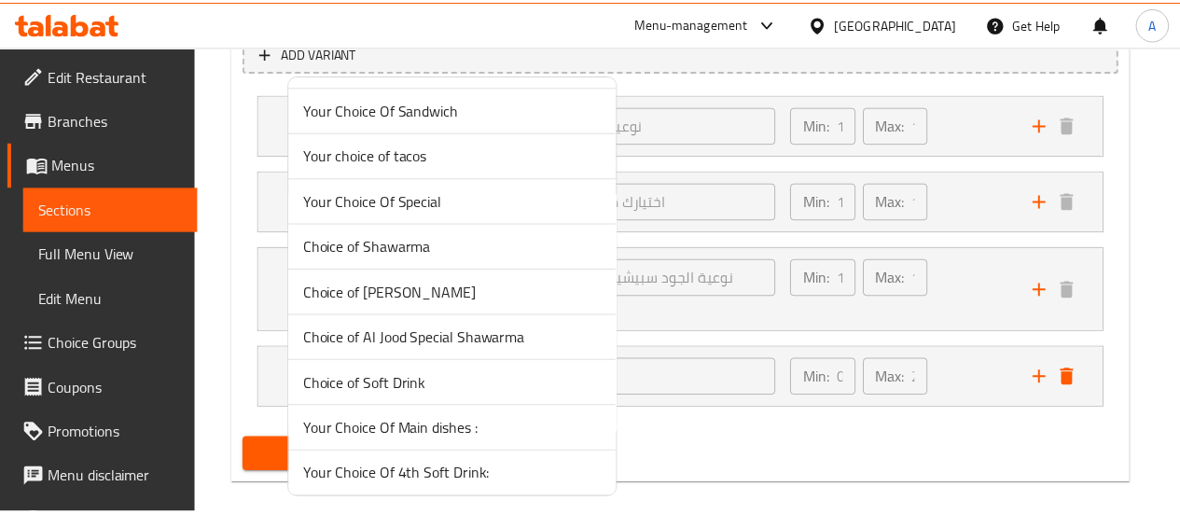
scroll to position [466, 0]
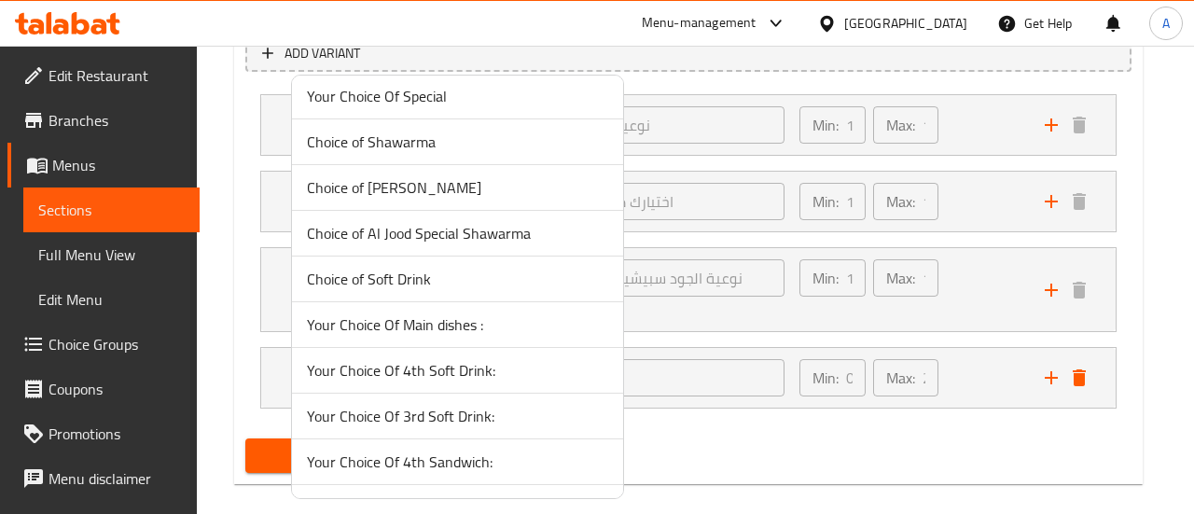
click at [413, 275] on span "Choice of Soft Drink" at bounding box center [457, 279] width 301 height 22
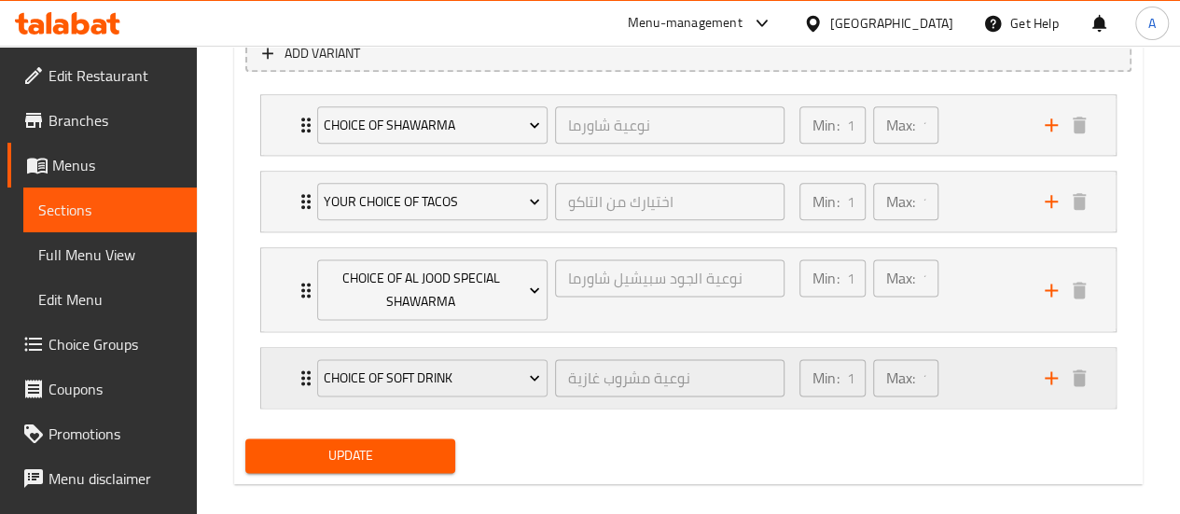
click at [1009, 372] on div "Min: 1 ​ Max: 1 ​" at bounding box center [910, 378] width 245 height 60
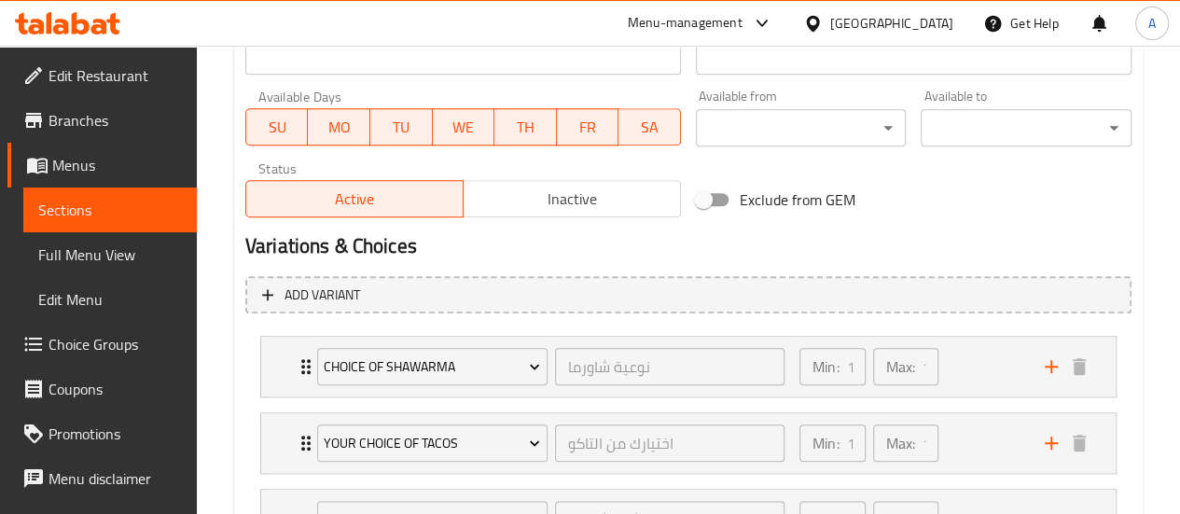
scroll to position [346, 0]
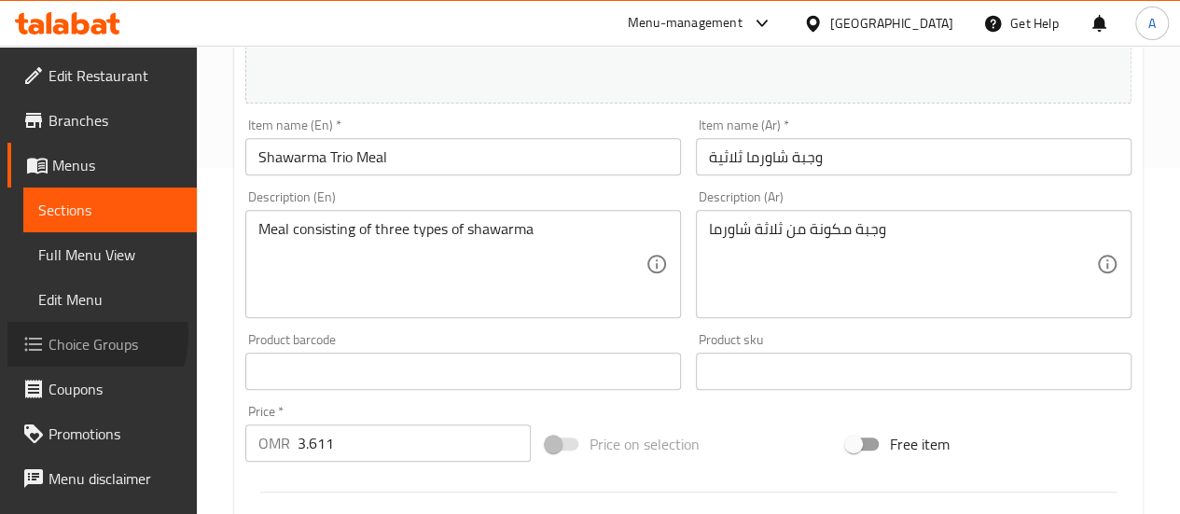
click at [72, 334] on span "Choice Groups" at bounding box center [114, 344] width 133 height 22
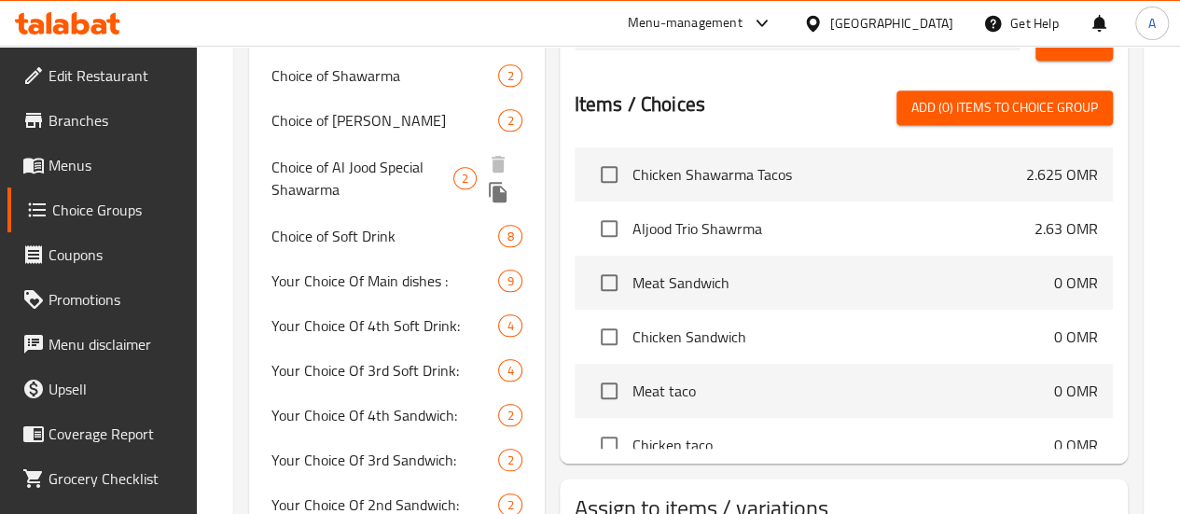
scroll to position [823, 0]
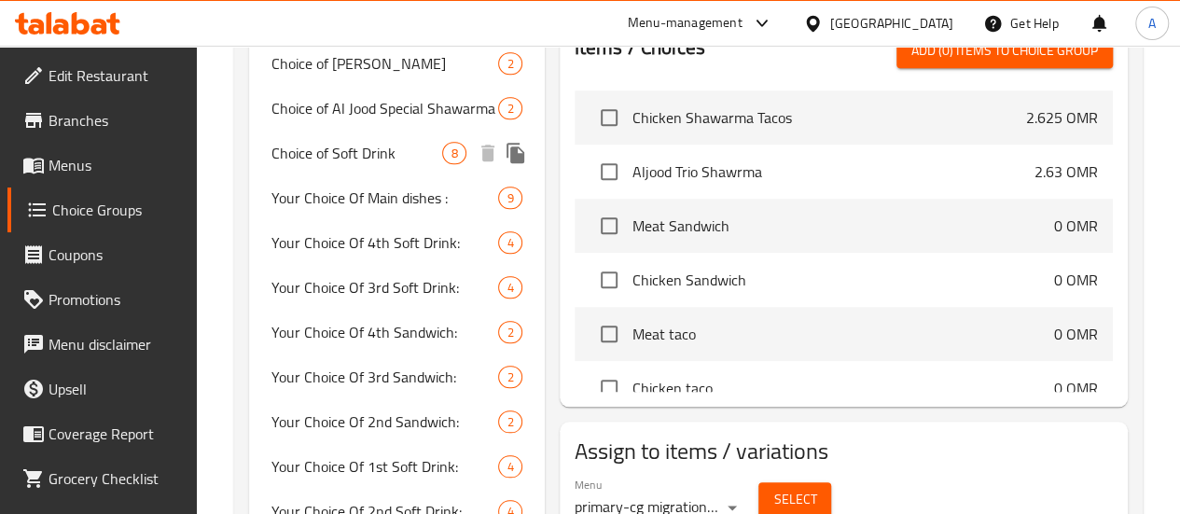
click at [334, 164] on span "Choice of Soft Drink" at bounding box center [357, 153] width 172 height 22
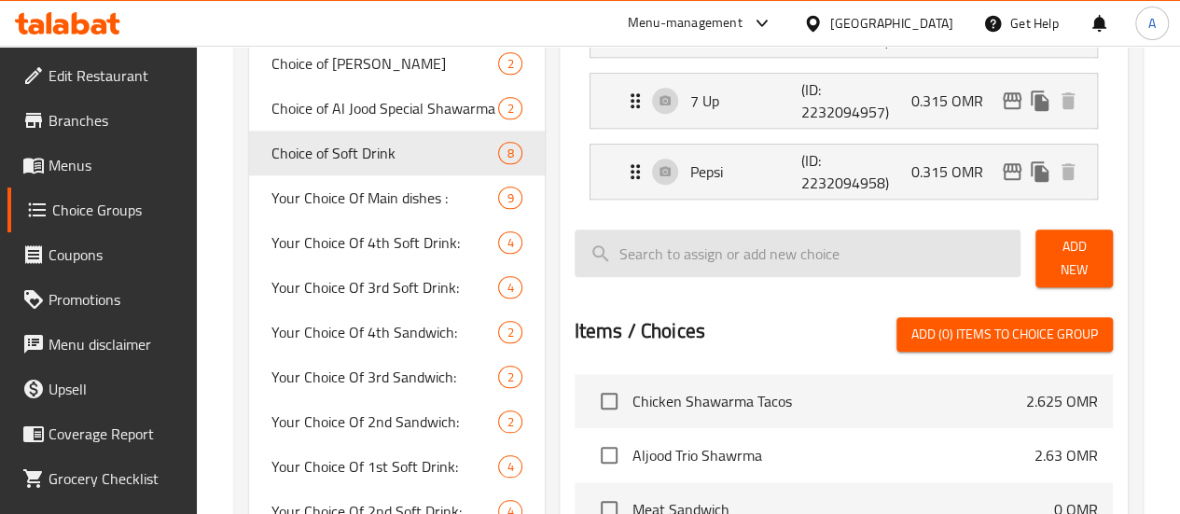
type input "Choice of Soft Drink"
type input "نوعية مشروب غازية"
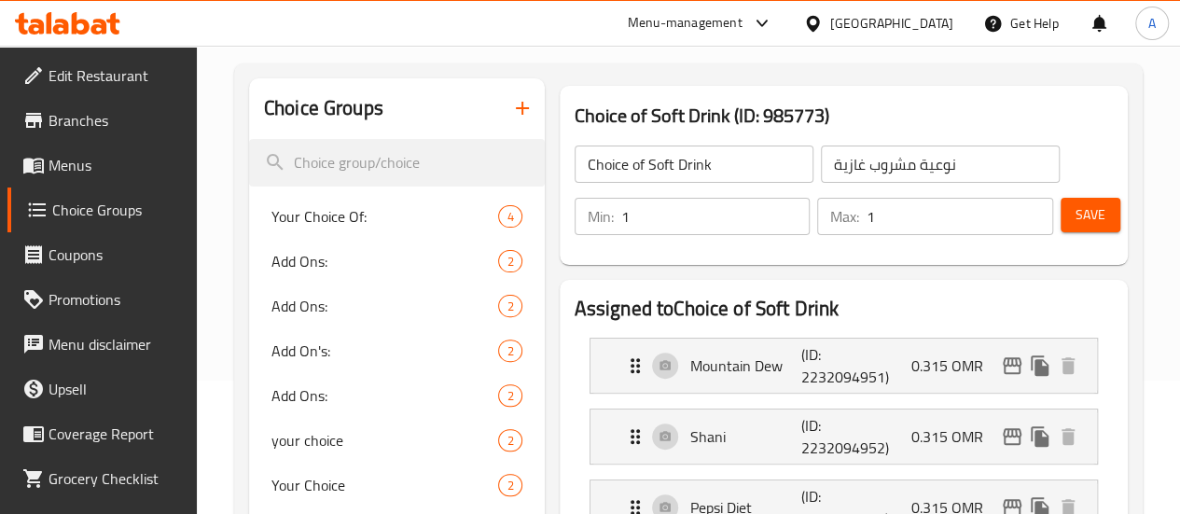
scroll to position [77, 0]
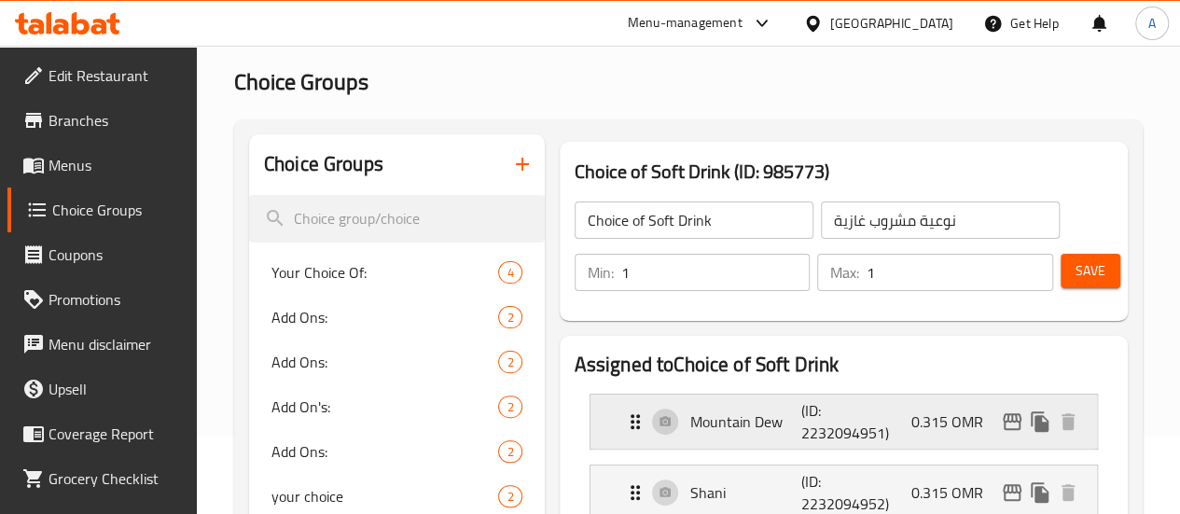
click at [926, 421] on p "0.315 OMR" at bounding box center [954, 421] width 87 height 22
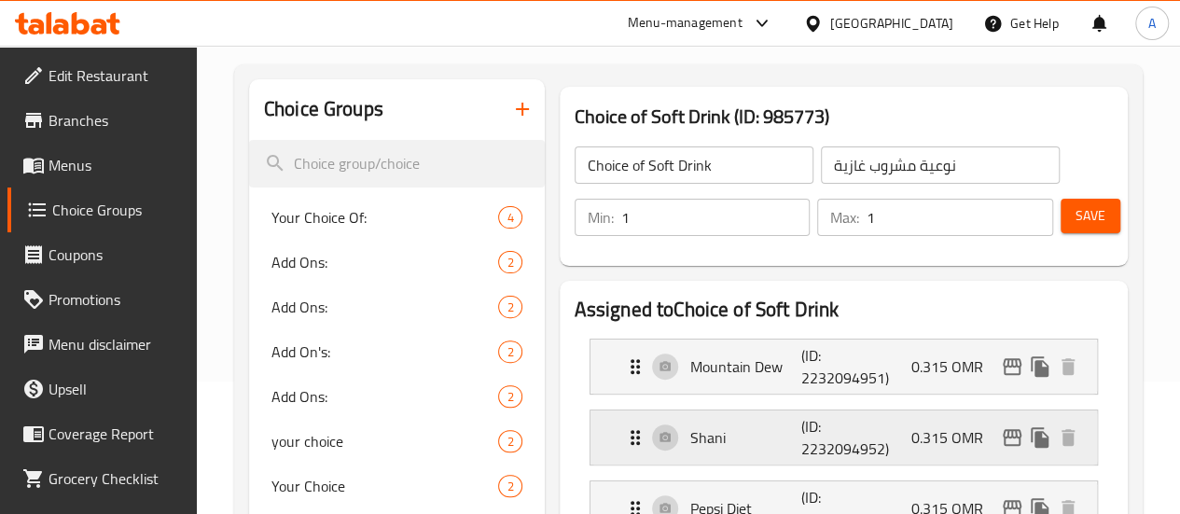
scroll to position [171, 0]
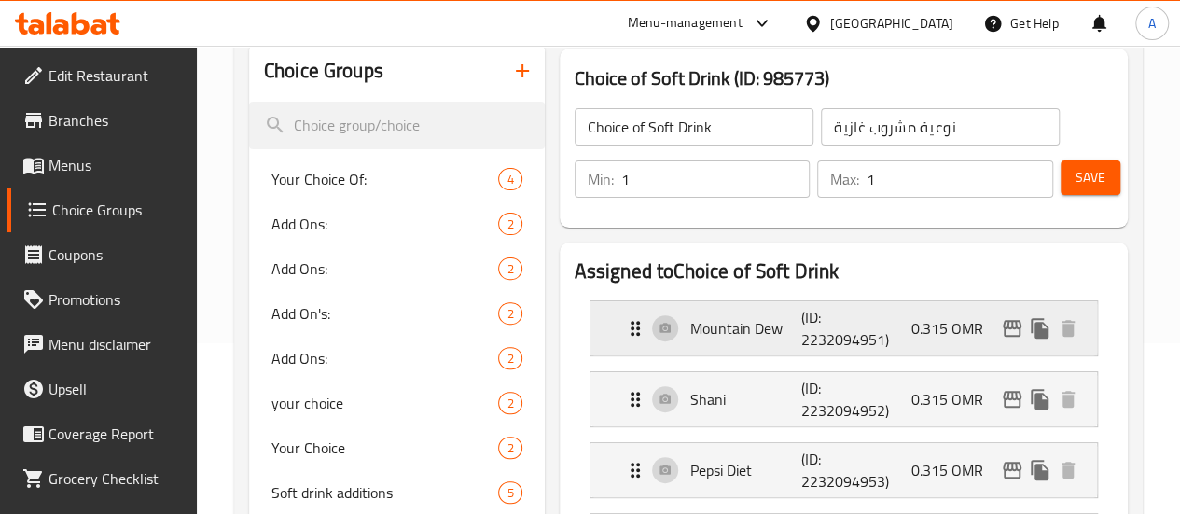
click at [869, 339] on div "Mountain Dew (ID: 2232094951) 0.315 OMR" at bounding box center [849, 328] width 450 height 54
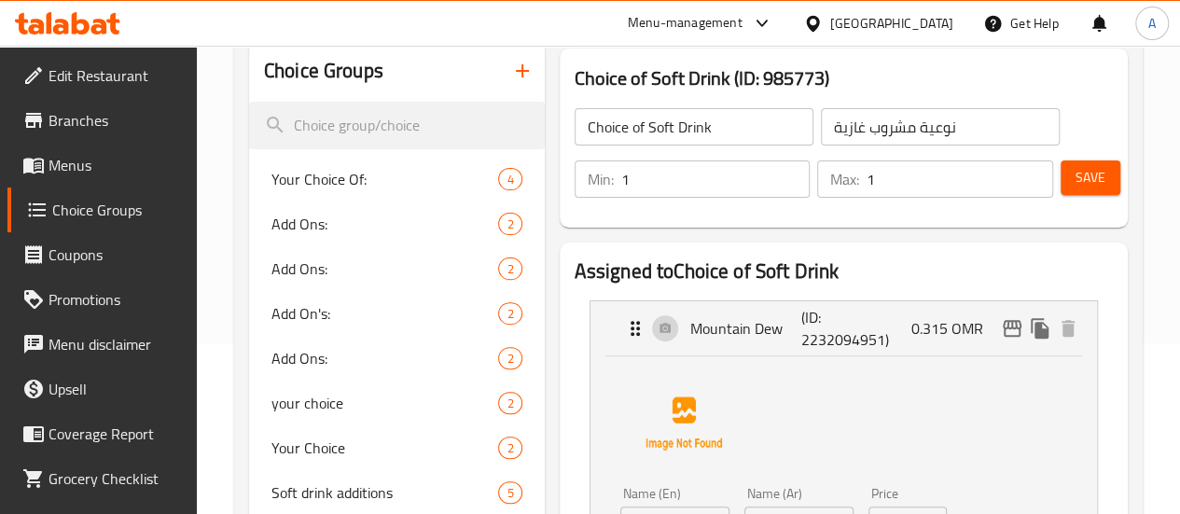
scroll to position [264, 0]
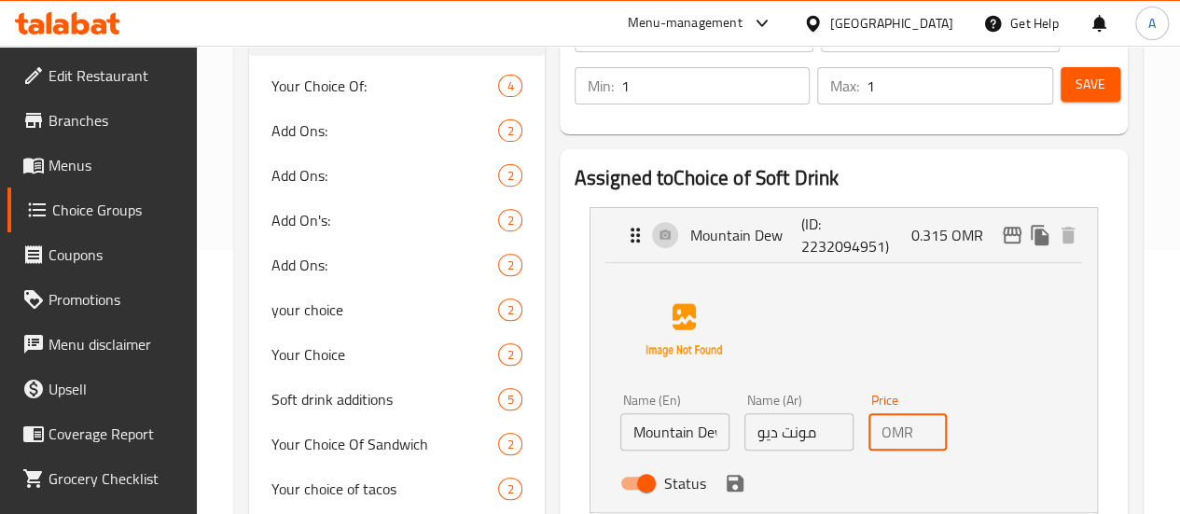
click at [920, 435] on input "0.315" at bounding box center [933, 431] width 26 height 37
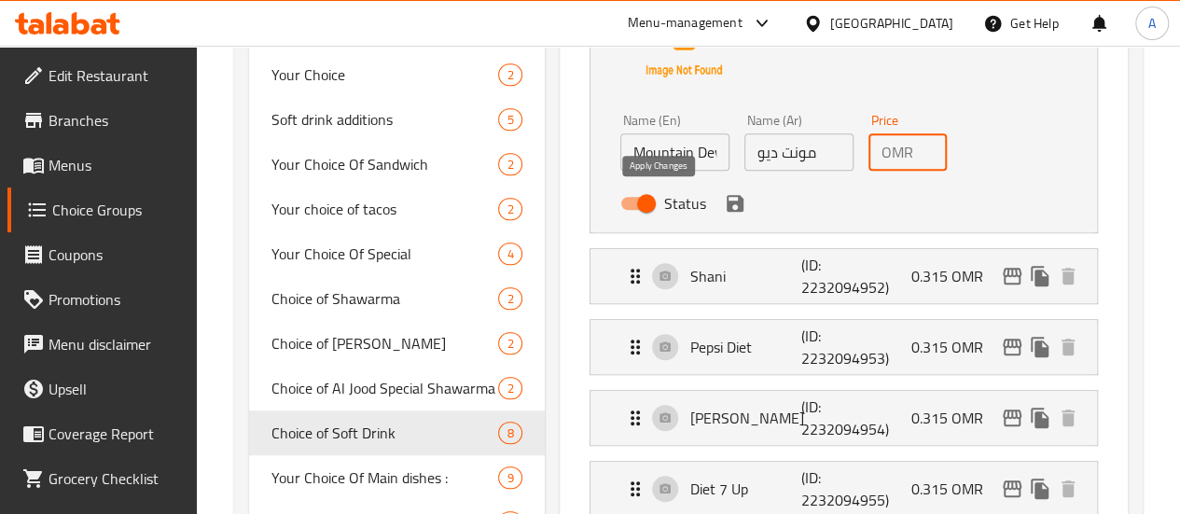
click at [726, 198] on icon "save" at bounding box center [734, 203] width 17 height 17
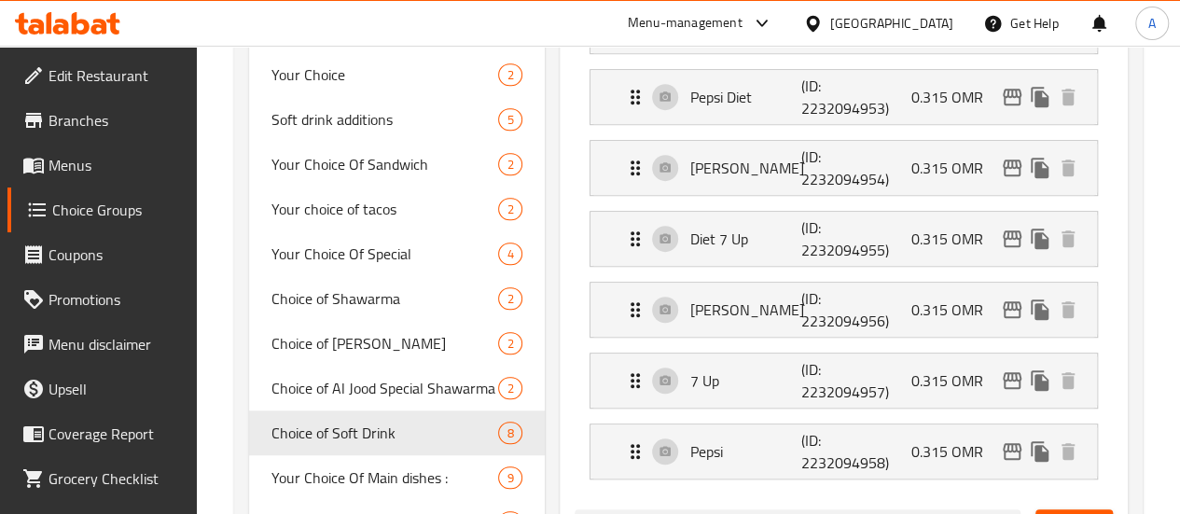
type input "0"
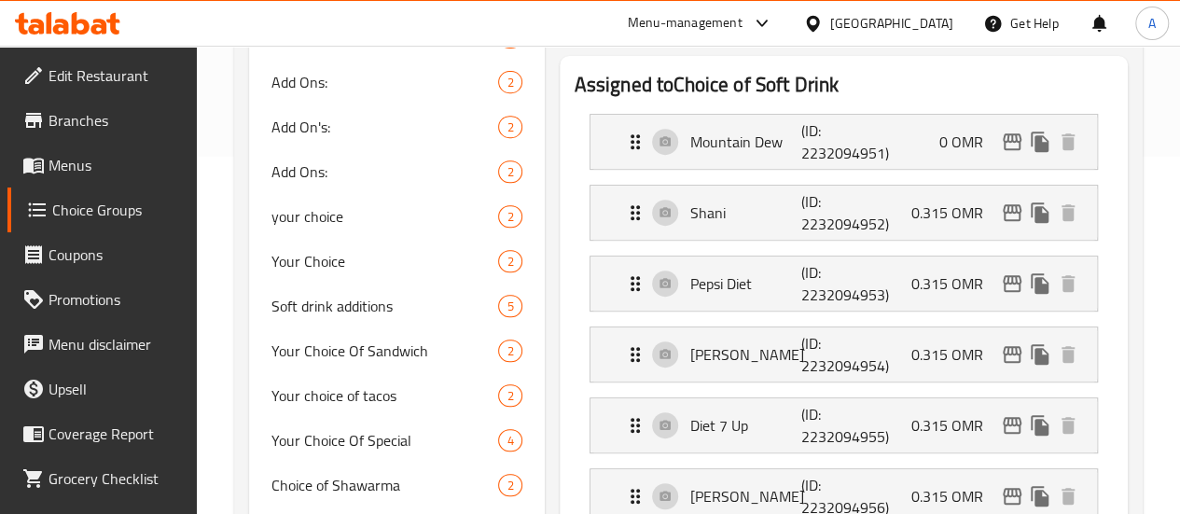
scroll to position [264, 0]
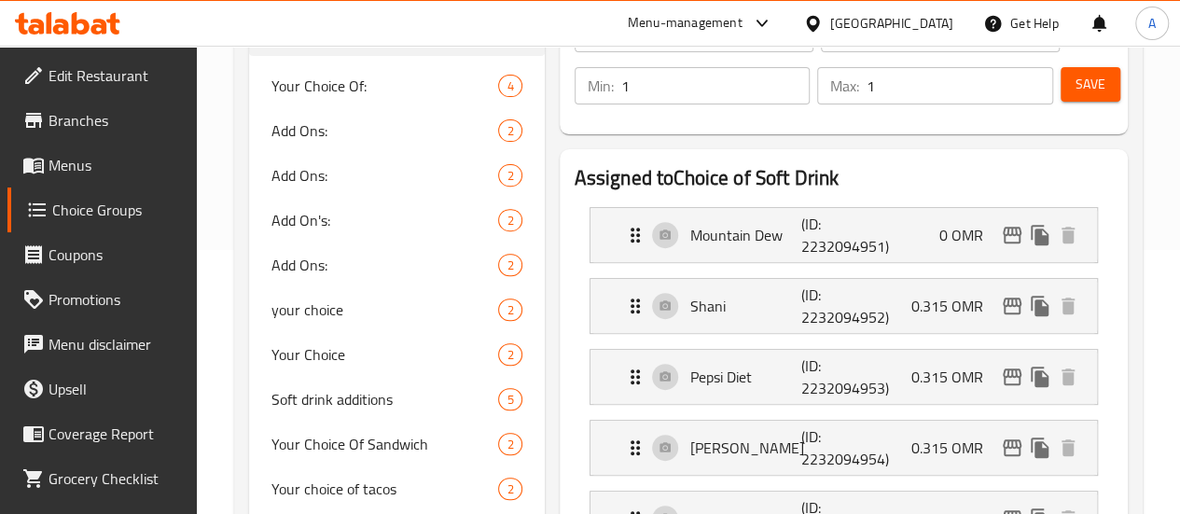
click at [886, 339] on li "Shani (ID: 2232094952) 0.315 OMR Name (En) Shani Name (En) Name (Ar) شاني Name …" at bounding box center [843, 305] width 538 height 71
click at [890, 323] on div "Shani (ID: 2232094952) 0.315 OMR" at bounding box center [849, 306] width 450 height 54
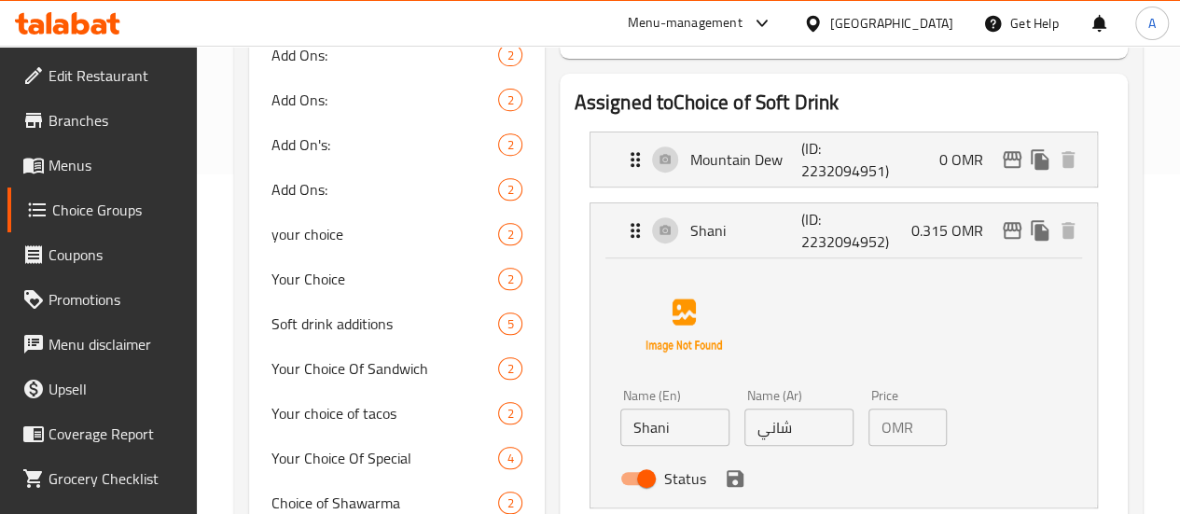
scroll to position [357, 0]
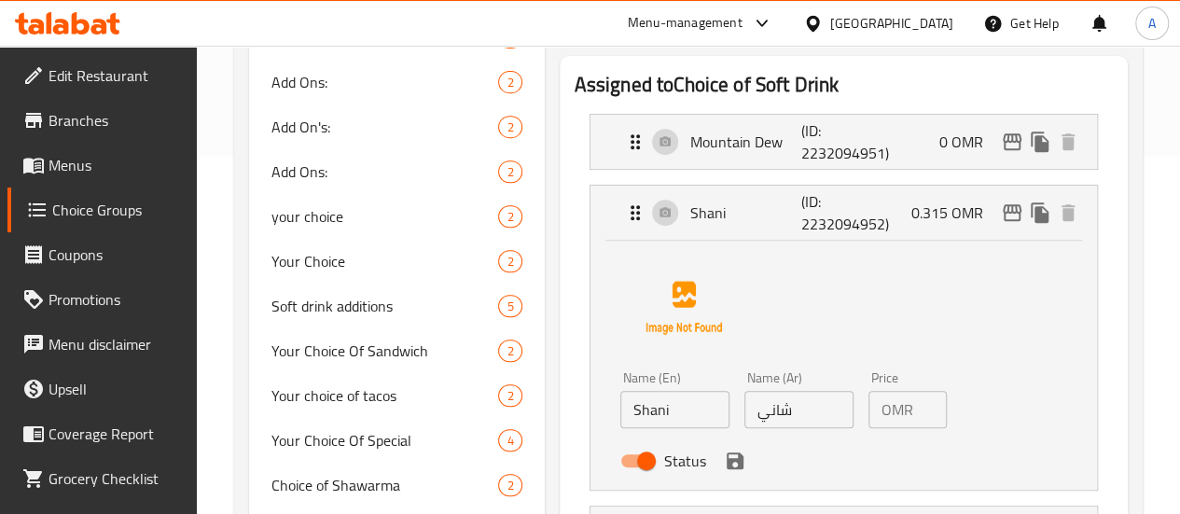
click at [885, 411] on div "OMR 0.315 Price" at bounding box center [907, 409] width 78 height 37
click at [920, 411] on input "0.315" at bounding box center [933, 409] width 26 height 37
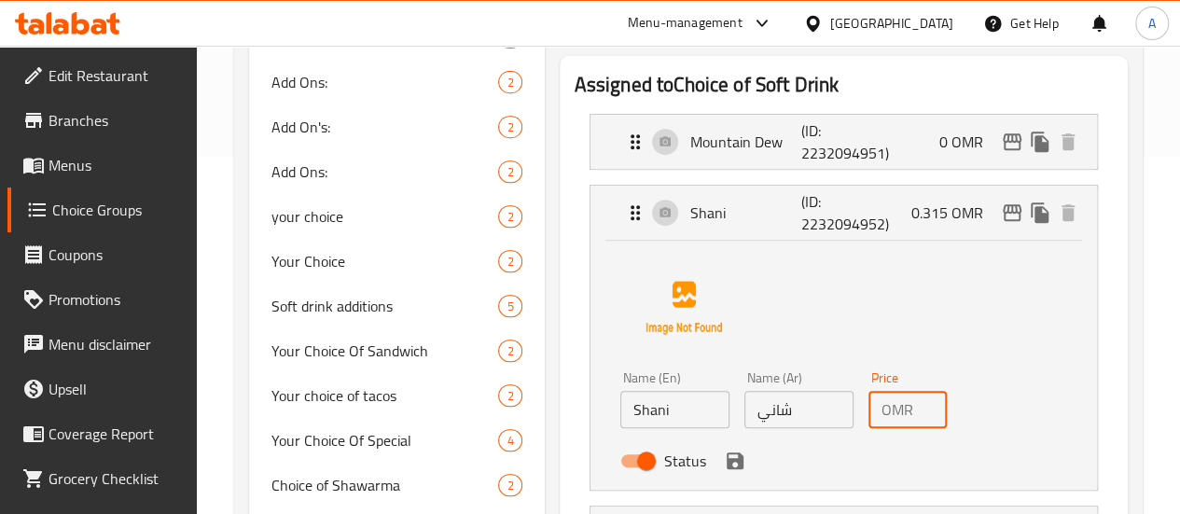
scroll to position [0, 0]
click at [724, 463] on icon "save" at bounding box center [735, 460] width 22 height 22
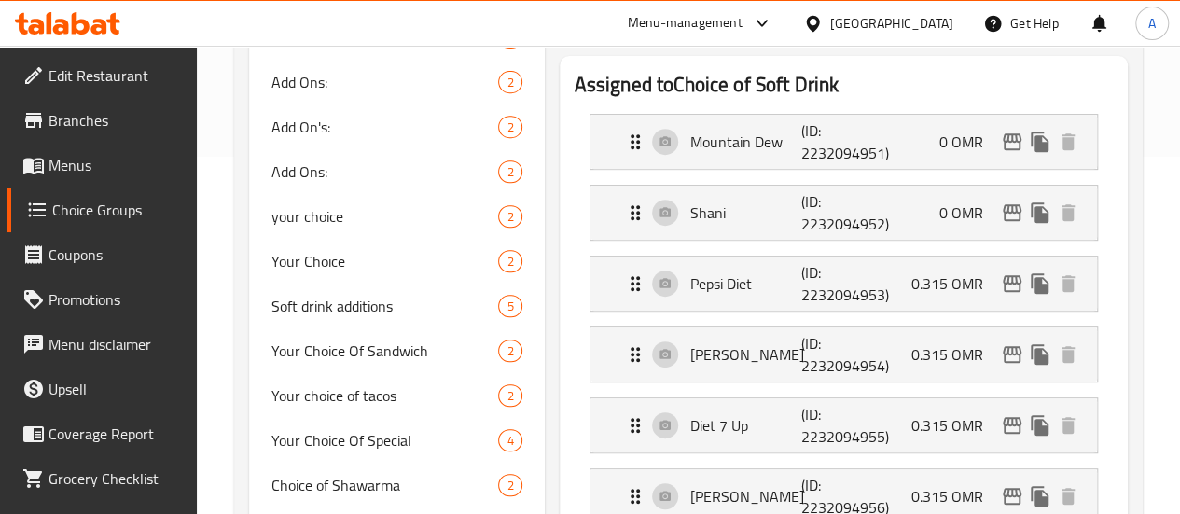
type input "0"
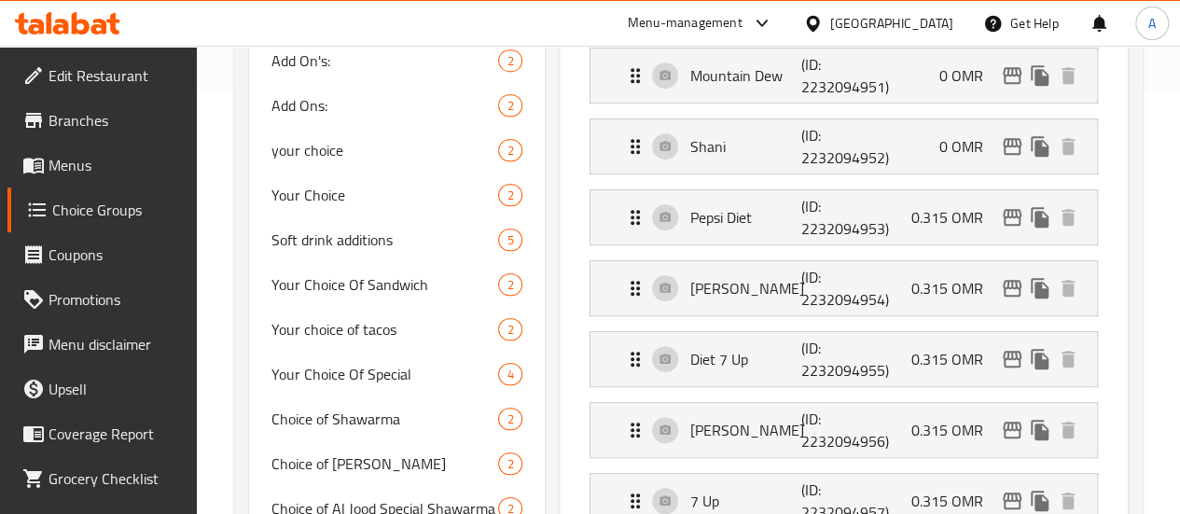
scroll to position [450, 0]
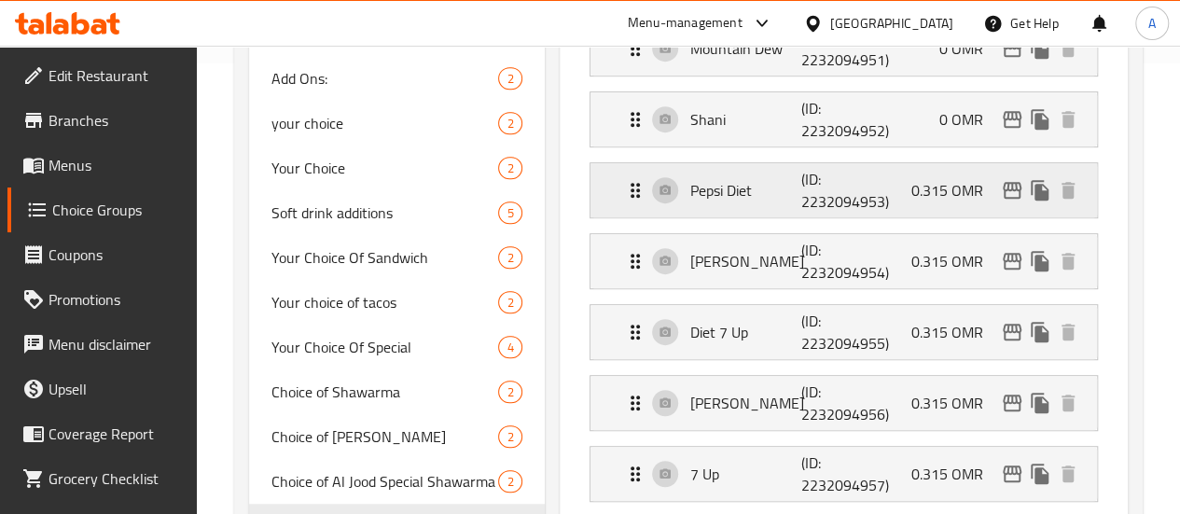
click at [901, 198] on div "Pepsi Diet (ID: 2232094953) 0.315 OMR" at bounding box center [849, 190] width 450 height 54
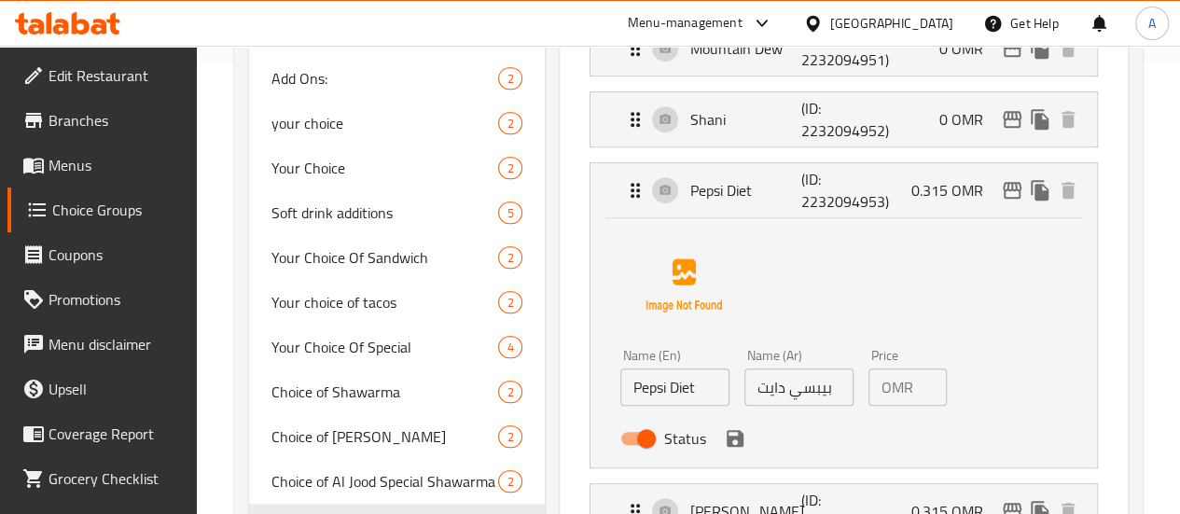
click at [920, 386] on input "0.315" at bounding box center [933, 386] width 26 height 37
click at [724, 439] on icon "save" at bounding box center [735, 438] width 22 height 22
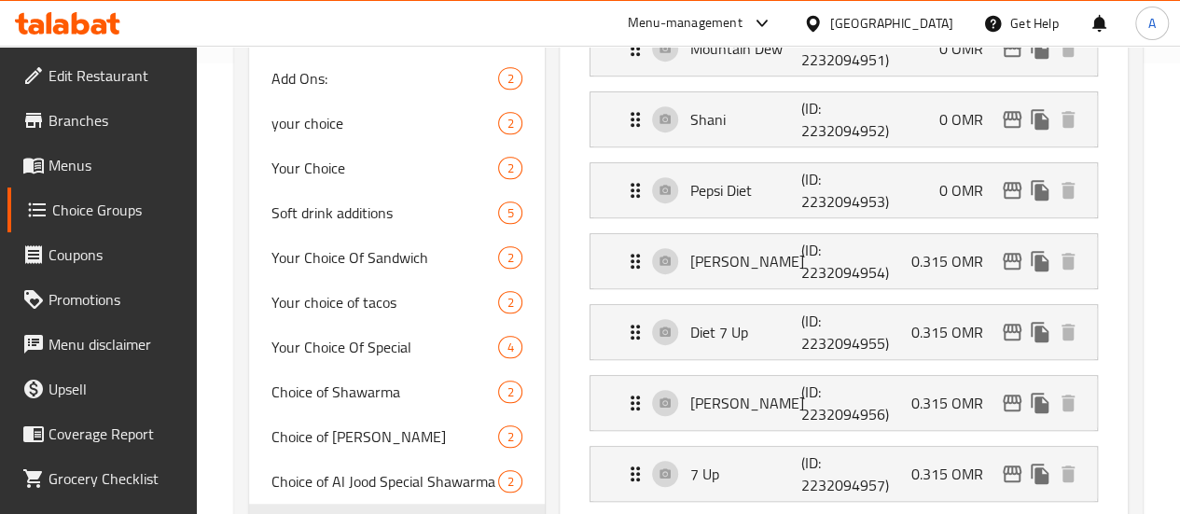
type input "0"
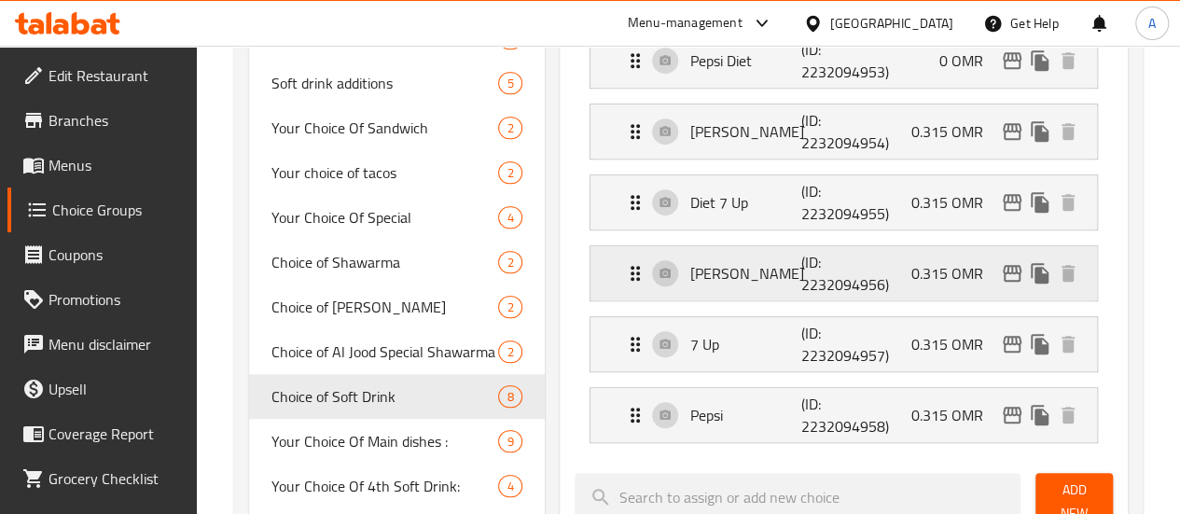
scroll to position [637, 0]
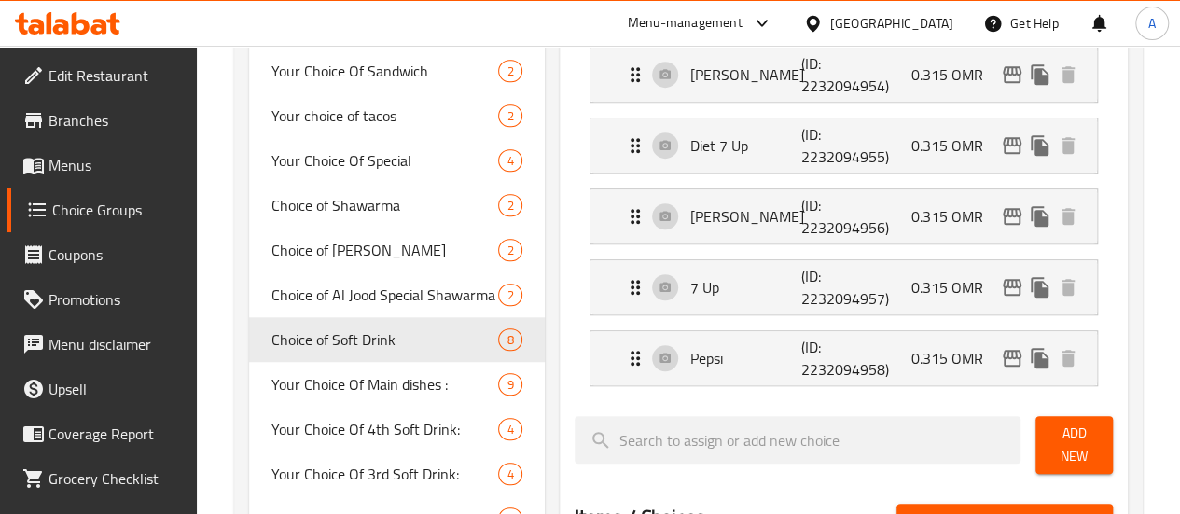
drag, startPoint x: 896, startPoint y: 87, endPoint x: 902, endPoint y: 104, distance: 17.7
click at [898, 85] on div "Mirinda Orange (ID: 2232094954) 0.315 OMR" at bounding box center [849, 75] width 450 height 54
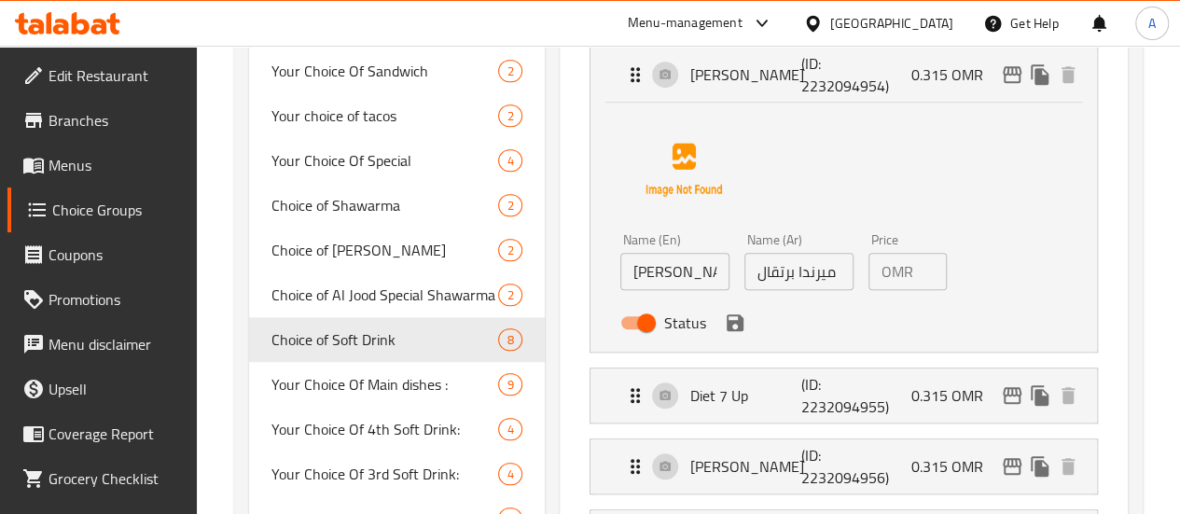
click at [920, 267] on input "0.315" at bounding box center [933, 271] width 26 height 37
click at [724, 327] on icon "save" at bounding box center [735, 322] width 22 height 22
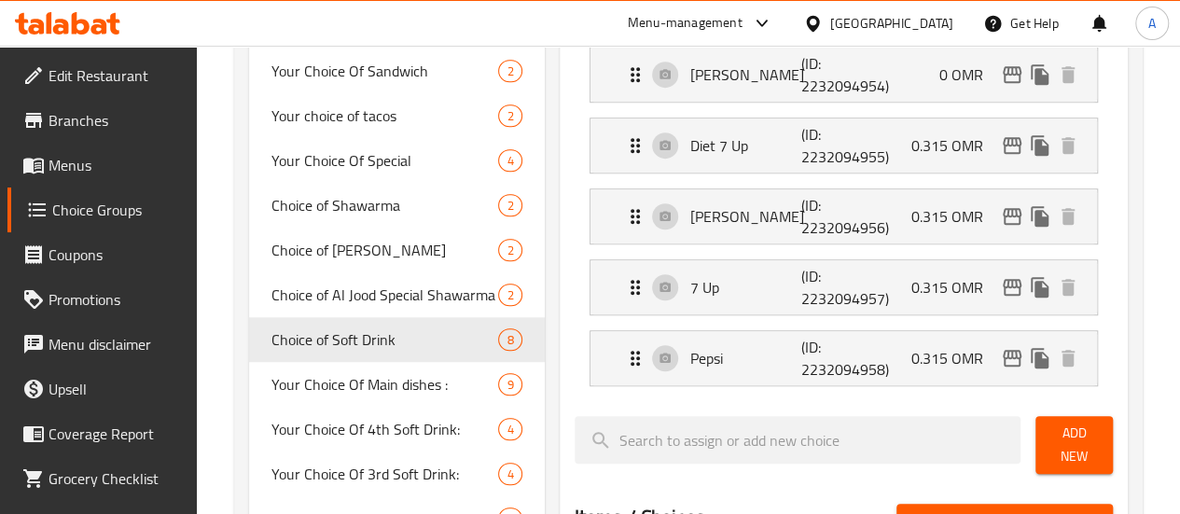
type input "0"
click at [828, 149] on p "(ID: 2232094955)" at bounding box center [838, 145] width 75 height 45
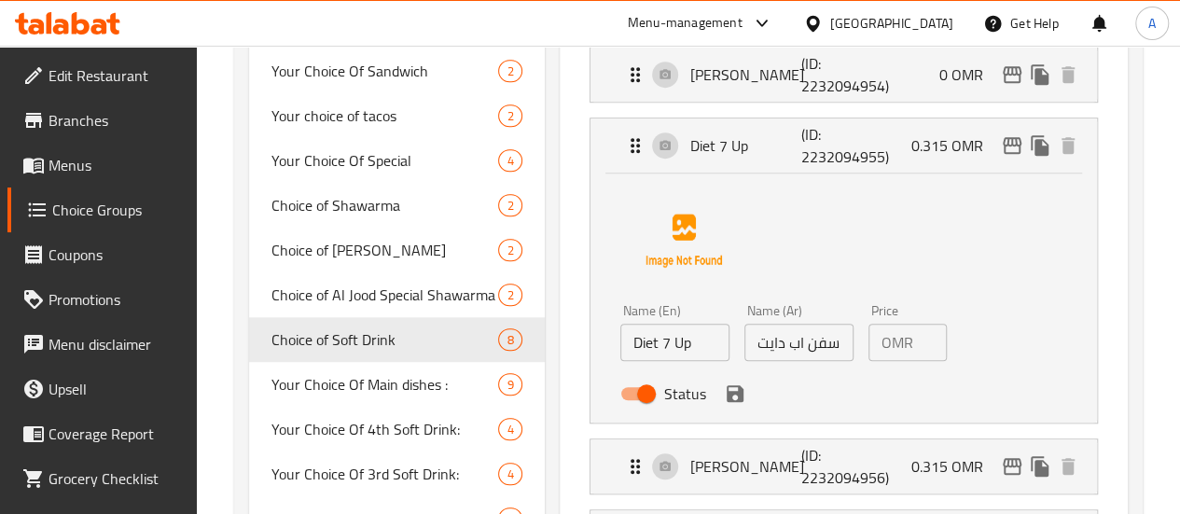
click at [886, 331] on div "OMR 0.315 Price" at bounding box center [907, 342] width 78 height 37
click at [920, 331] on input "0.315" at bounding box center [933, 342] width 26 height 37
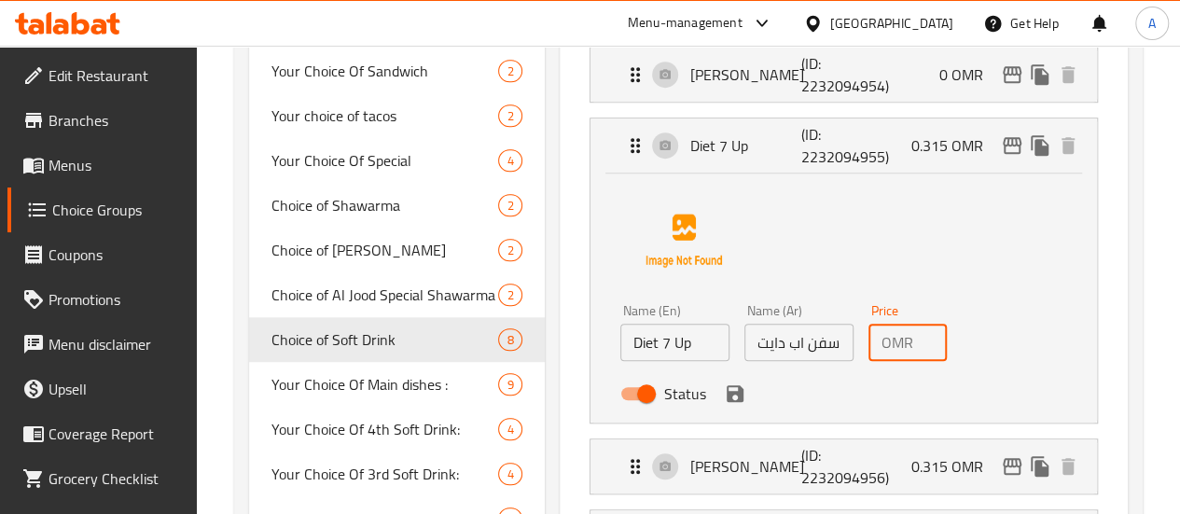
click at [920, 331] on input "0.315" at bounding box center [933, 342] width 26 height 37
click at [726, 396] on icon "save" at bounding box center [734, 393] width 17 height 17
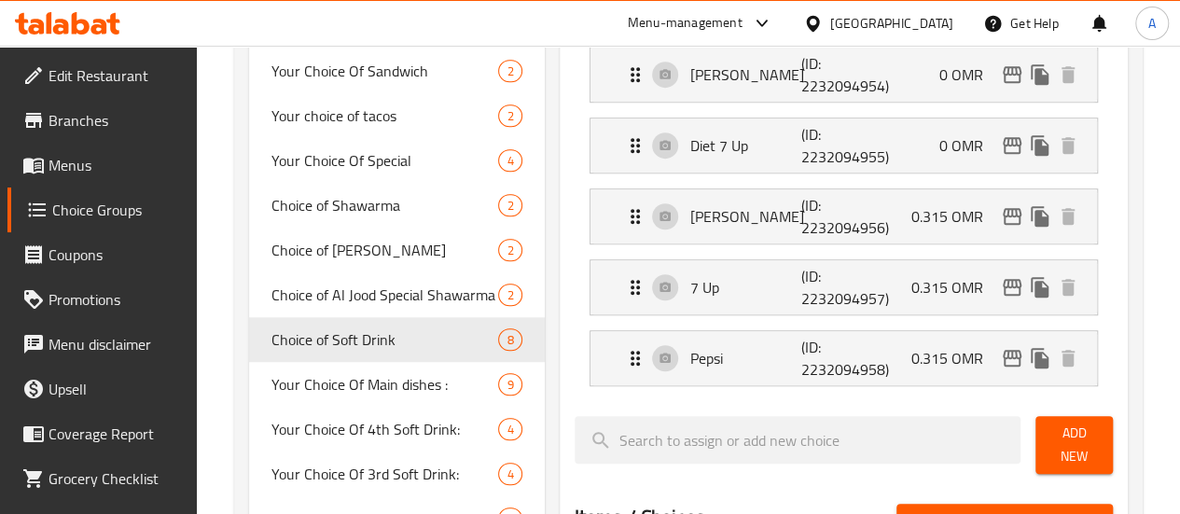
type input "0"
click at [813, 223] on p "(ID: 2232094956)" at bounding box center [838, 216] width 75 height 45
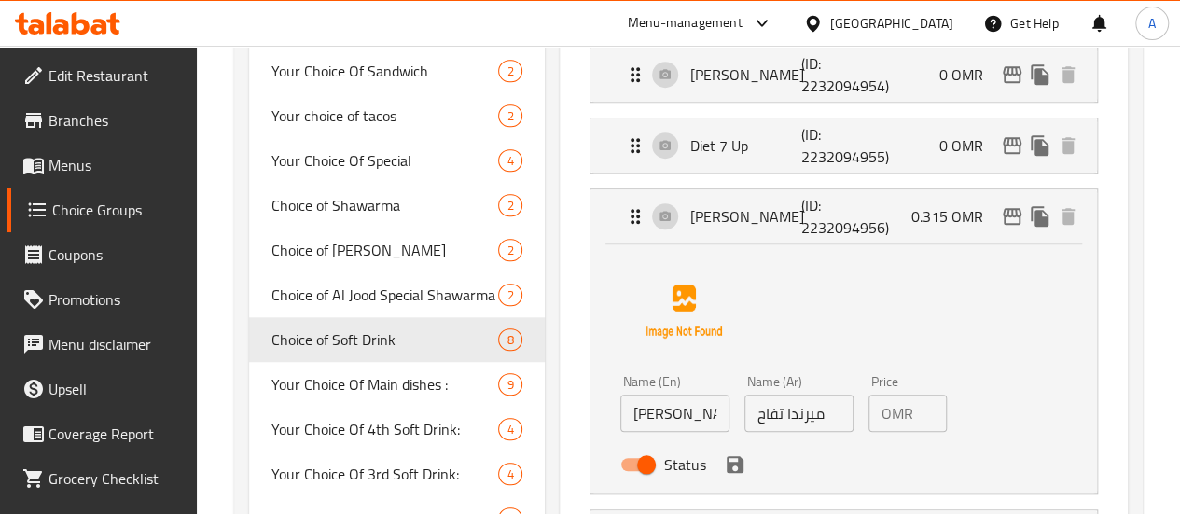
click at [886, 415] on nav "Mountain Dew (ID: 2232094951) 0 OMR Name (En) Mountain Dew Name (En) Name (Ar) …" at bounding box center [843, 235] width 538 height 832
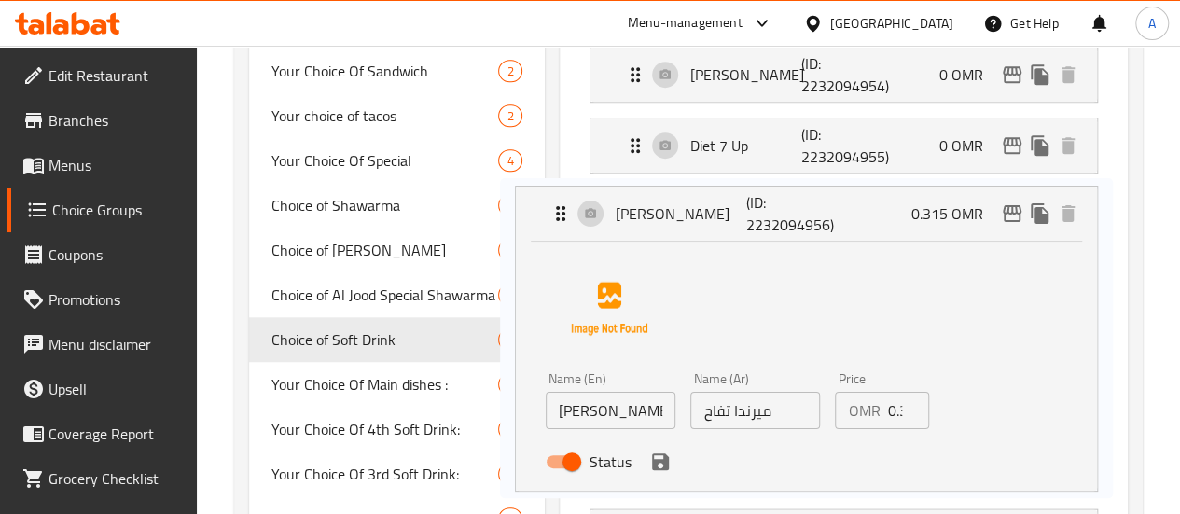
scroll to position [638, 0]
click at [887, 415] on nav "Mountain Dew (ID: 2232094951) 0 OMR Name (En) Mountain Dew Name (En) Name (Ar) …" at bounding box center [843, 233] width 538 height 831
click at [888, 413] on nav "Mountain Dew (ID: 2232094951) 0 OMR Name (En) Mountain Dew Name (En) Name (Ar) …" at bounding box center [843, 233] width 538 height 831
click at [893, 411] on input "0.315" at bounding box center [907, 410] width 41 height 37
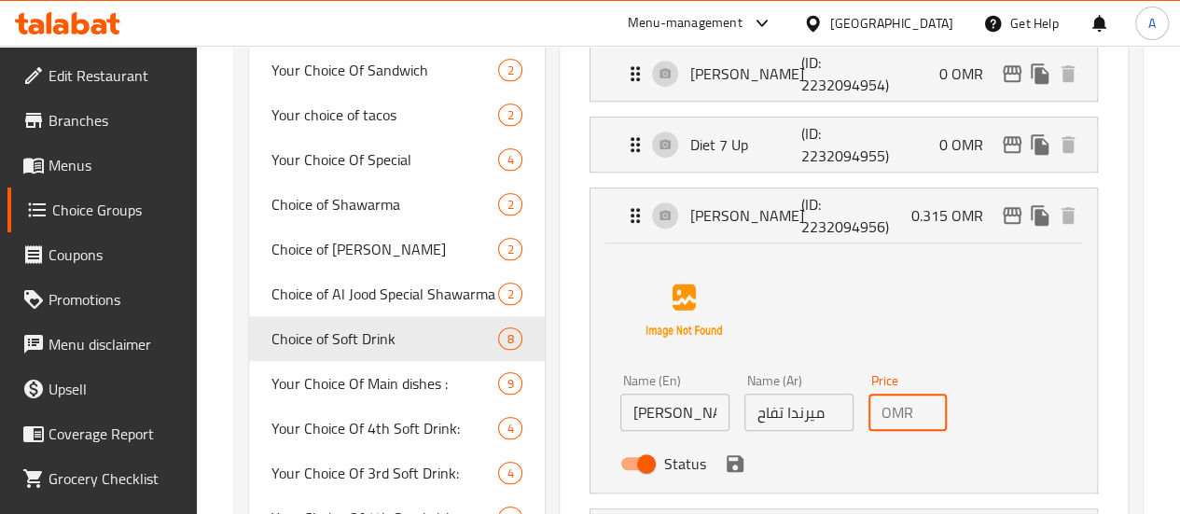
click at [920, 411] on input "0.315" at bounding box center [933, 412] width 26 height 37
click at [920, 413] on input "0.315" at bounding box center [933, 412] width 26 height 37
click at [670, 470] on div "Status" at bounding box center [799, 463] width 373 height 50
drag, startPoint x: 667, startPoint y: 468, endPoint x: 750, endPoint y: 471, distance: 83.0
click at [724, 464] on icon "save" at bounding box center [735, 463] width 22 height 22
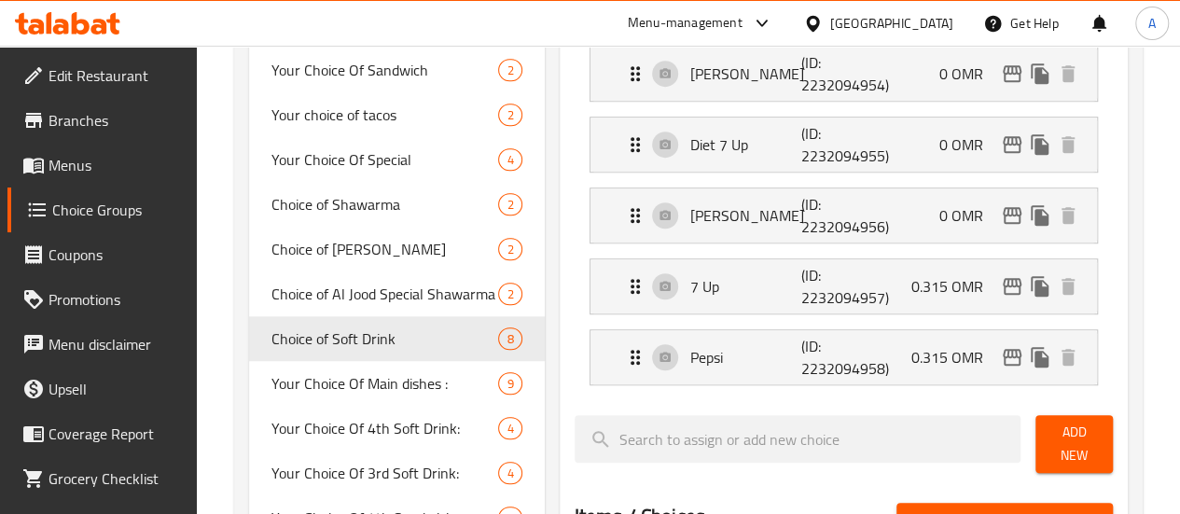
type input "0"
click at [884, 278] on div "7 Up (ID: 2232094957) 0.315 OMR" at bounding box center [849, 286] width 450 height 54
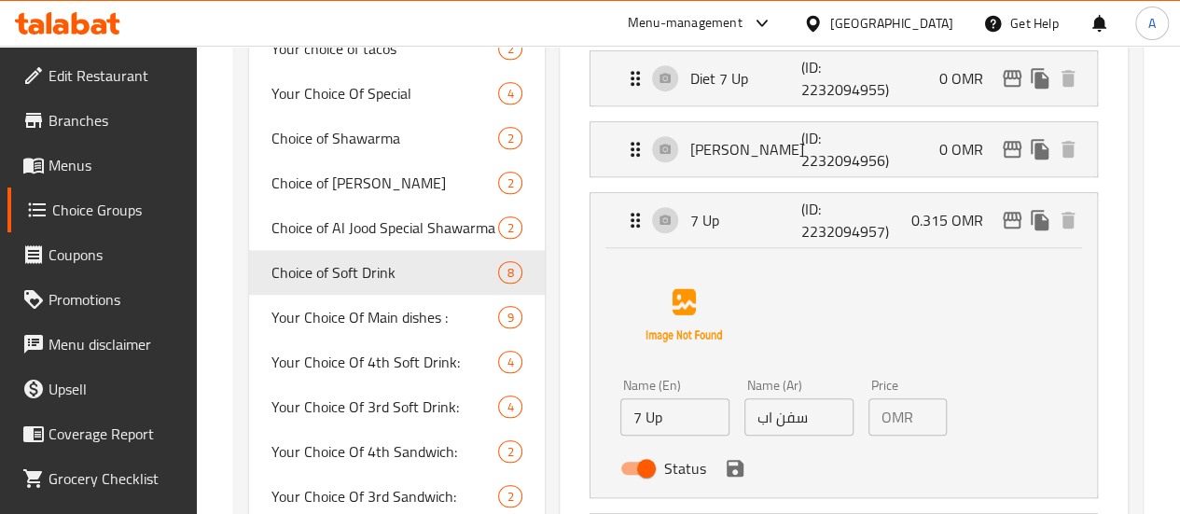
scroll to position [731, 0]
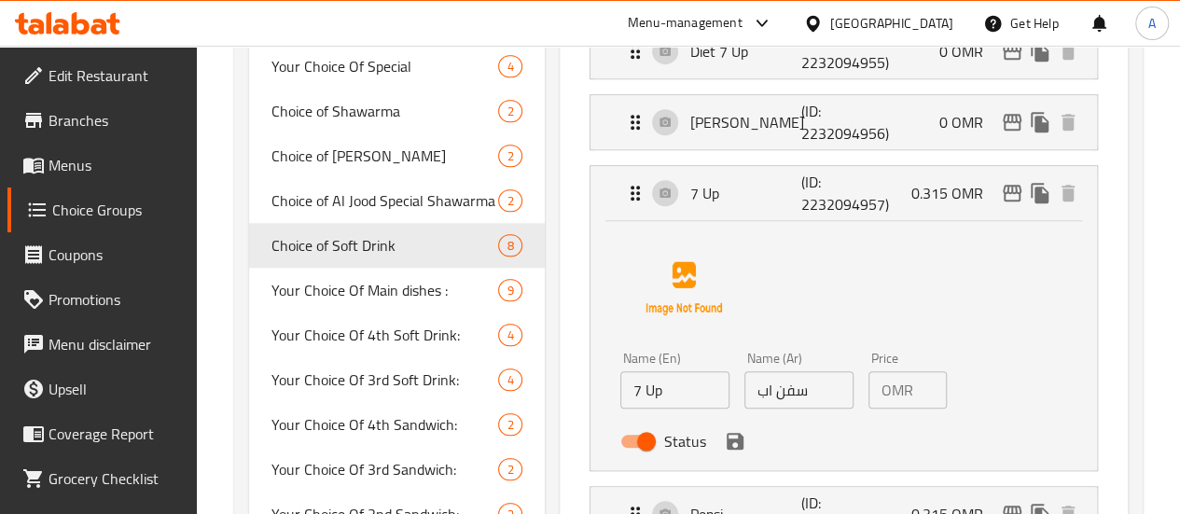
click at [920, 380] on input "0.315" at bounding box center [933, 389] width 26 height 37
click at [724, 435] on icon "save" at bounding box center [735, 441] width 22 height 22
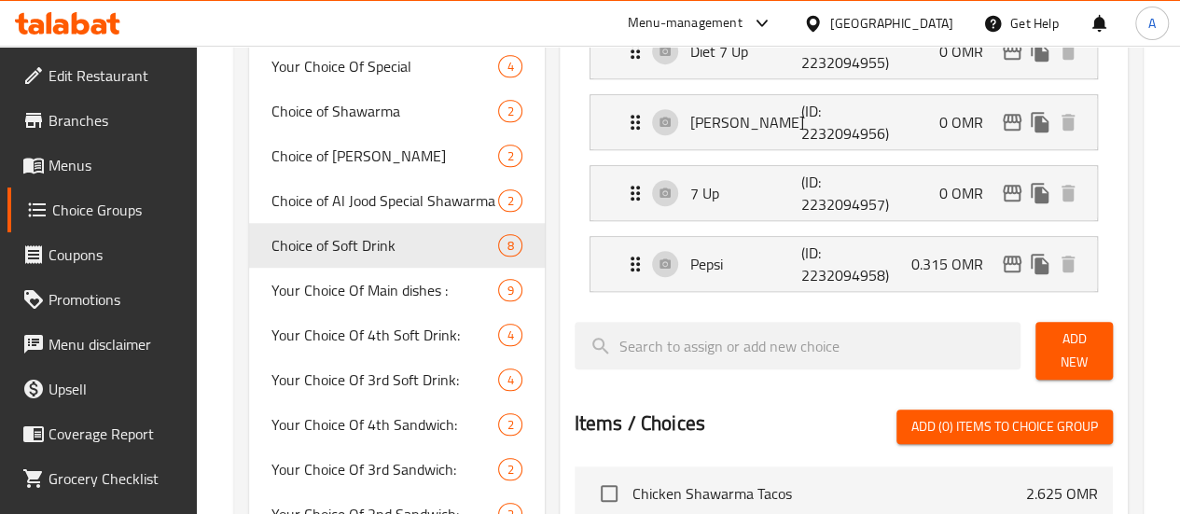
type input "0"
click at [933, 260] on p "0.315 OMR" at bounding box center [954, 264] width 87 height 22
click at [839, 272] on div "Pepsi (ID: 2232094958) 0.315 OMR" at bounding box center [849, 264] width 450 height 54
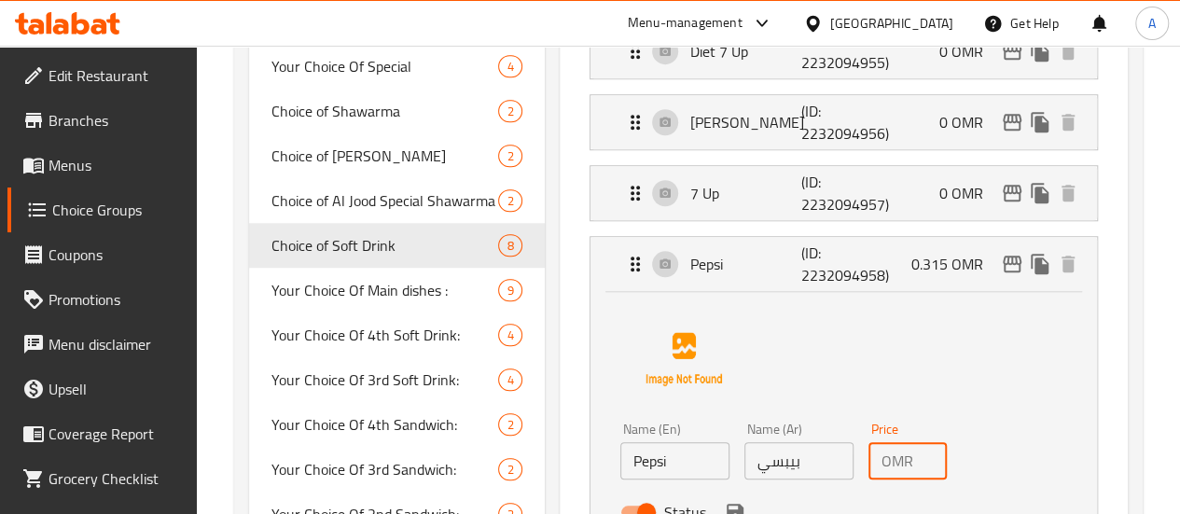
click at [886, 454] on div "OMR 0.315 Price" at bounding box center [907, 460] width 78 height 37
click at [886, 455] on div "OMR 0.315 Price" at bounding box center [907, 460] width 78 height 37
click at [886, 457] on div "OMR 0.315 Price" at bounding box center [907, 460] width 78 height 37
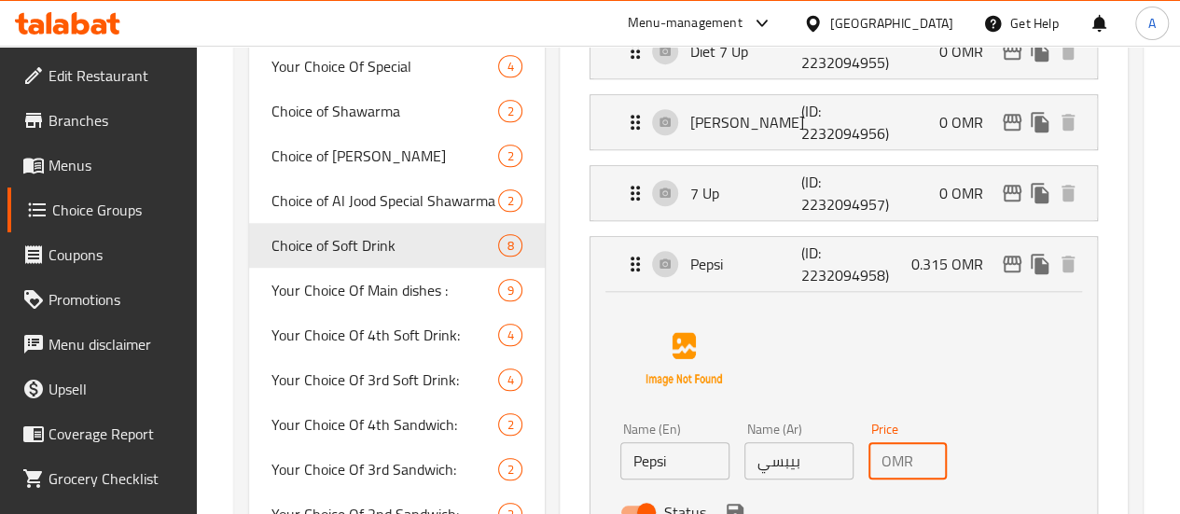
click at [886, 457] on div "OMR 0.315 Price" at bounding box center [907, 460] width 78 height 37
click at [920, 456] on input "0.315" at bounding box center [933, 460] width 26 height 37
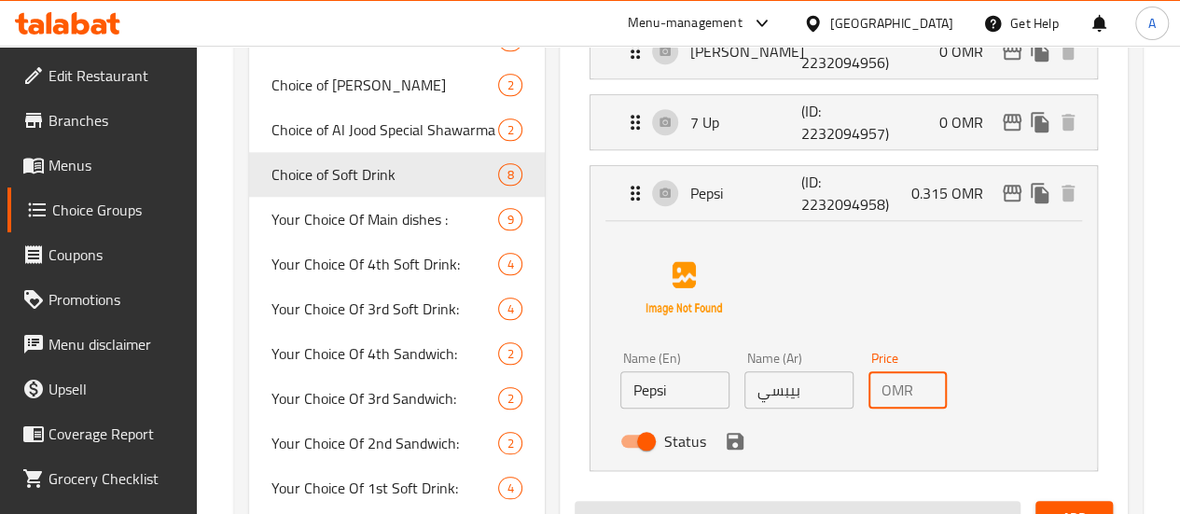
scroll to position [918, 0]
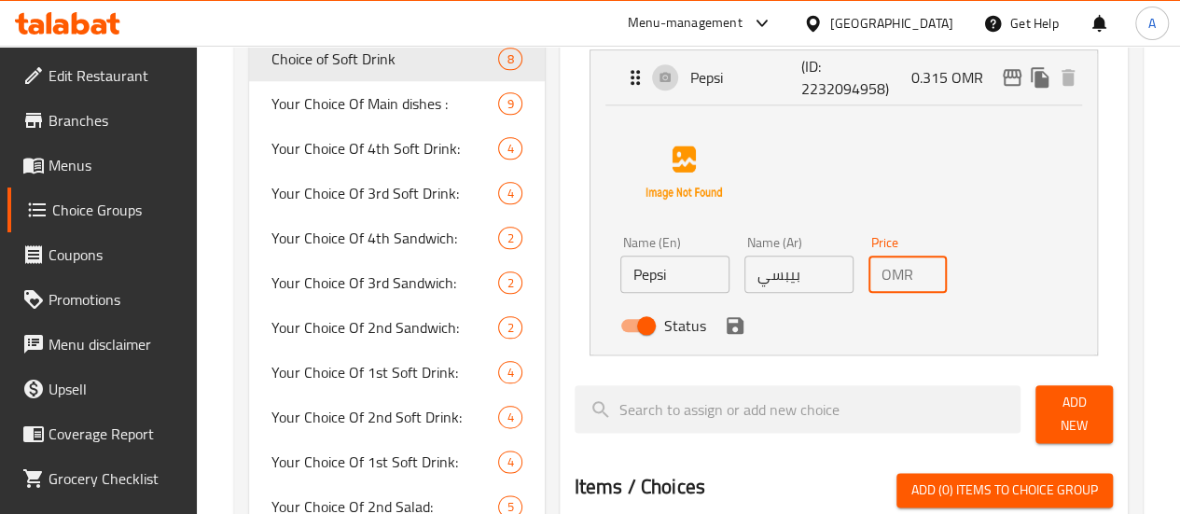
click at [726, 322] on icon "save" at bounding box center [734, 325] width 17 height 17
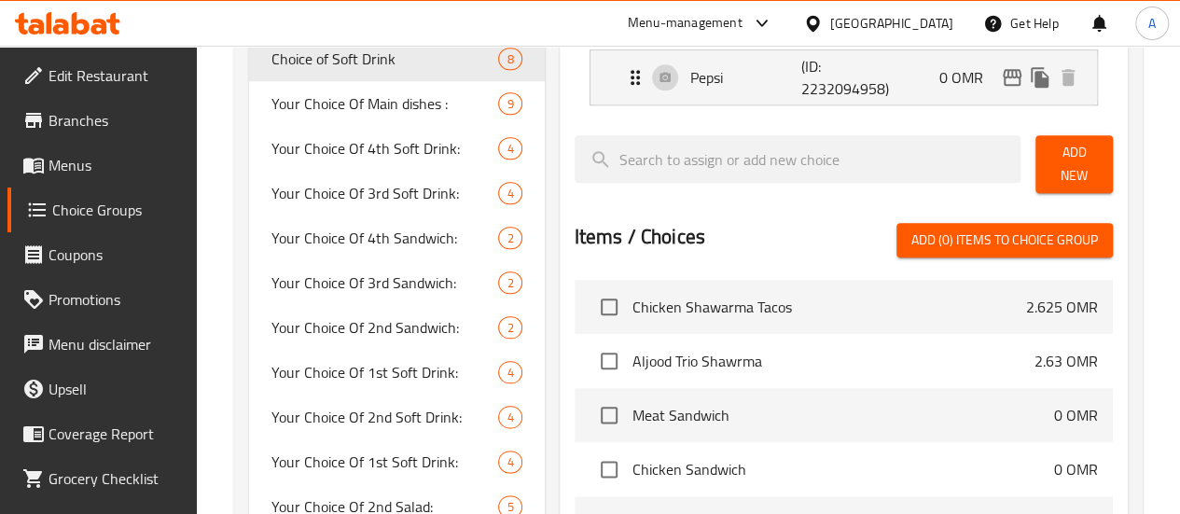
type input "0"
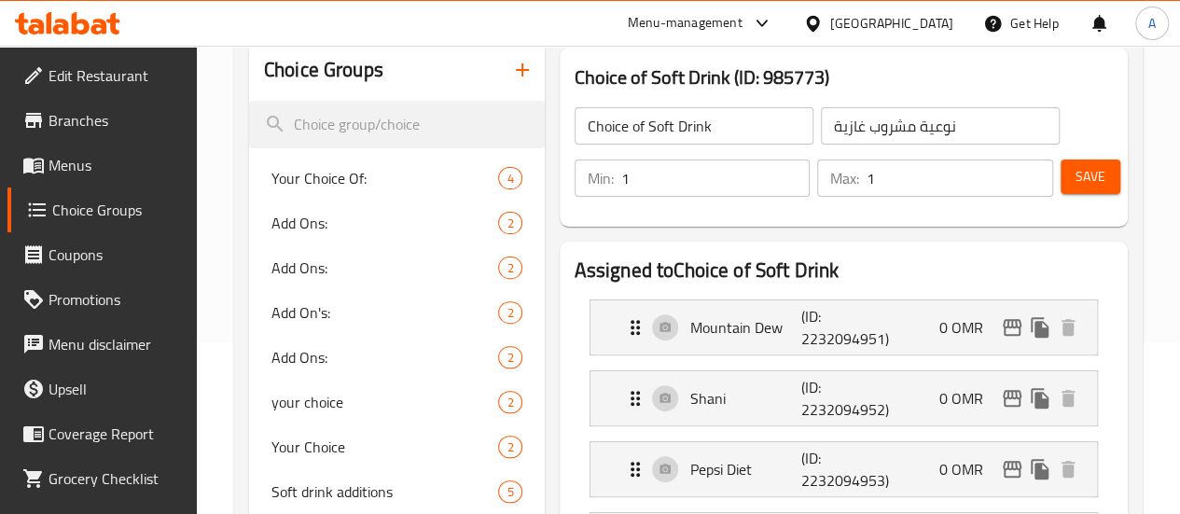
scroll to position [0, 0]
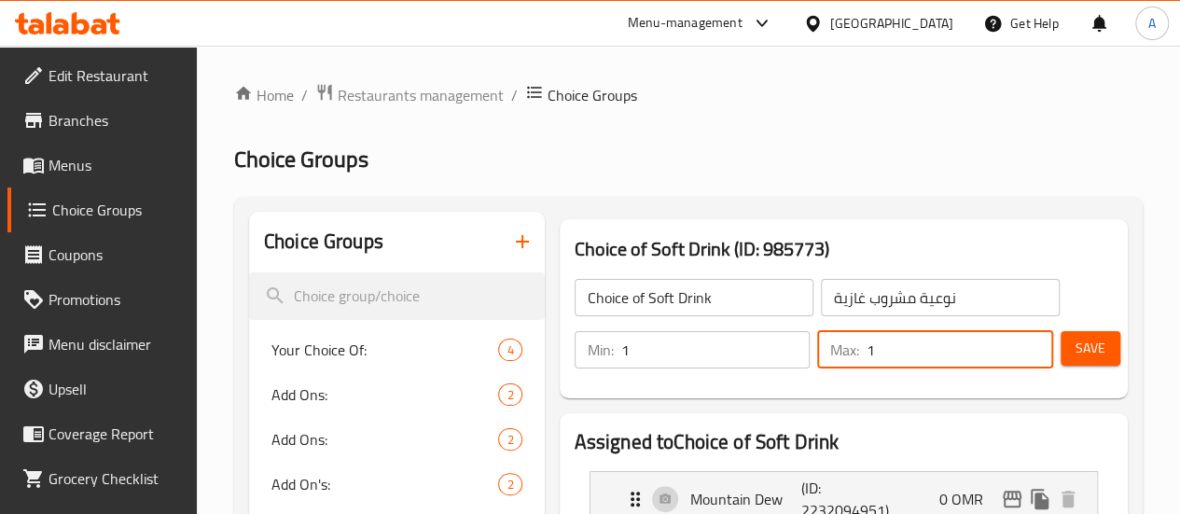
click at [1045, 358] on input "1" at bounding box center [959, 349] width 187 height 37
click at [1085, 340] on span "Save" at bounding box center [1090, 348] width 30 height 23
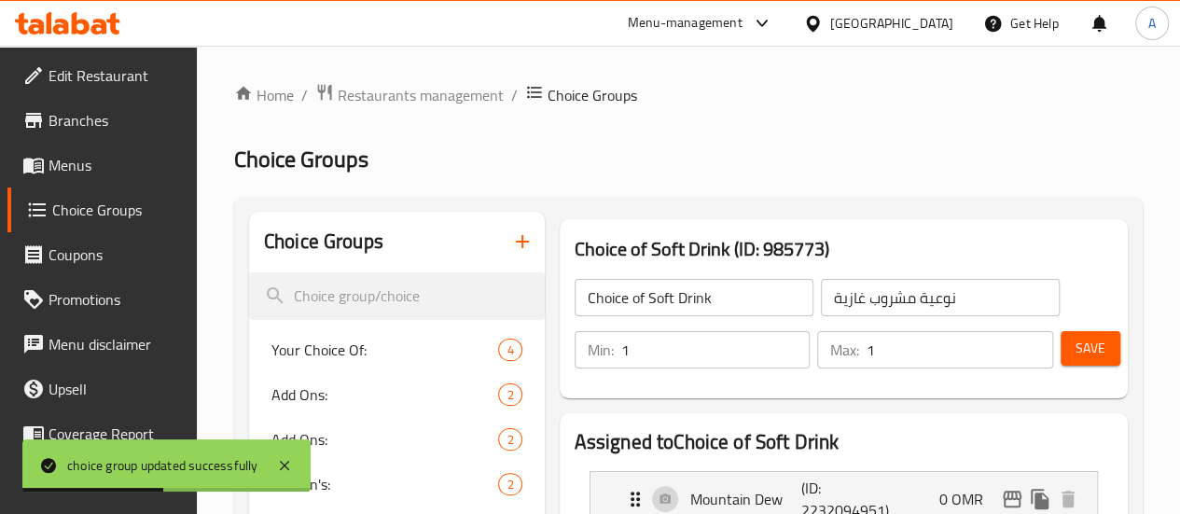
click at [70, 159] on span "Menus" at bounding box center [114, 165] width 133 height 22
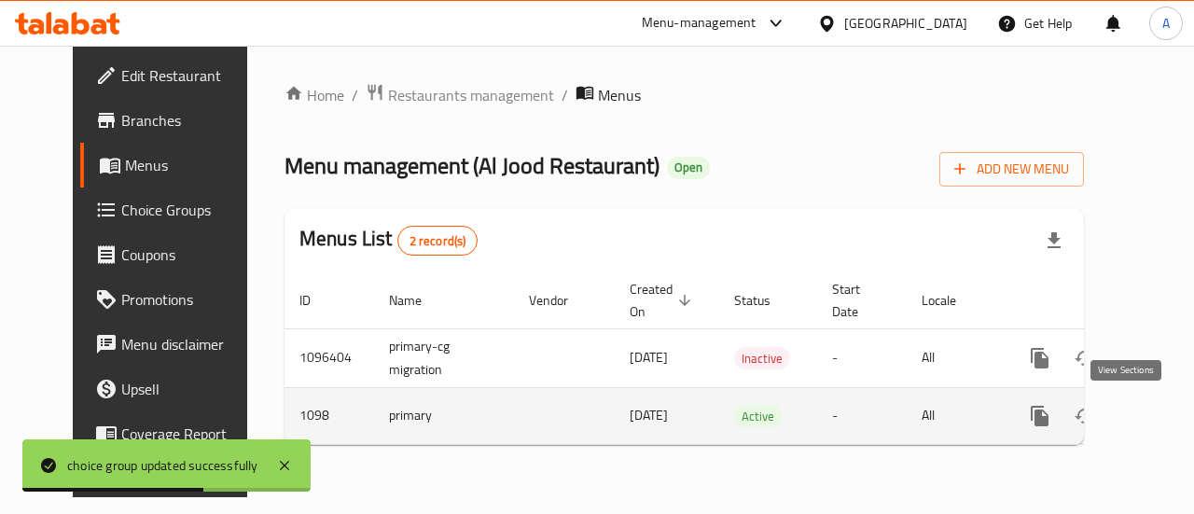
click at [1163, 408] on icon "enhanced table" at bounding box center [1174, 416] width 22 height 22
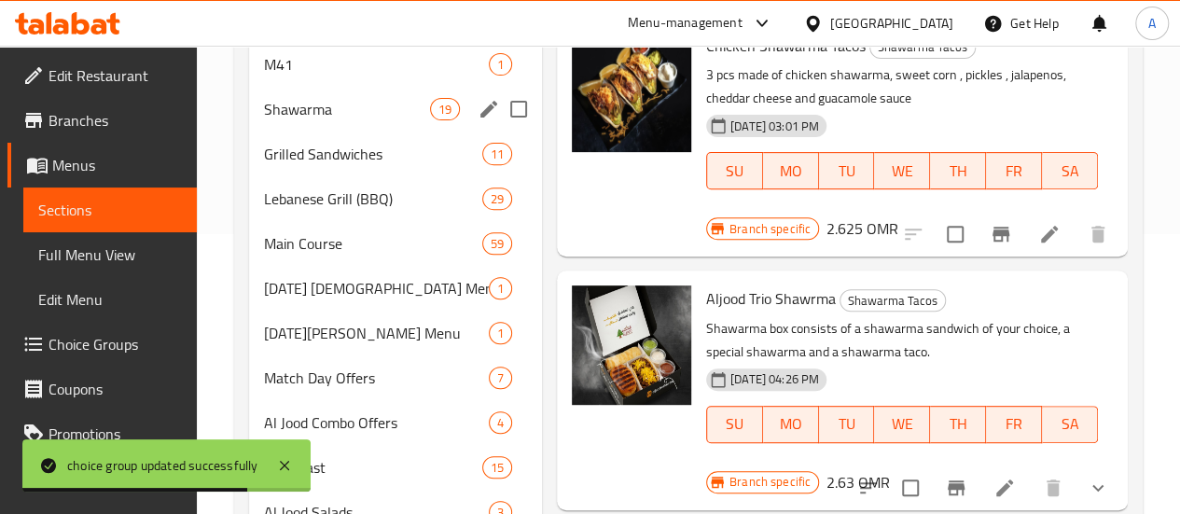
scroll to position [93, 0]
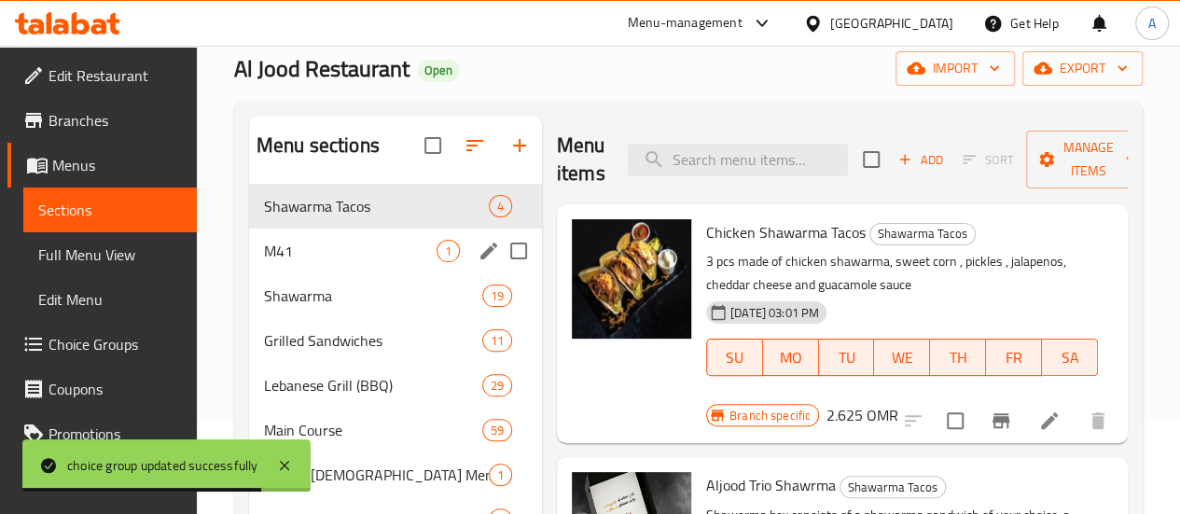
click at [279, 262] on span "M41" at bounding box center [350, 251] width 173 height 22
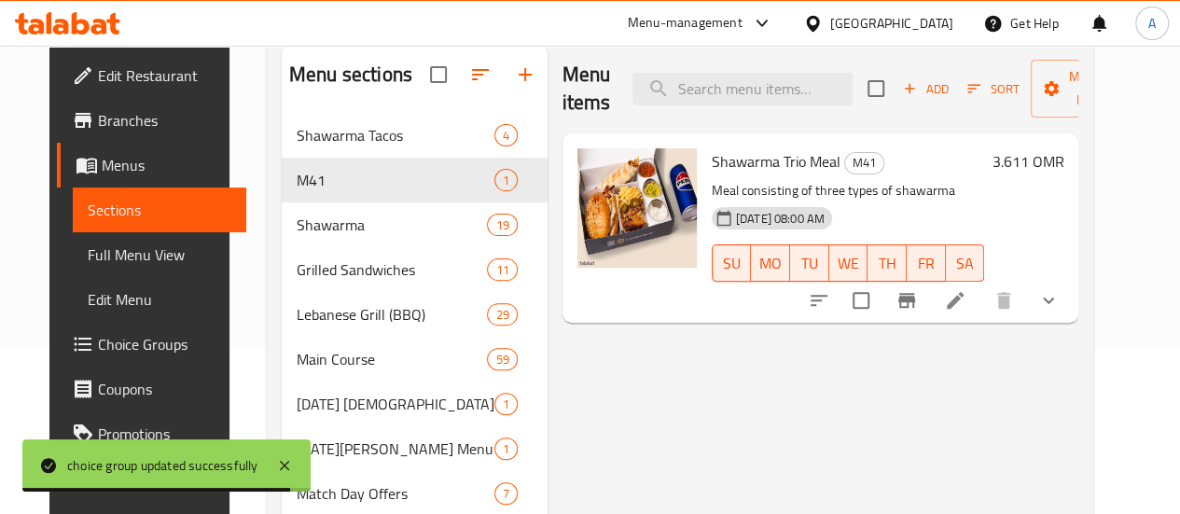
scroll to position [280, 0]
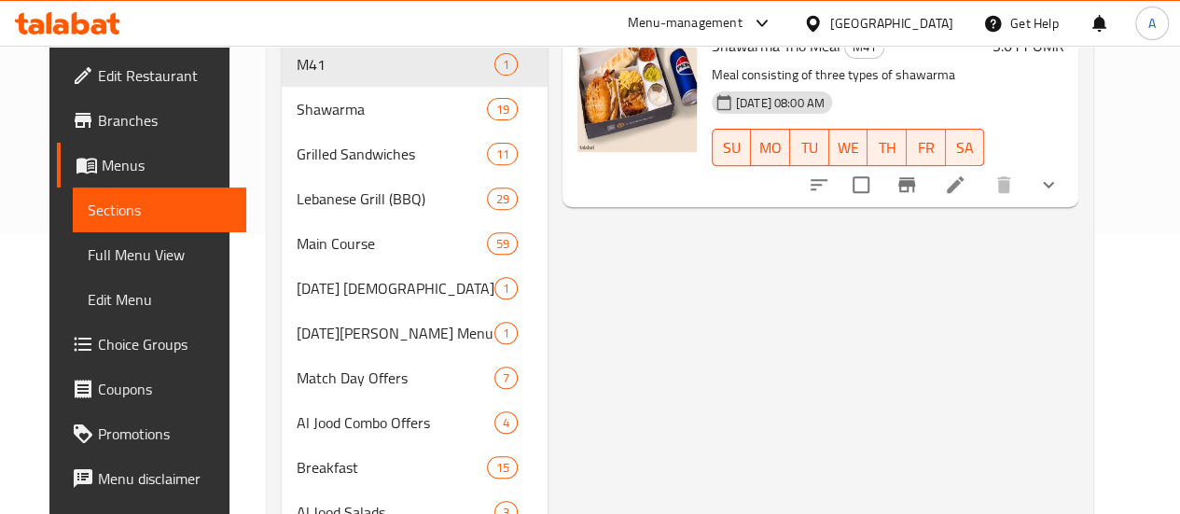
click at [1063, 84] on div "3.611 OMR" at bounding box center [1023, 112] width 79 height 159
click at [985, 82] on p "Meal consisting of three types of shawarma" at bounding box center [848, 74] width 273 height 23
click at [981, 197] on li at bounding box center [955, 185] width 52 height 34
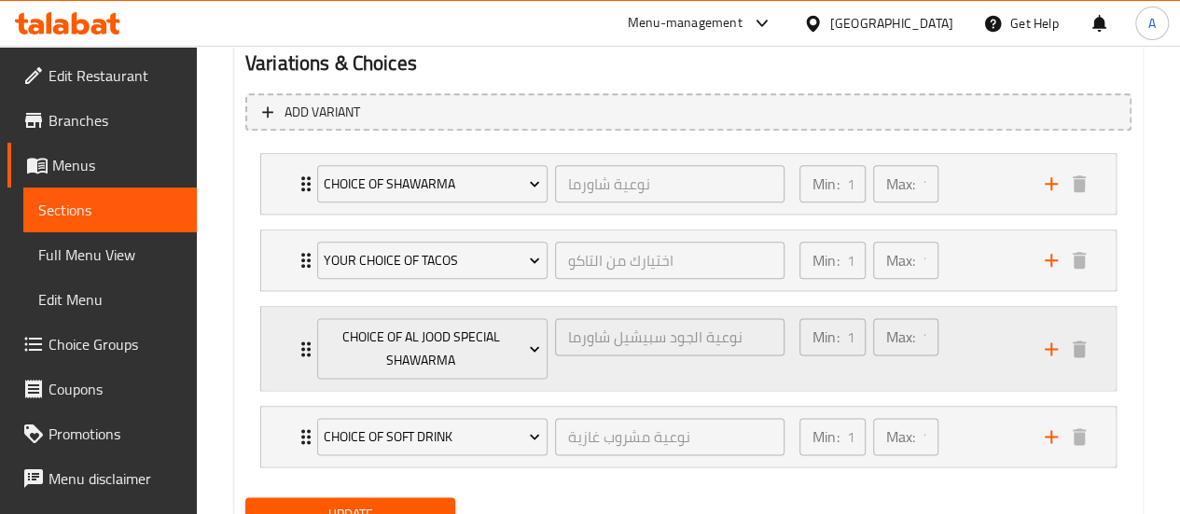
scroll to position [1111, 0]
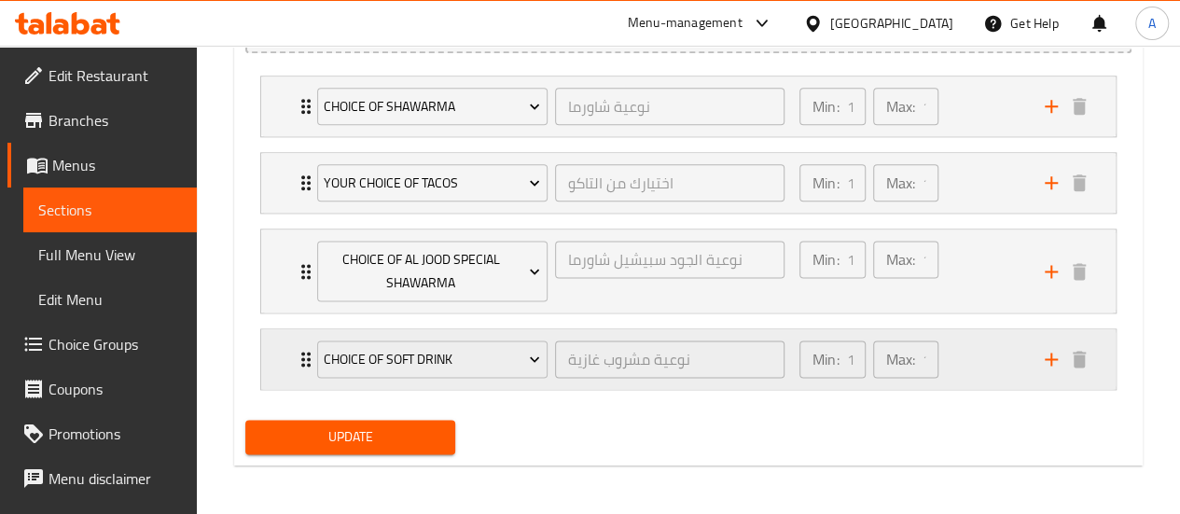
click at [986, 357] on div "Min: 1 ​ Max: 1 ​" at bounding box center [910, 359] width 245 height 60
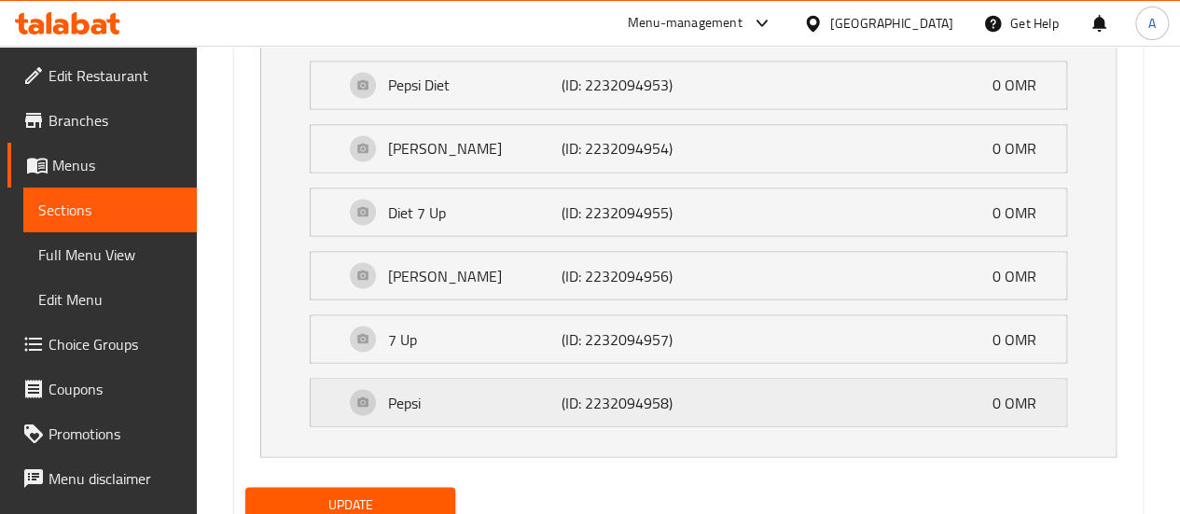
scroll to position [1651, 0]
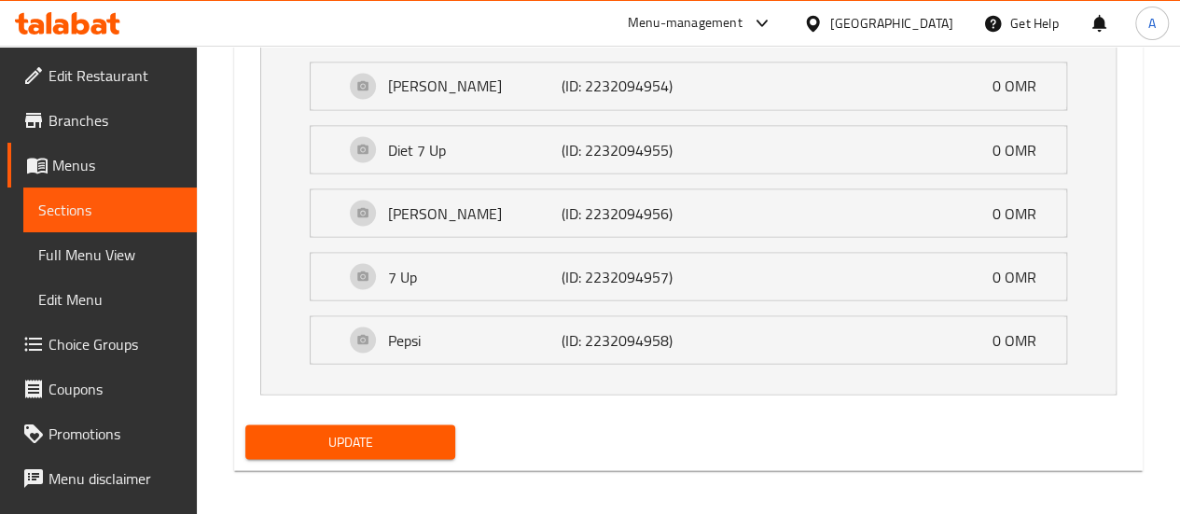
drag, startPoint x: 373, startPoint y: 423, endPoint x: 382, endPoint y: 424, distance: 9.4
click at [372, 430] on span "Update" at bounding box center [350, 441] width 181 height 23
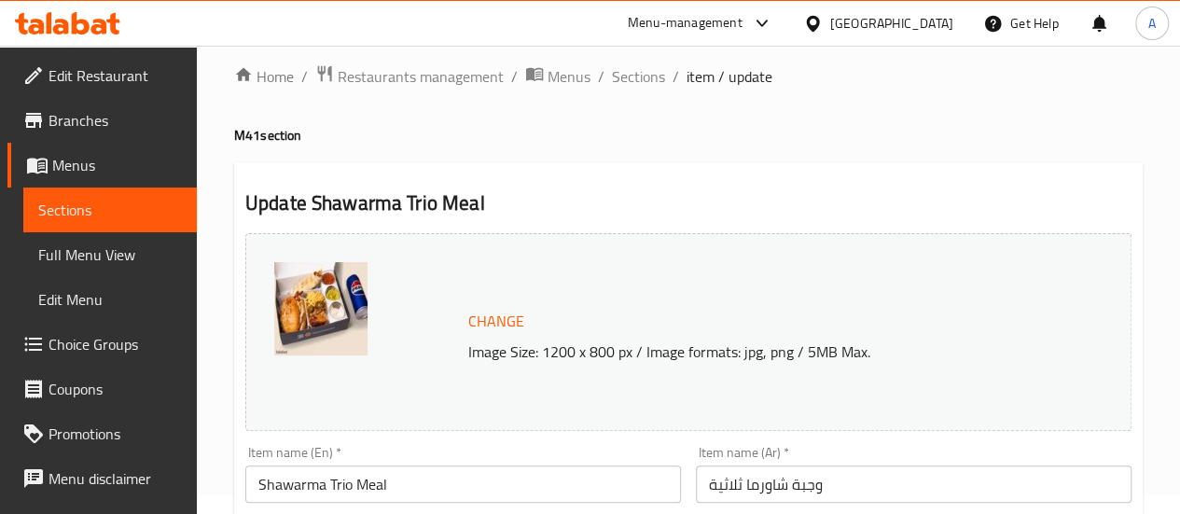
scroll to position [0, 0]
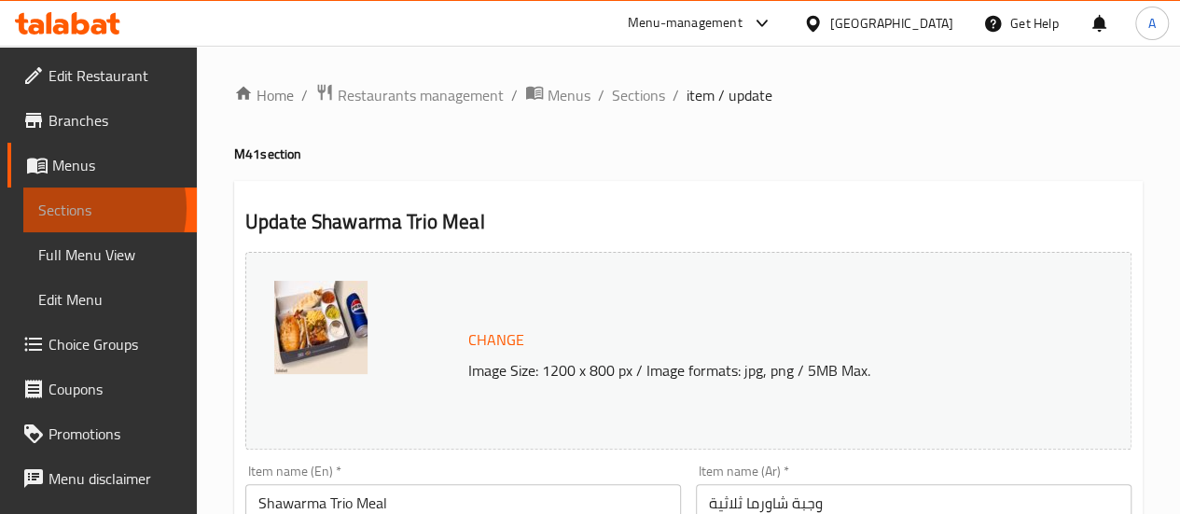
click at [69, 208] on span "Sections" at bounding box center [110, 210] width 144 height 22
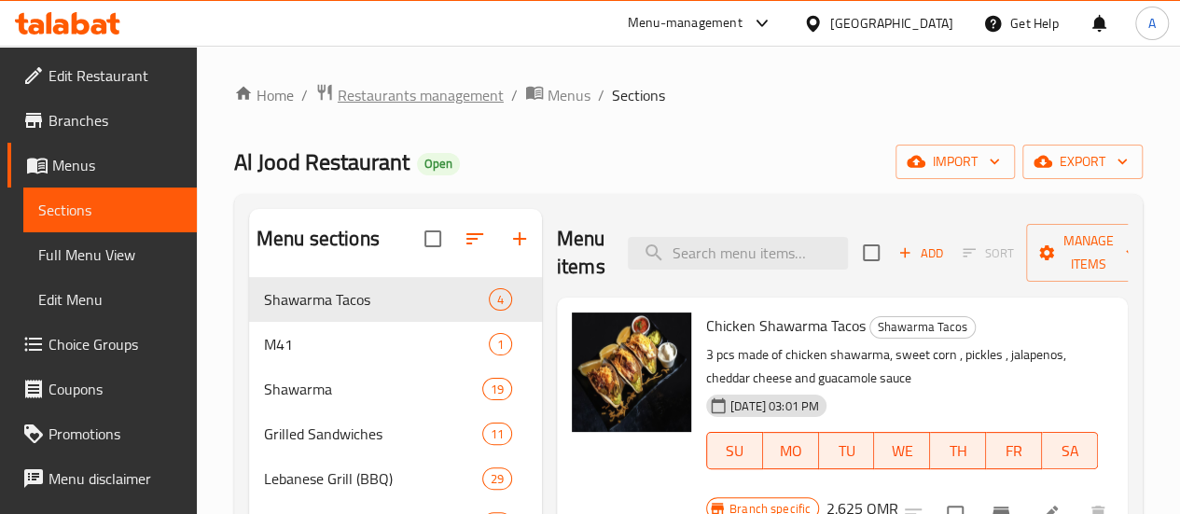
click at [390, 86] on span "Restaurants management" at bounding box center [421, 95] width 166 height 22
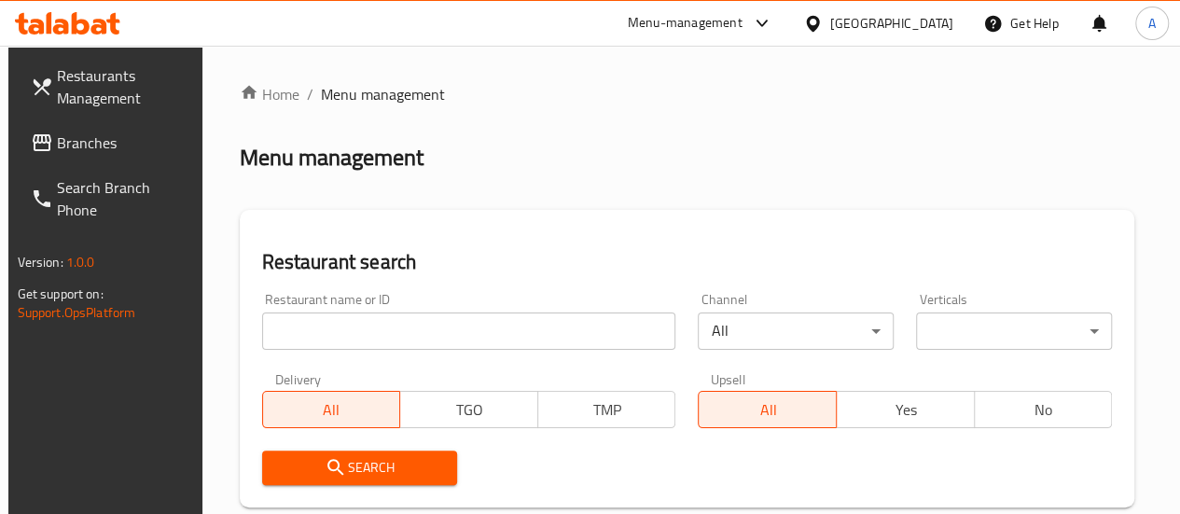
click at [360, 325] on input "search" at bounding box center [469, 330] width 414 height 37
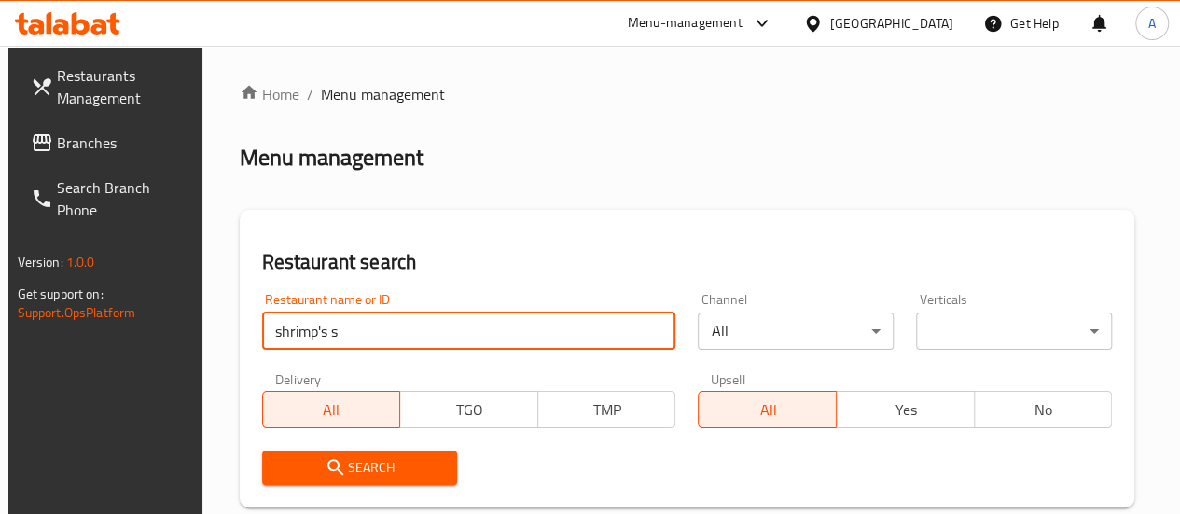
type input "shrimp's seafood"
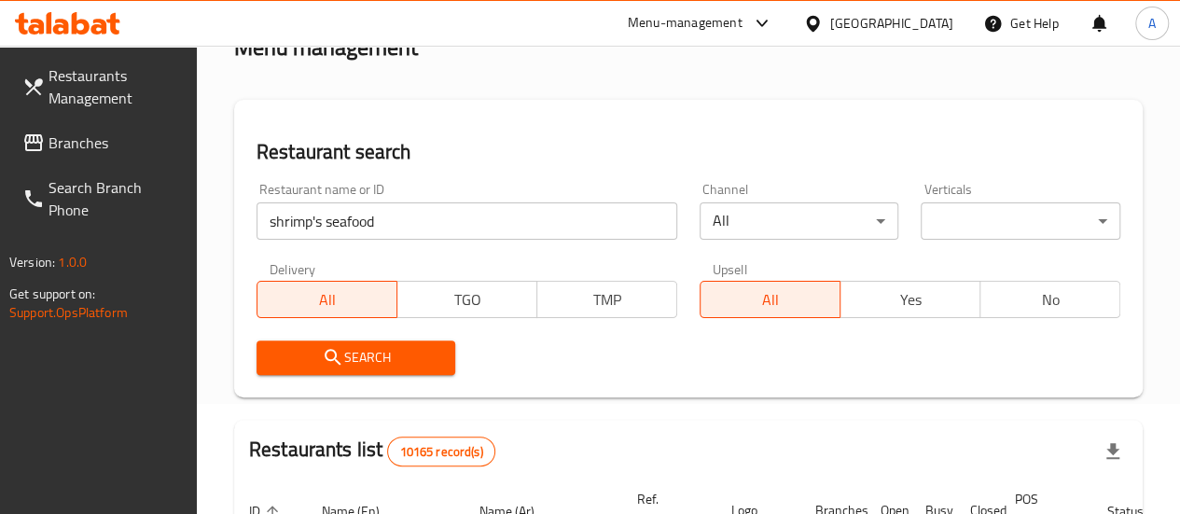
scroll to position [99, 0]
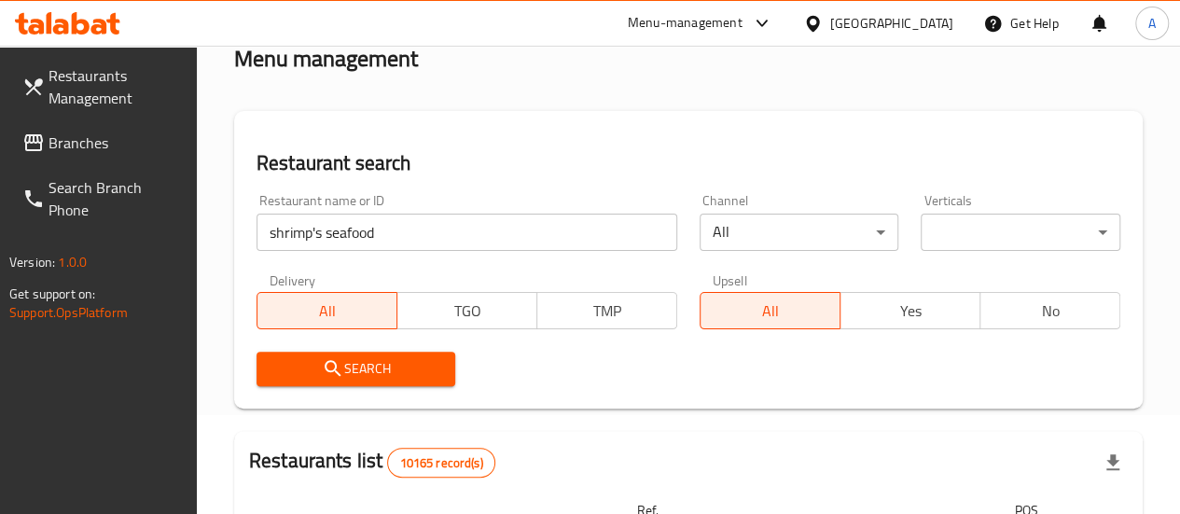
click at [397, 386] on div "Search" at bounding box center [356, 368] width 222 height 57
drag, startPoint x: 396, startPoint y: 383, endPoint x: 387, endPoint y: 377, distance: 11.4
click at [394, 380] on button "Search" at bounding box center [356, 369] width 200 height 35
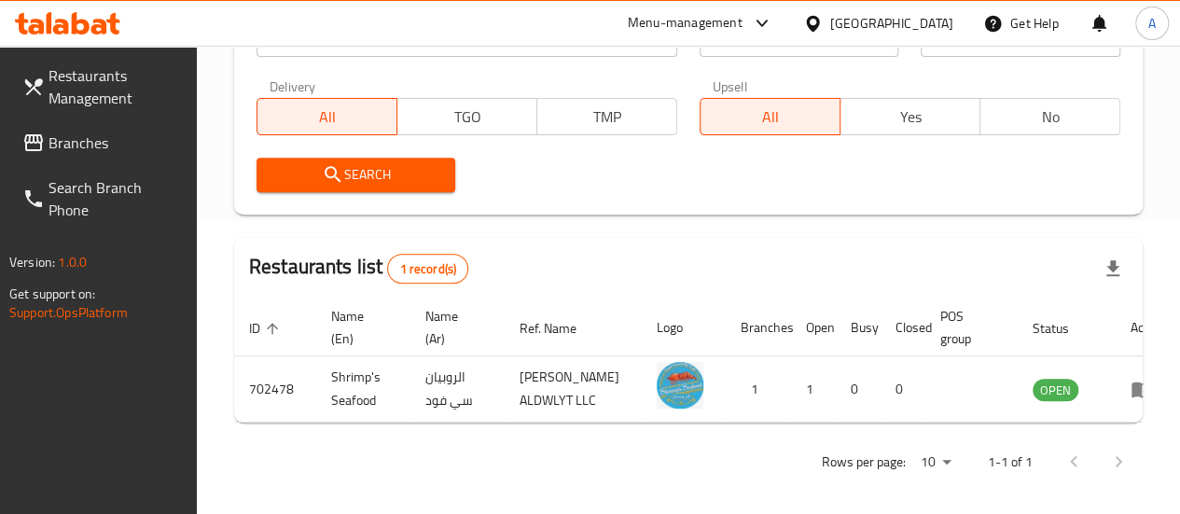
scroll to position [341, 0]
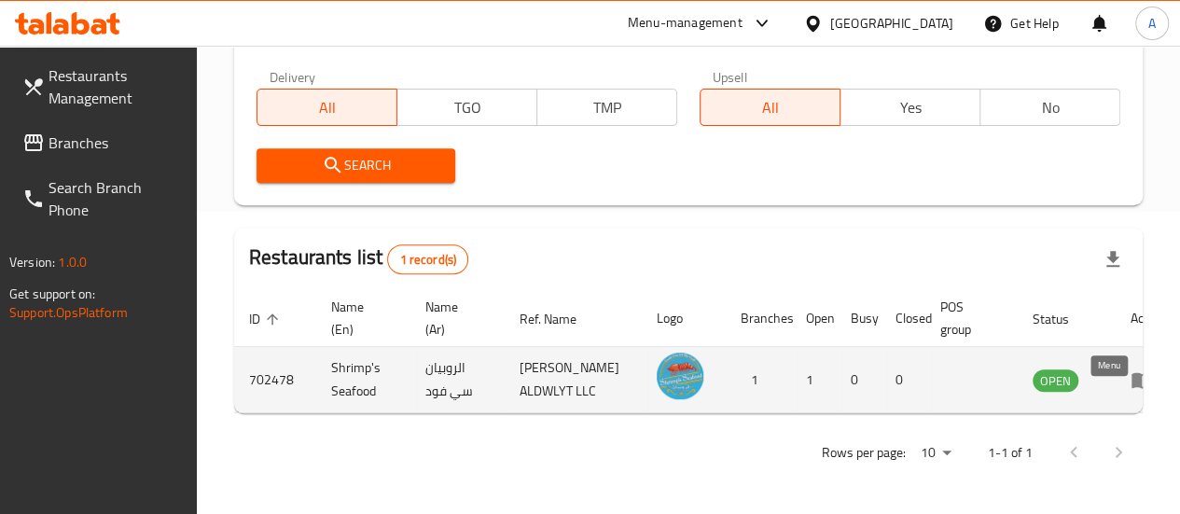
click at [1142, 377] on icon "enhanced table" at bounding box center [1145, 380] width 7 height 7
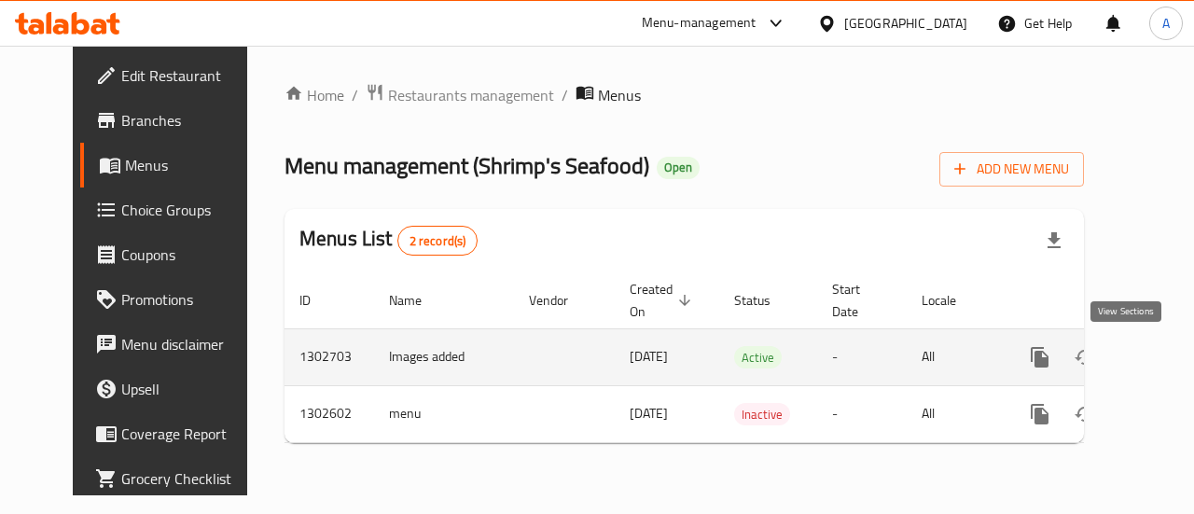
click at [1163, 354] on icon "enhanced table" at bounding box center [1174, 357] width 22 height 22
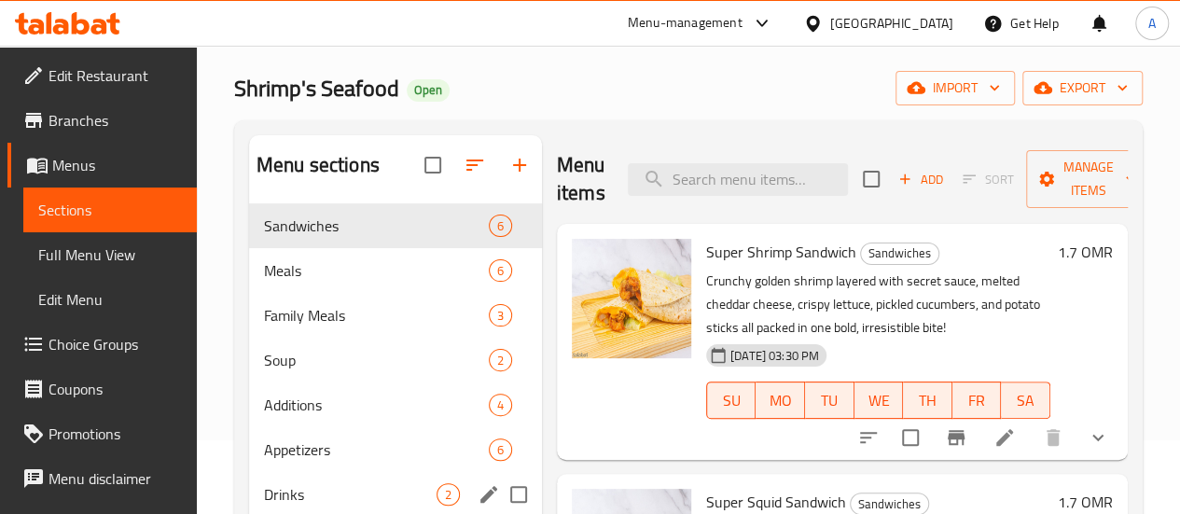
scroll to position [187, 0]
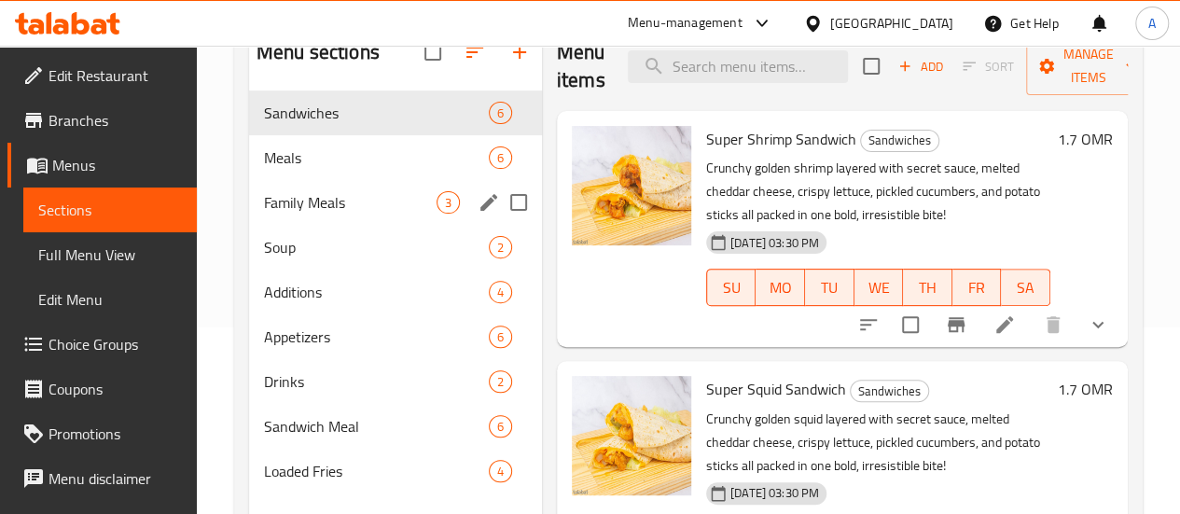
click at [289, 180] on div "Meals 6" at bounding box center [395, 157] width 293 height 45
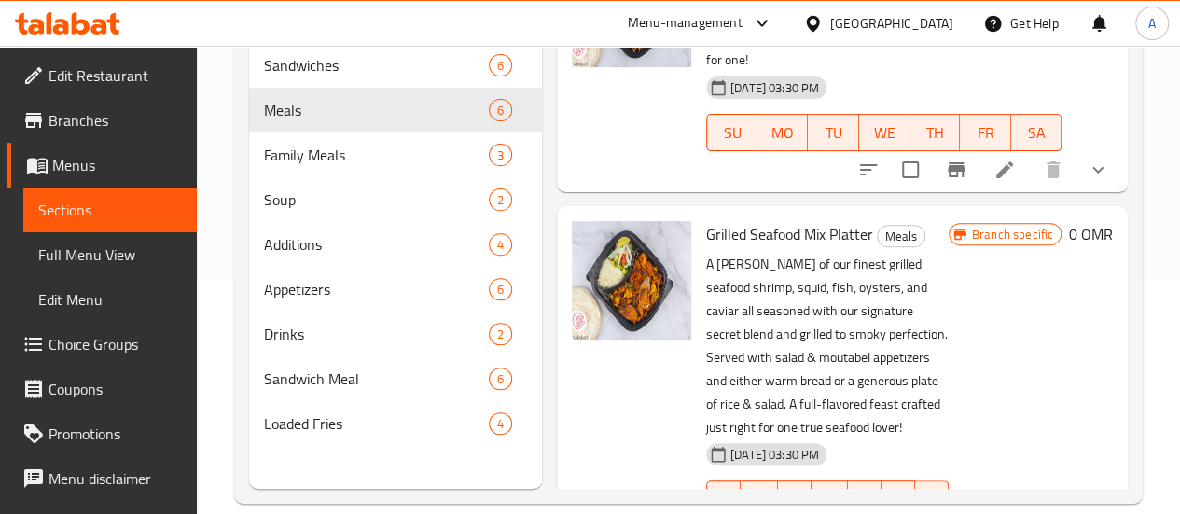
scroll to position [261, 0]
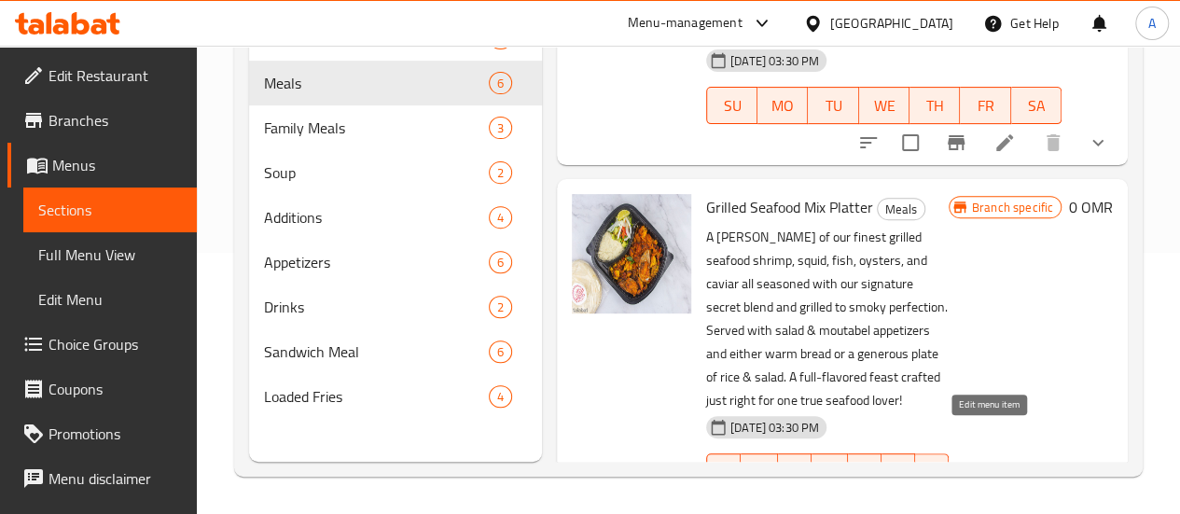
click at [993, 498] on icon at bounding box center [1004, 509] width 22 height 22
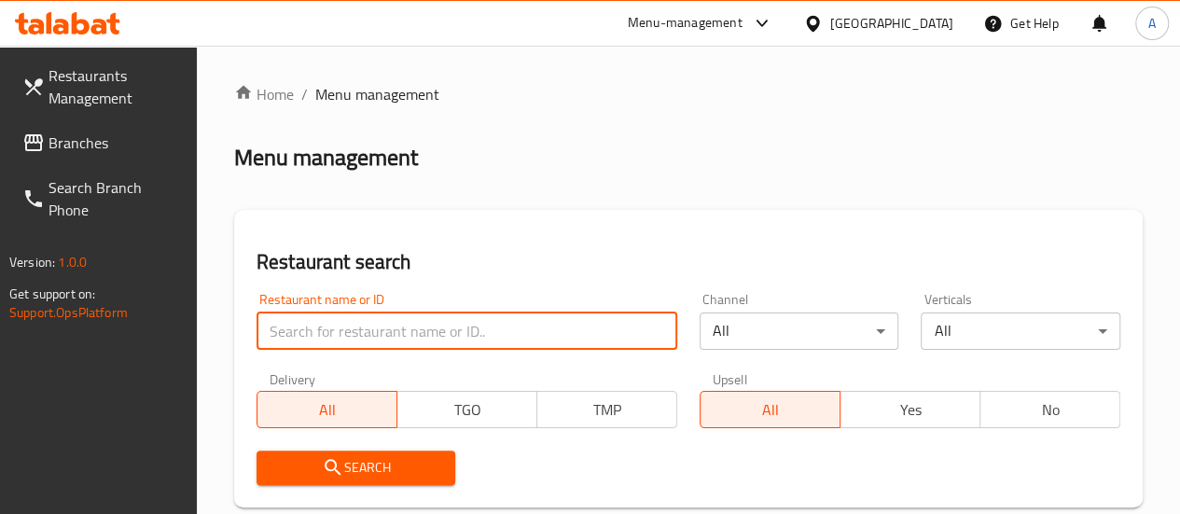
click at [435, 345] on input "search" at bounding box center [466, 330] width 421 height 37
type input "shrimp's seafood"
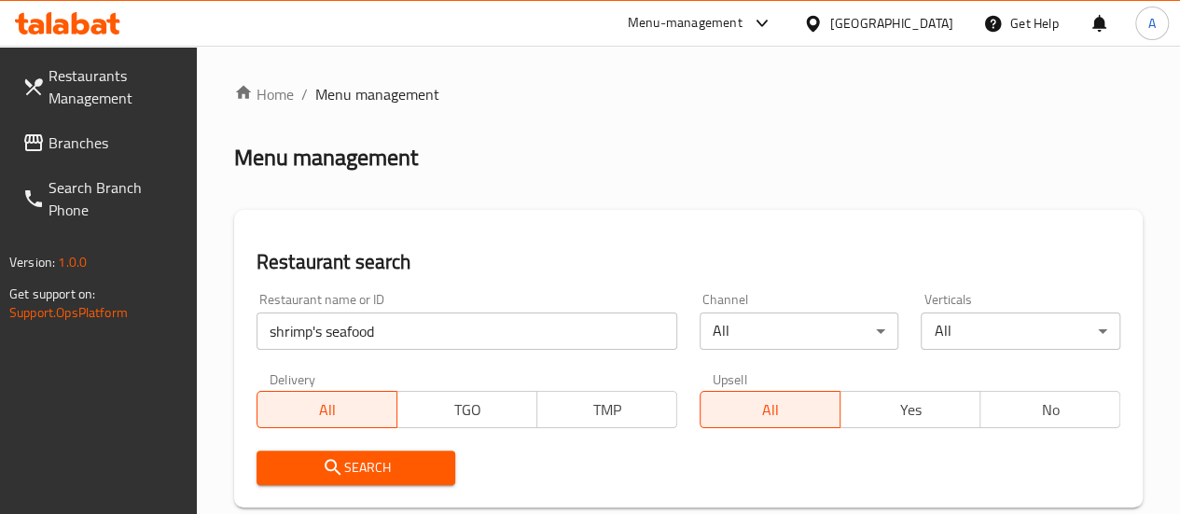
click at [317, 461] on span "Search" at bounding box center [356, 467] width 170 height 23
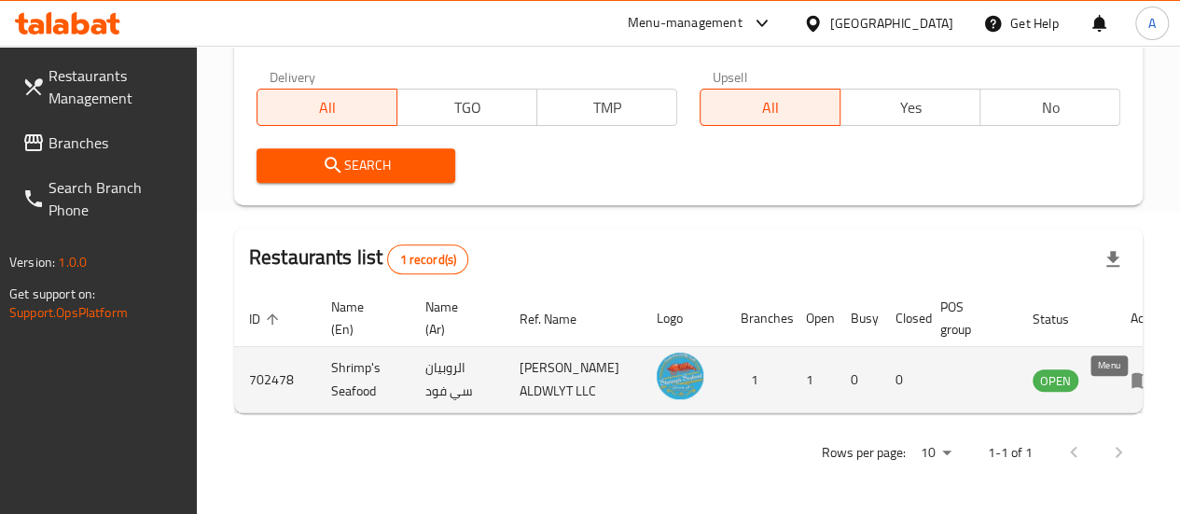
click at [1130, 368] on icon "enhanced table" at bounding box center [1141, 379] width 22 height 22
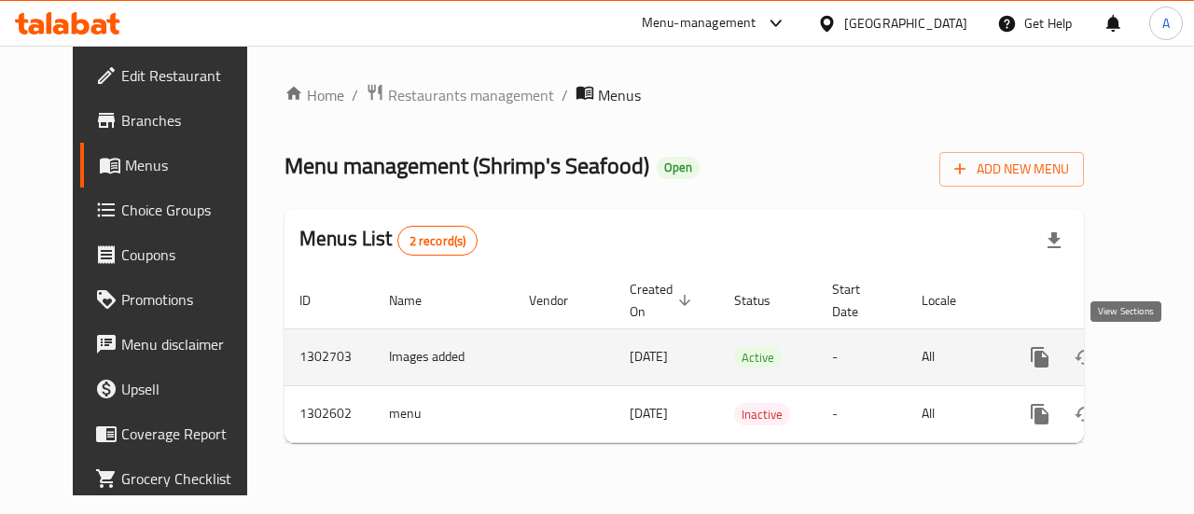
click at [1163, 352] on icon "enhanced table" at bounding box center [1174, 357] width 22 height 22
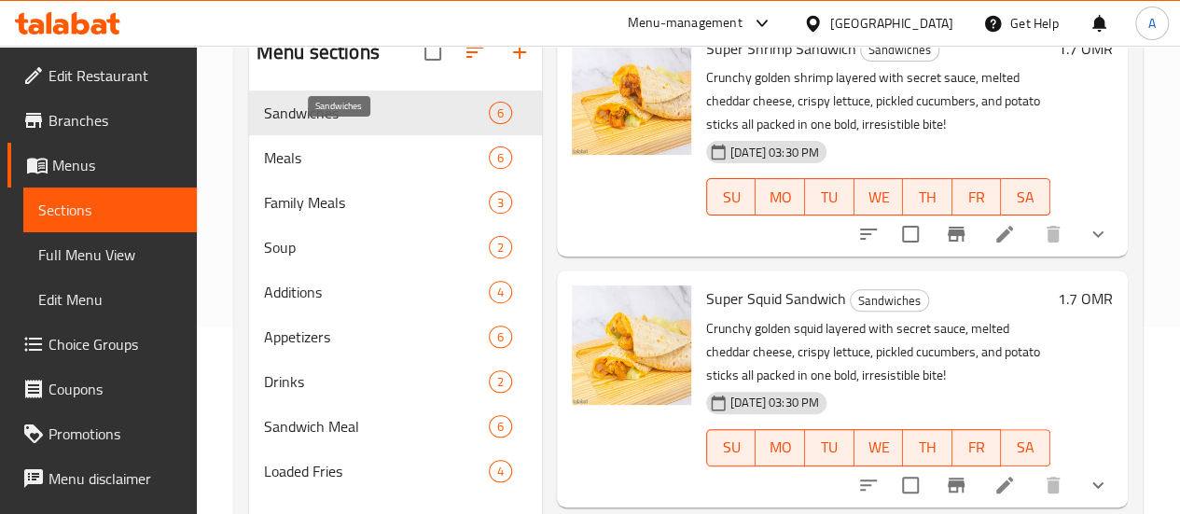
scroll to position [187, 0]
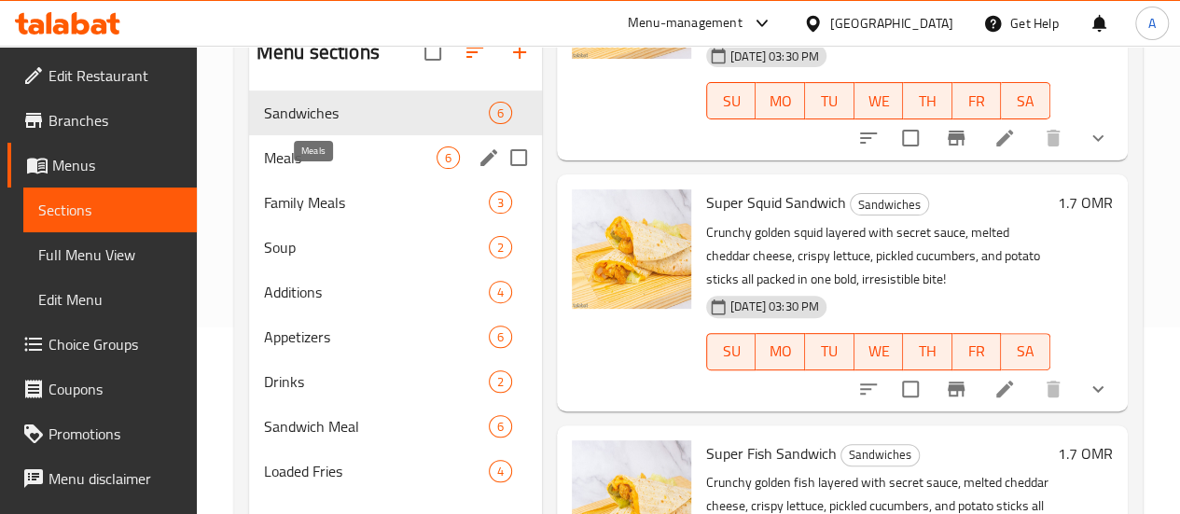
click at [325, 169] on span "Meals" at bounding box center [350, 157] width 173 height 22
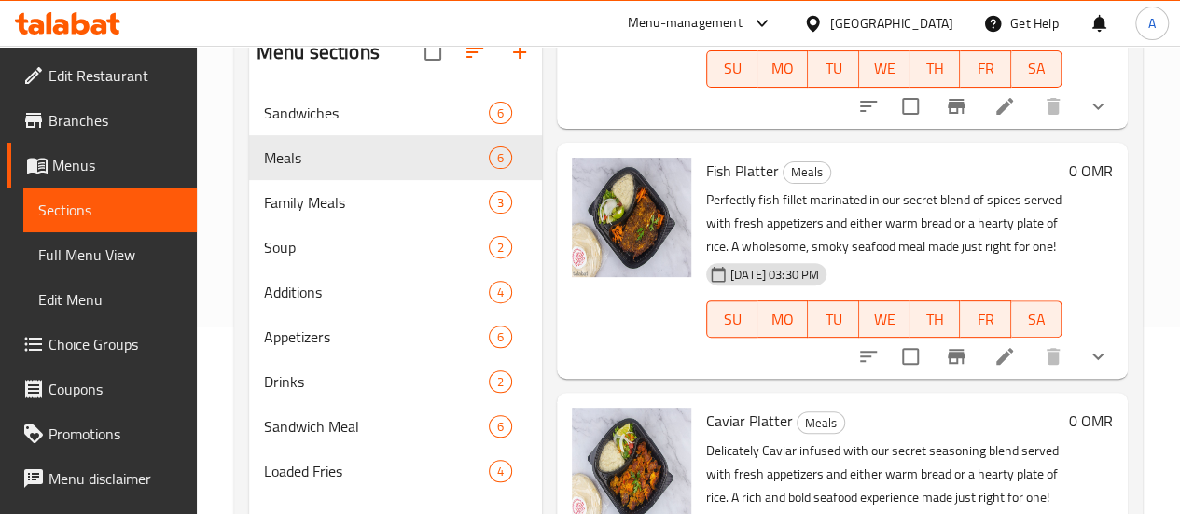
scroll to position [560, 0]
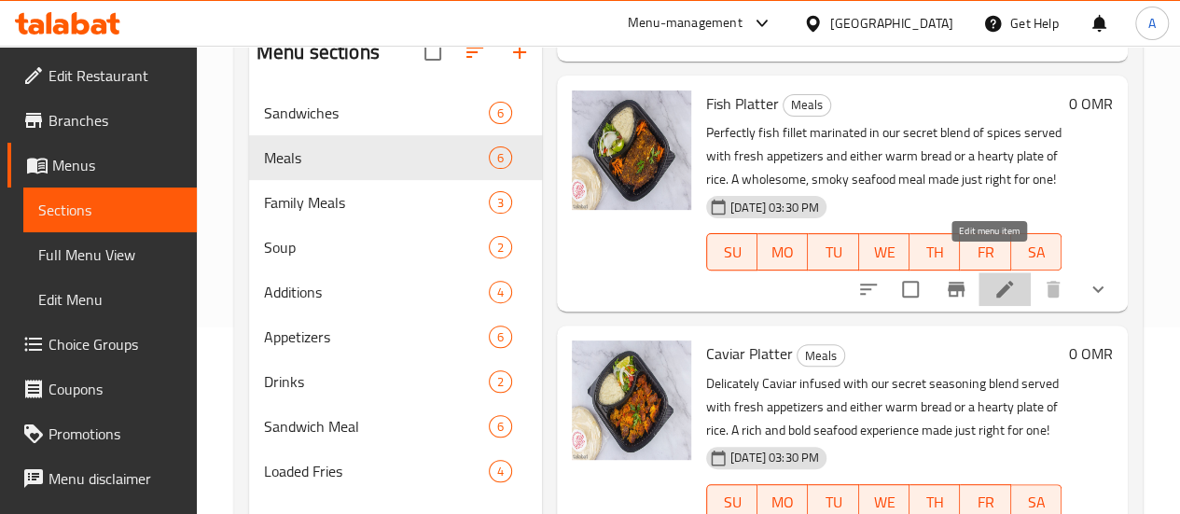
click at [996, 281] on icon at bounding box center [1004, 289] width 17 height 17
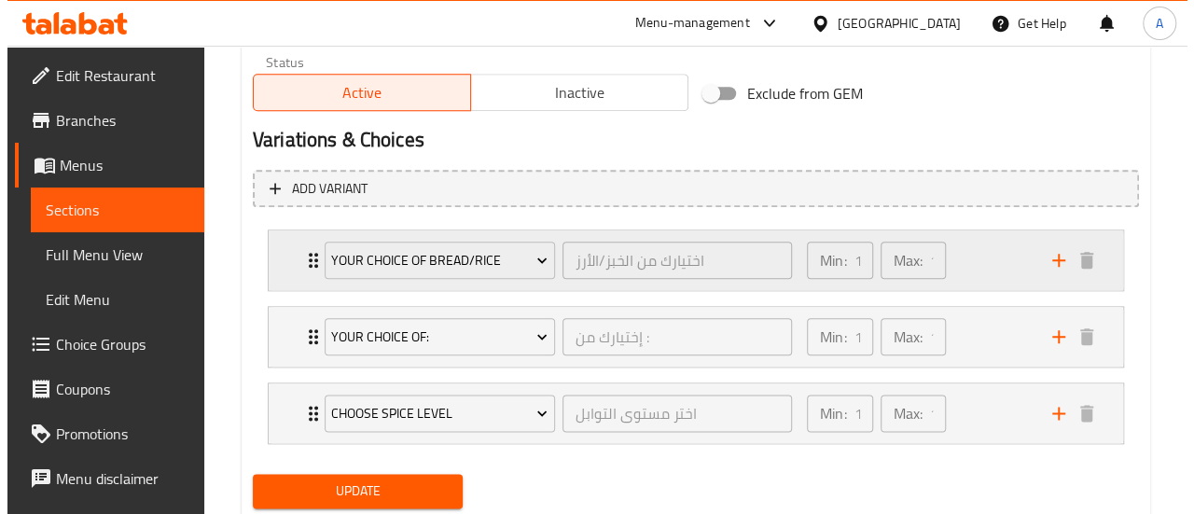
scroll to position [1013, 0]
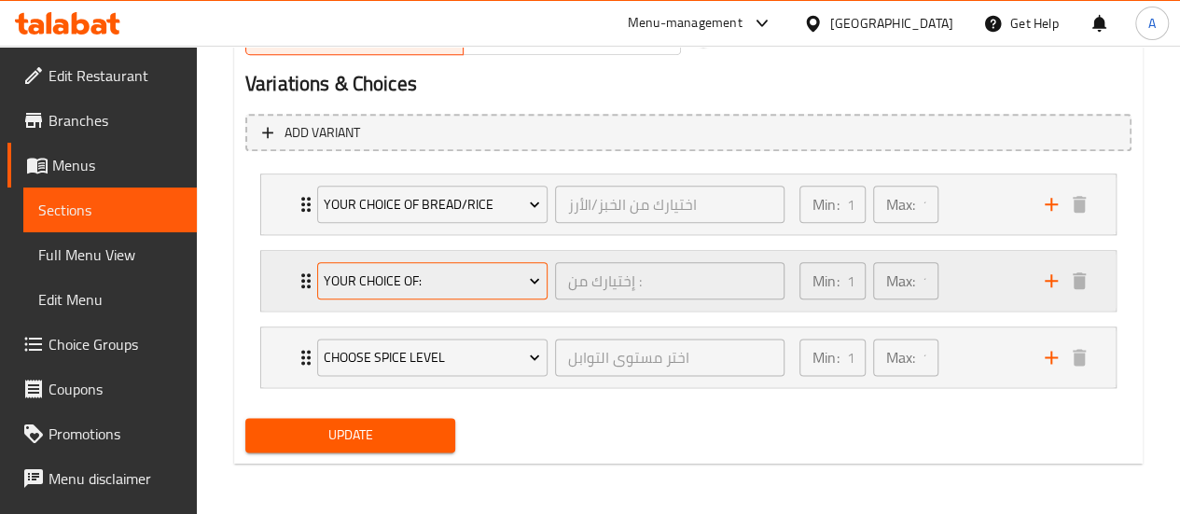
click at [496, 276] on span "Your Choice of:" at bounding box center [432, 280] width 216 height 23
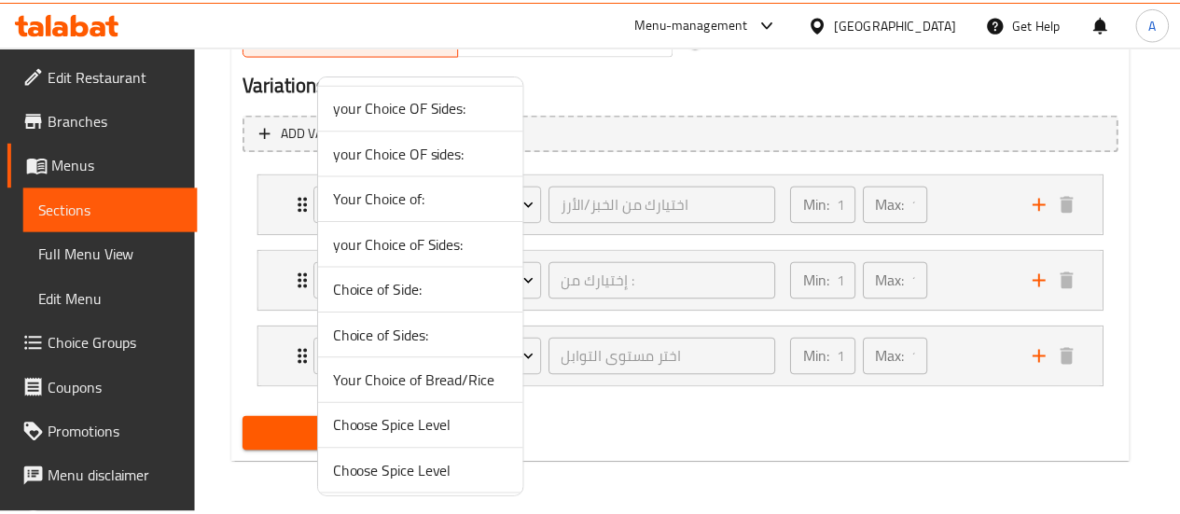
scroll to position [135, 0]
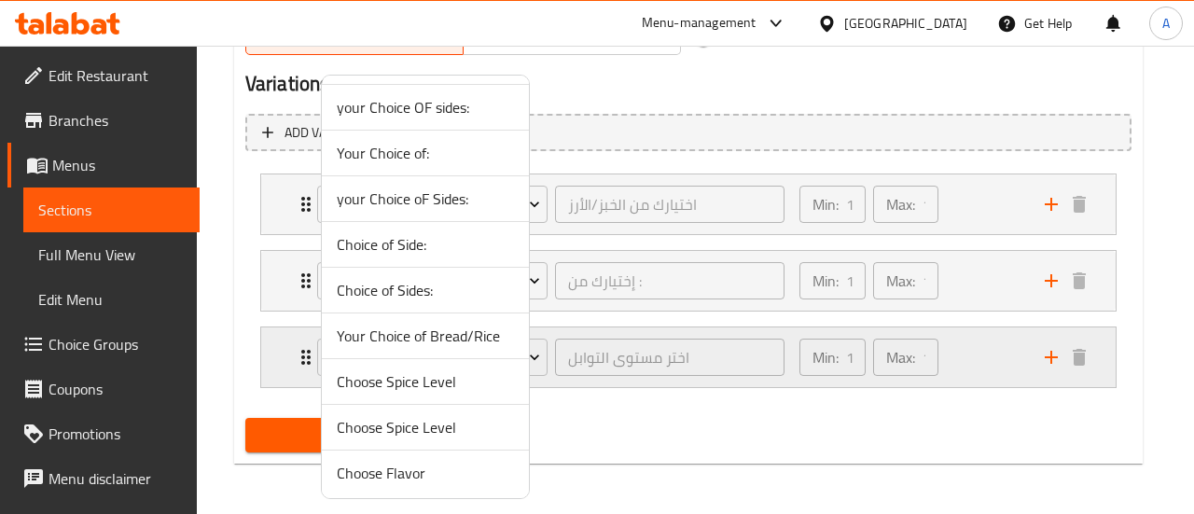
click at [449, 384] on span "Choose Spice Level" at bounding box center [425, 381] width 177 height 22
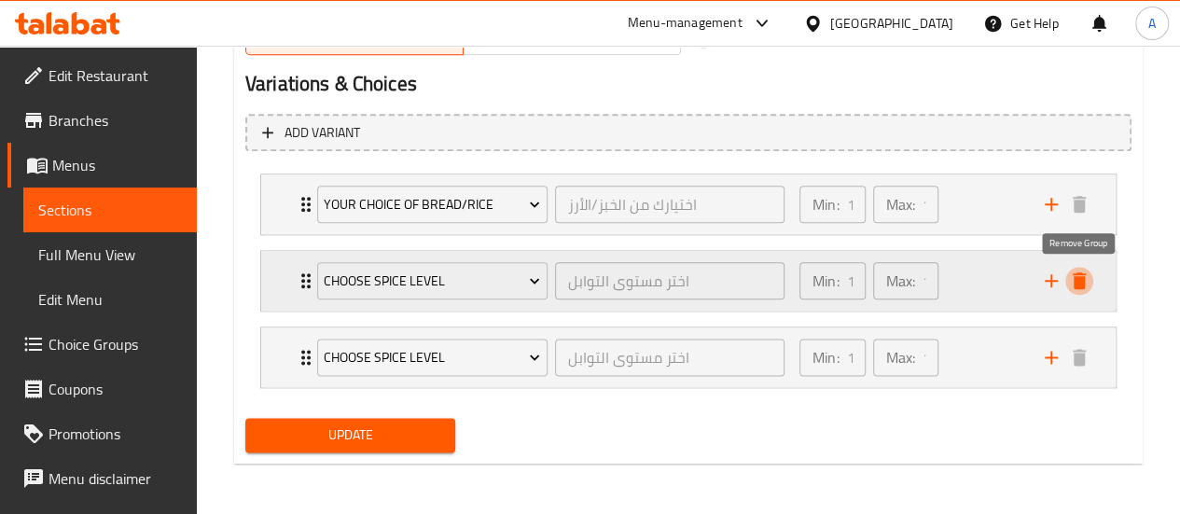
click at [1074, 283] on icon "delete" at bounding box center [1079, 280] width 22 height 22
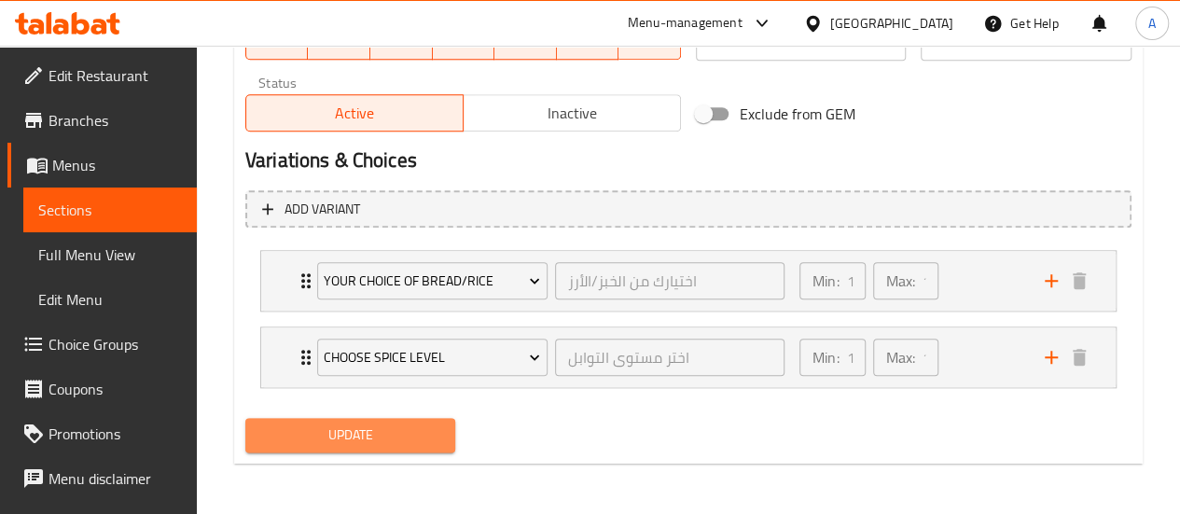
click at [350, 428] on span "Update" at bounding box center [350, 434] width 181 height 23
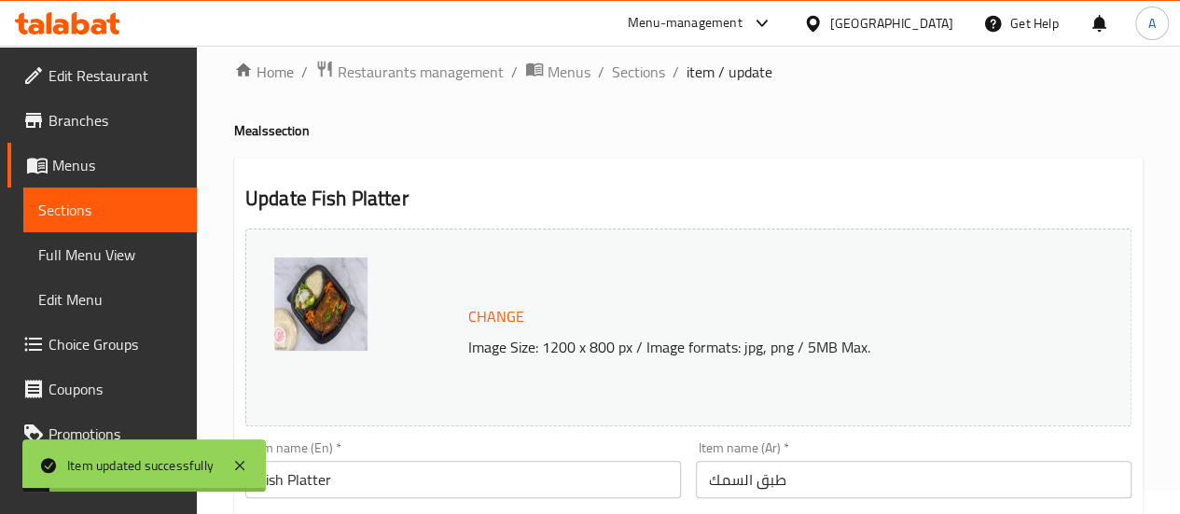
scroll to position [0, 0]
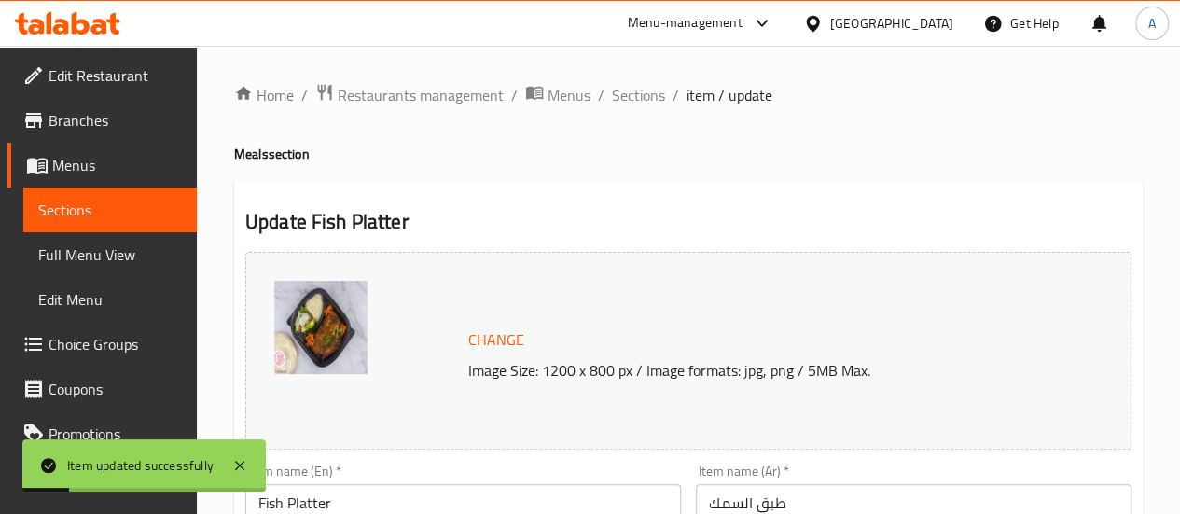
click at [137, 219] on span "Sections" at bounding box center [110, 210] width 144 height 22
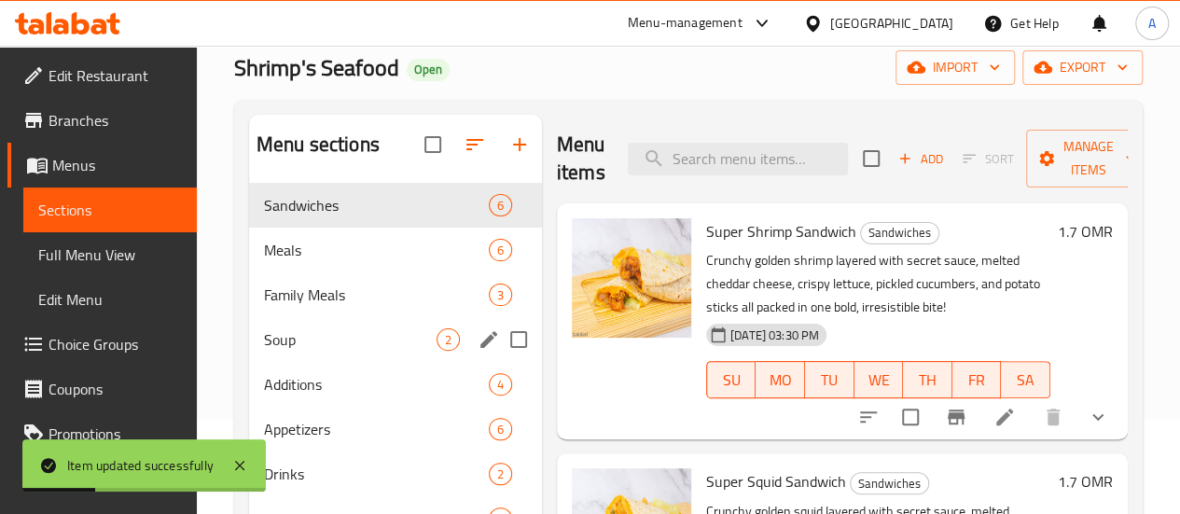
scroll to position [187, 0]
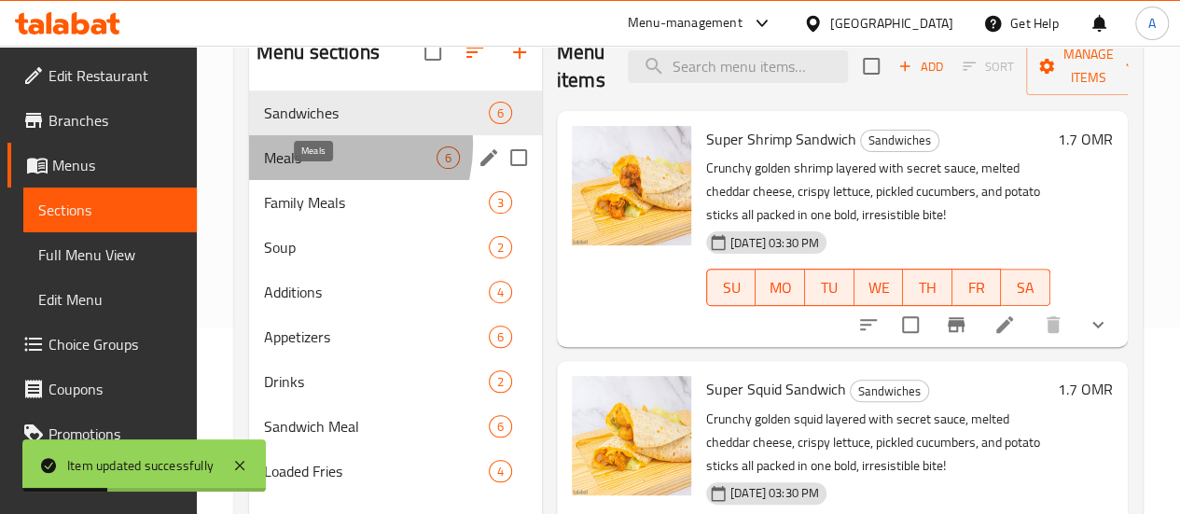
click at [317, 169] on span "Meals" at bounding box center [350, 157] width 173 height 22
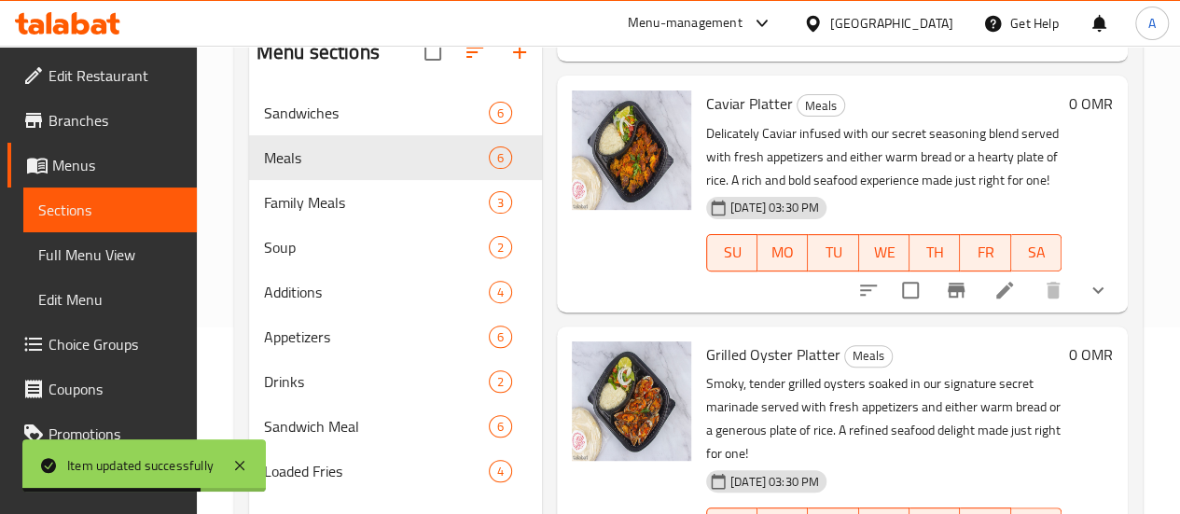
scroll to position [933, 0]
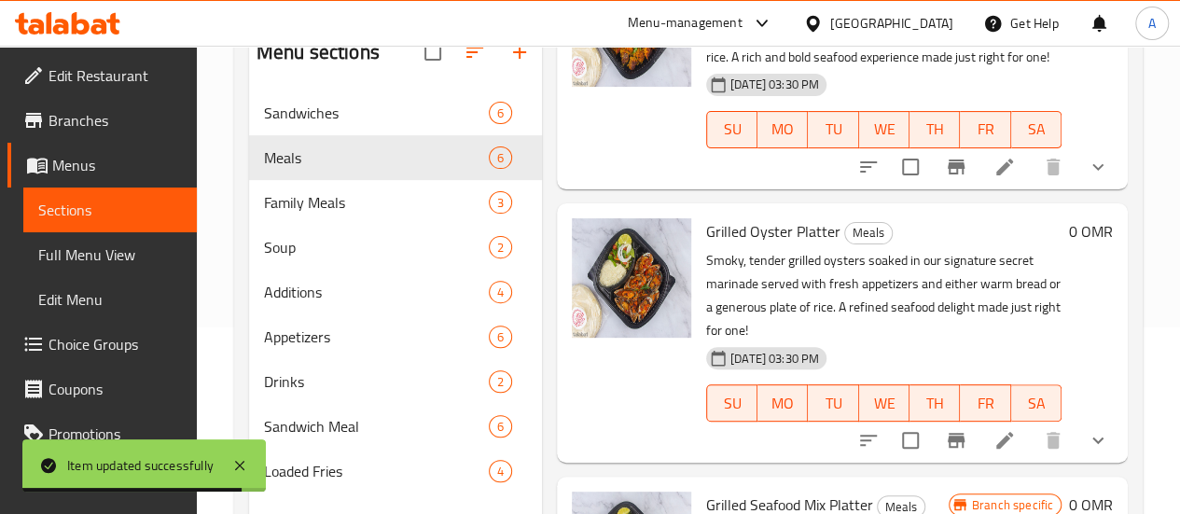
click at [1000, 423] on li at bounding box center [1004, 440] width 52 height 34
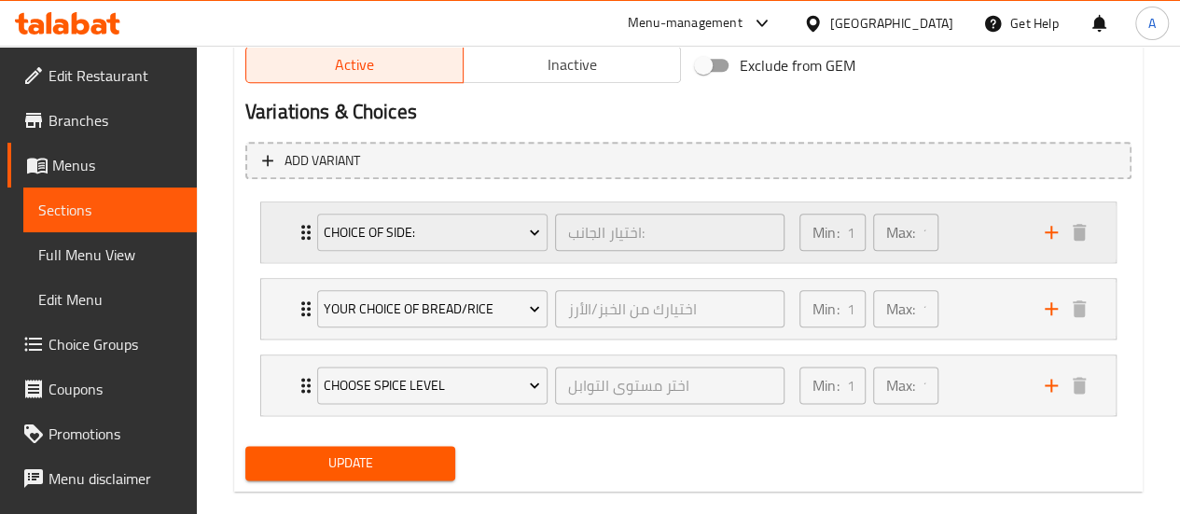
scroll to position [1013, 0]
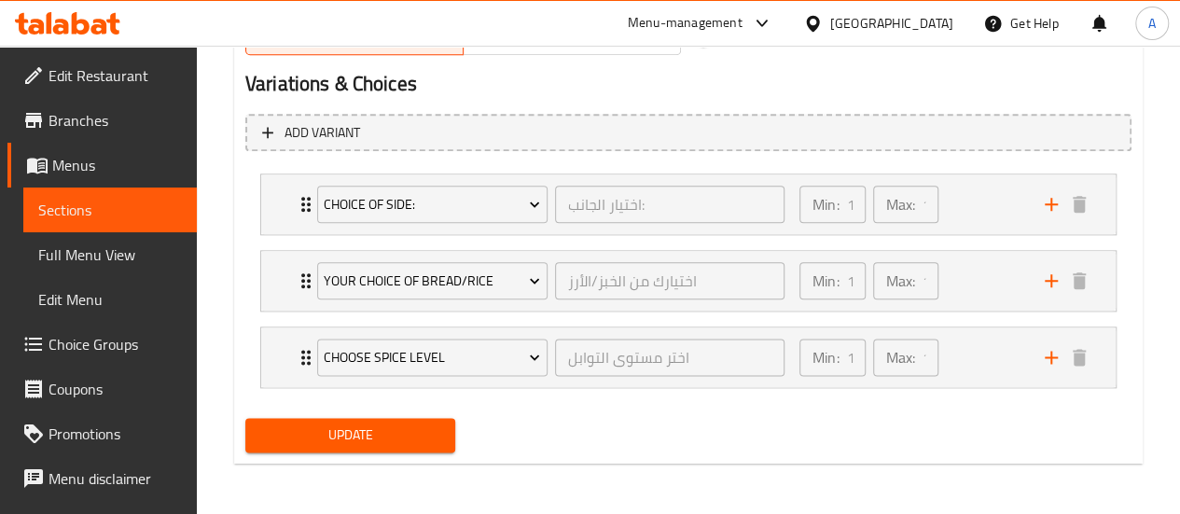
click at [520, 221] on div "Choice of Side: اختيار [PERSON_NAME]: ​ Min: 1 ​ Max: 1 ​ Bread (ID: 2228767698…" at bounding box center [688, 280] width 886 height 229
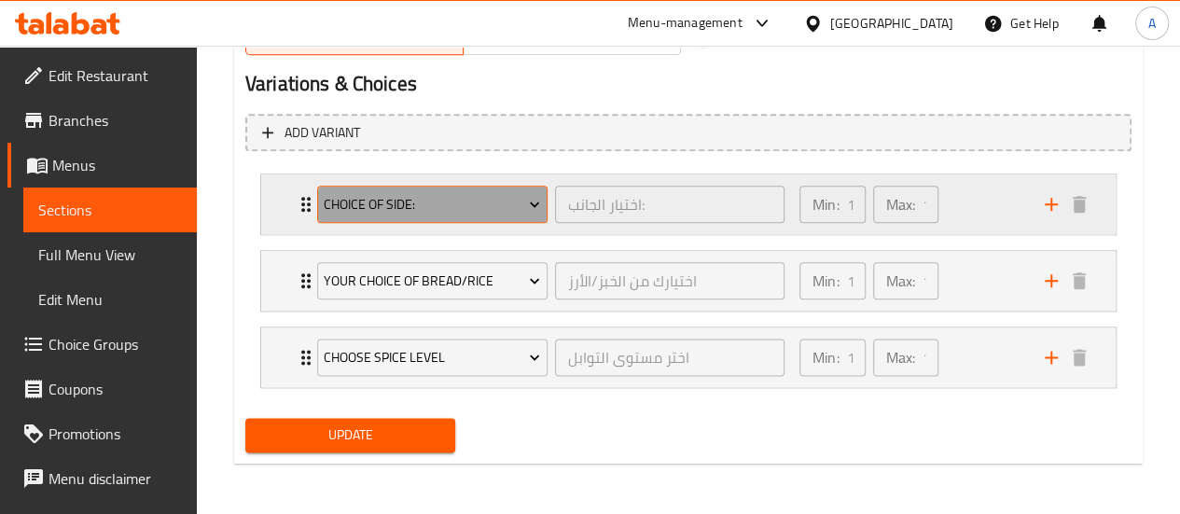
click at [518, 206] on span "Choice of Side:" at bounding box center [432, 204] width 216 height 23
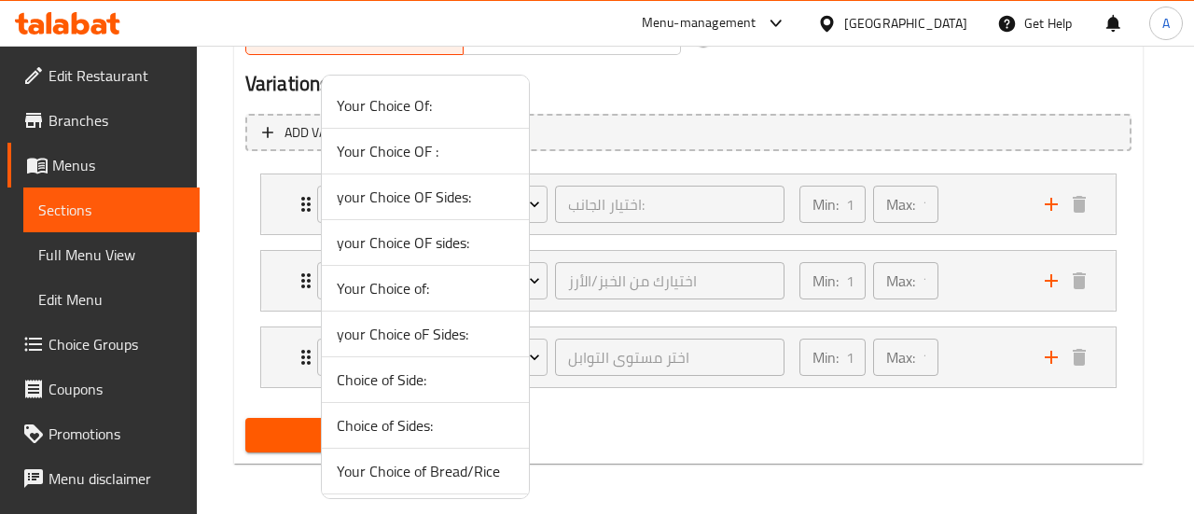
click at [463, 202] on span "your Choice OF Sides:" at bounding box center [425, 197] width 177 height 22
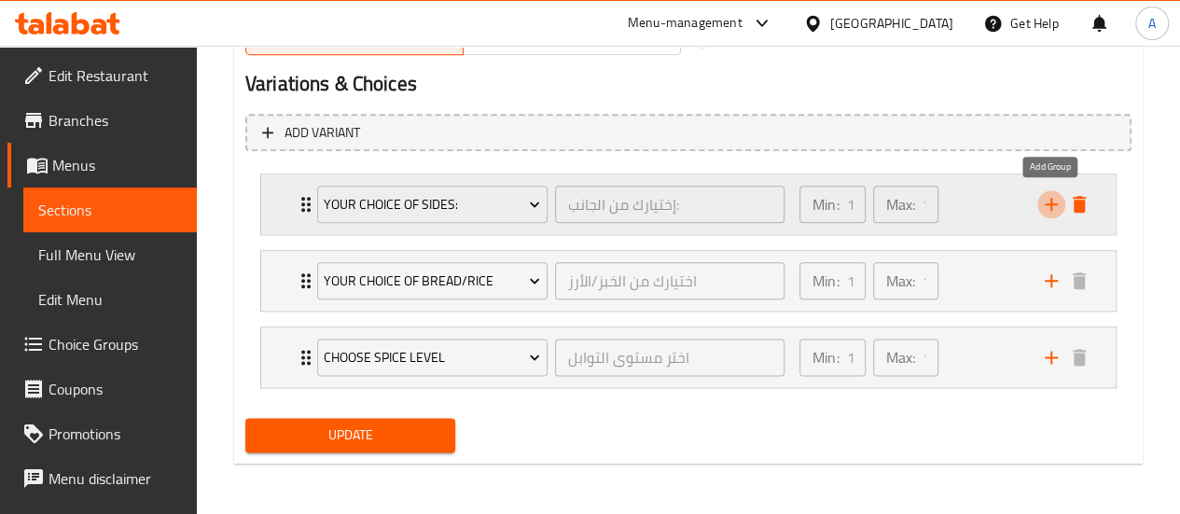
click at [1057, 212] on icon "add" at bounding box center [1051, 204] width 22 height 22
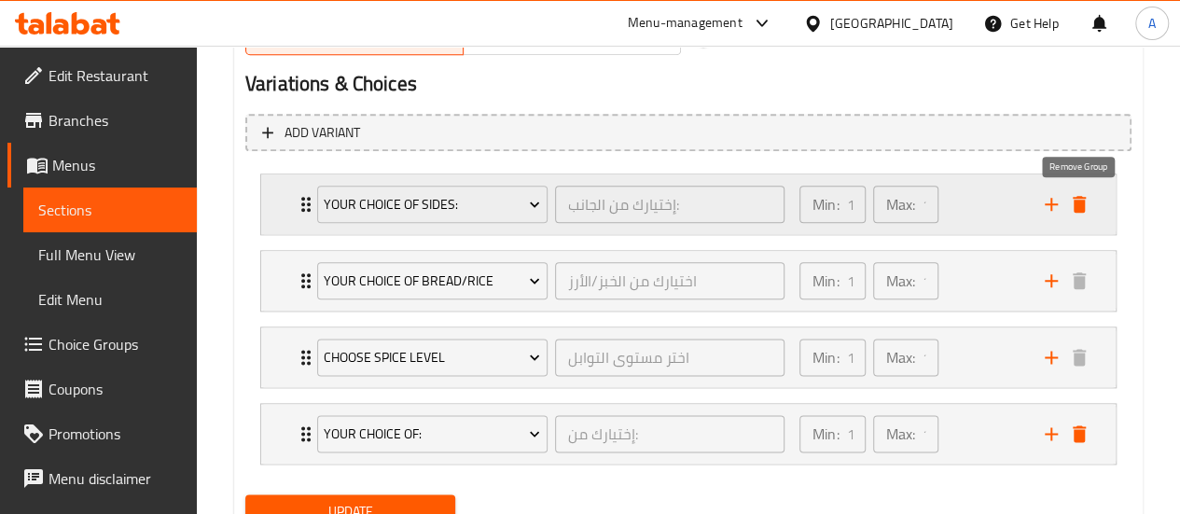
click at [1081, 210] on icon "delete" at bounding box center [1078, 204] width 13 height 17
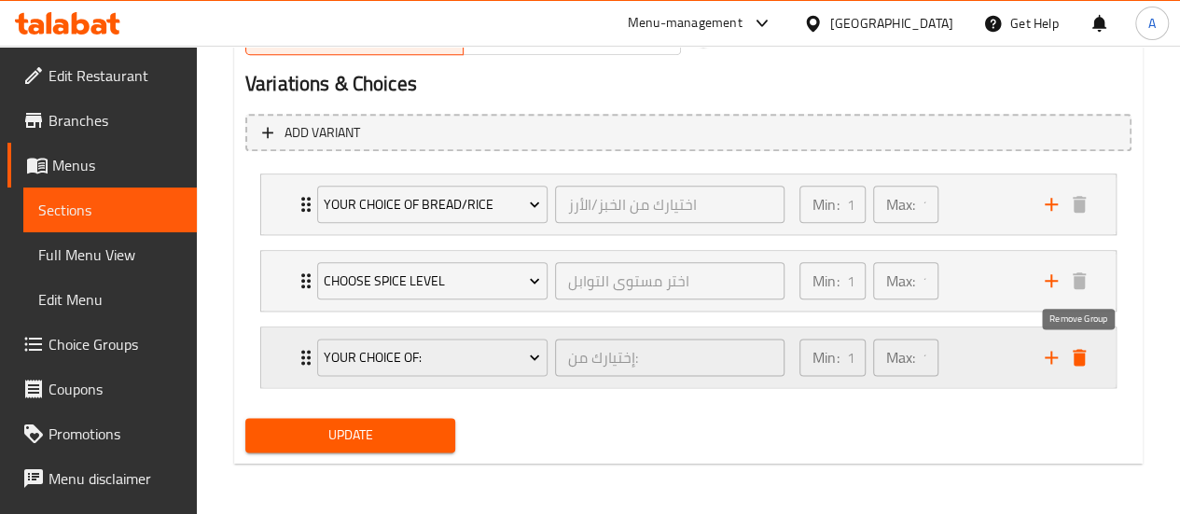
click at [1074, 361] on icon "delete" at bounding box center [1078, 357] width 13 height 17
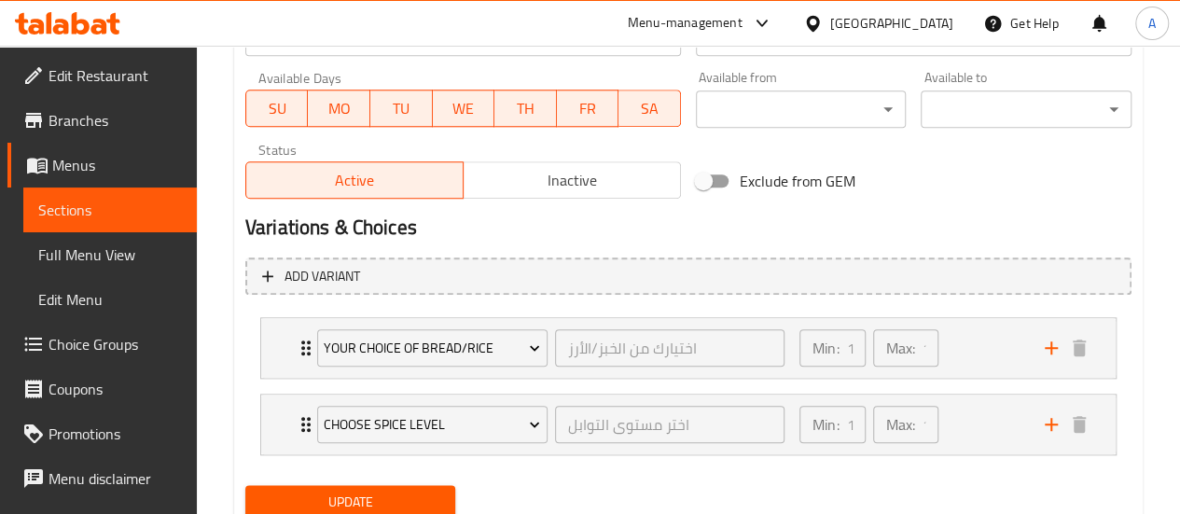
scroll to position [936, 0]
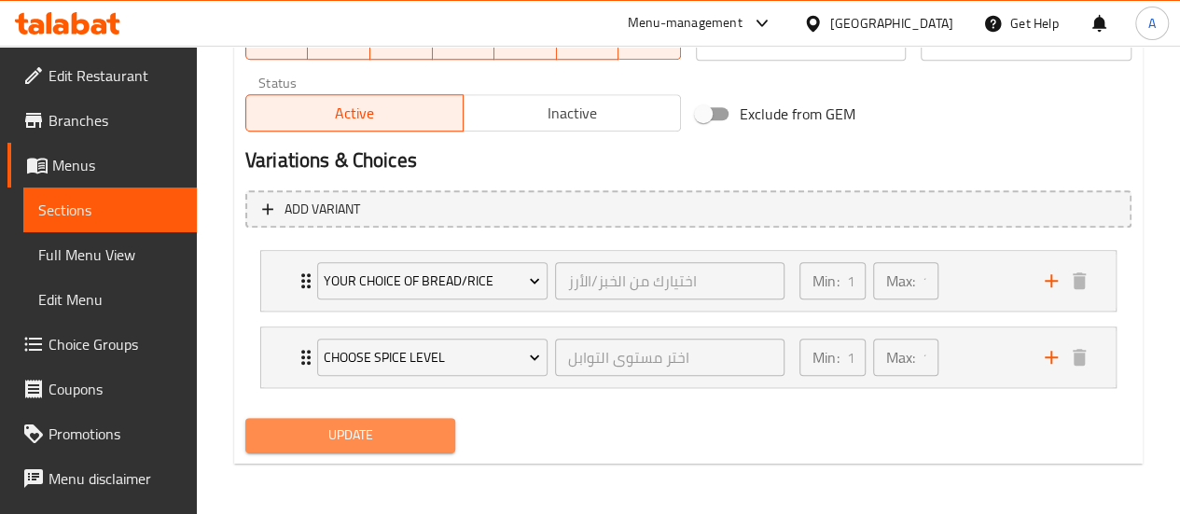
click at [356, 438] on span "Update" at bounding box center [350, 434] width 181 height 23
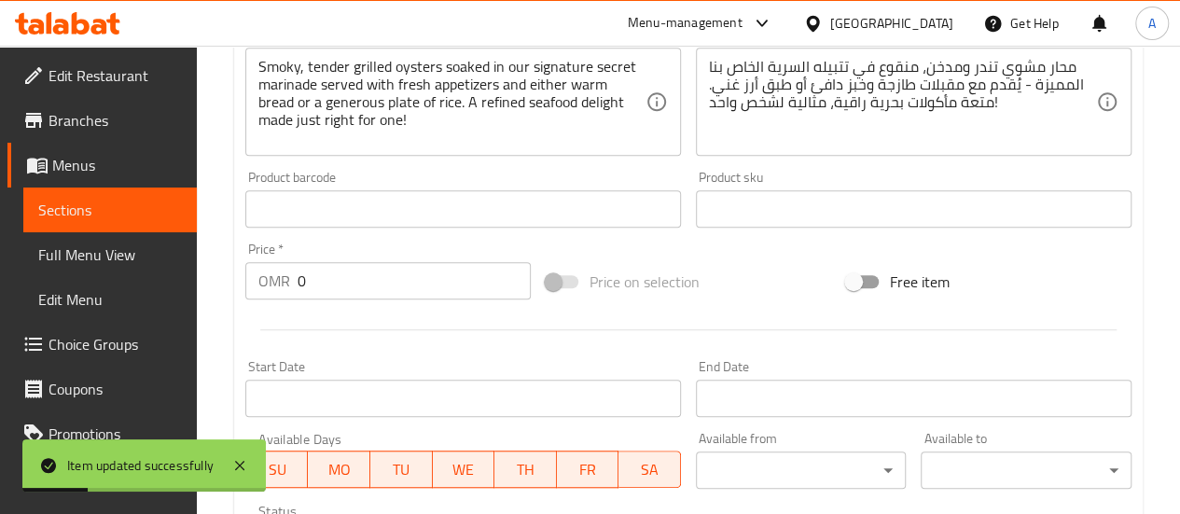
scroll to position [560, 0]
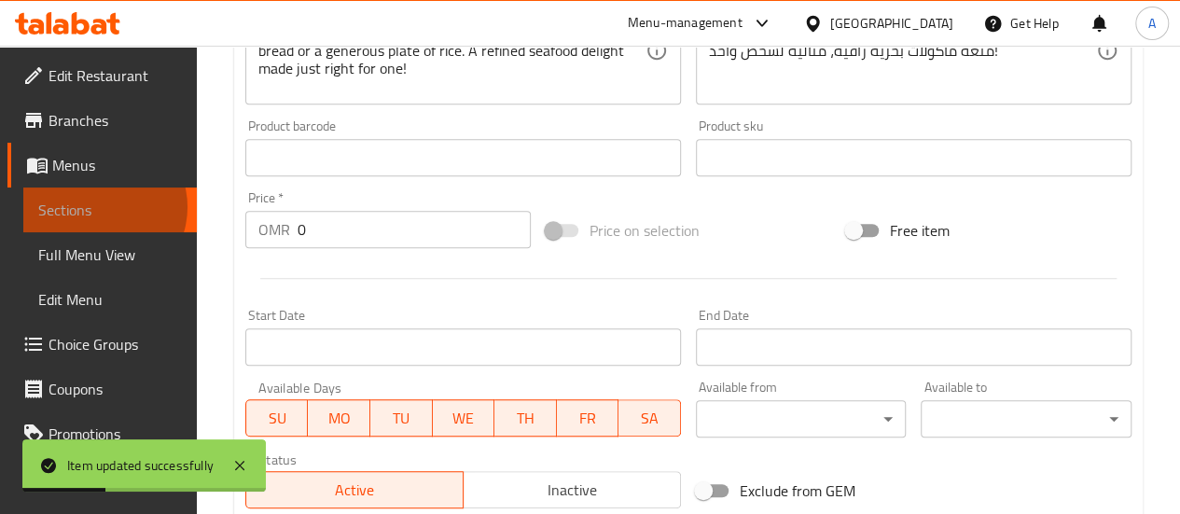
drag, startPoint x: 99, startPoint y: 207, endPoint x: 178, endPoint y: 177, distance: 84.7
click at [98, 207] on span "Sections" at bounding box center [110, 210] width 144 height 22
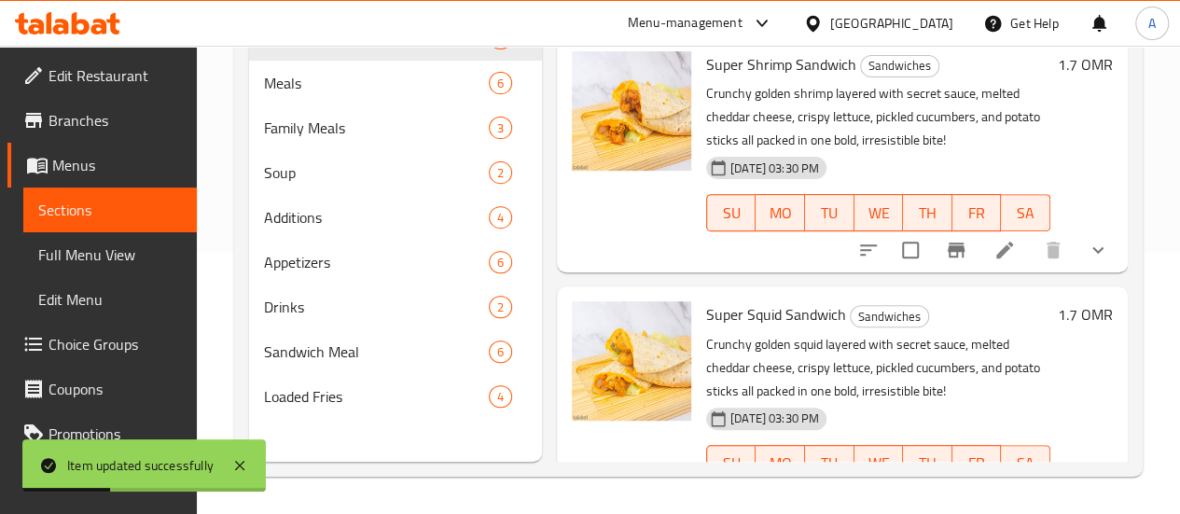
scroll to position [261, 0]
click at [76, 345] on span "Choice Groups" at bounding box center [114, 344] width 133 height 22
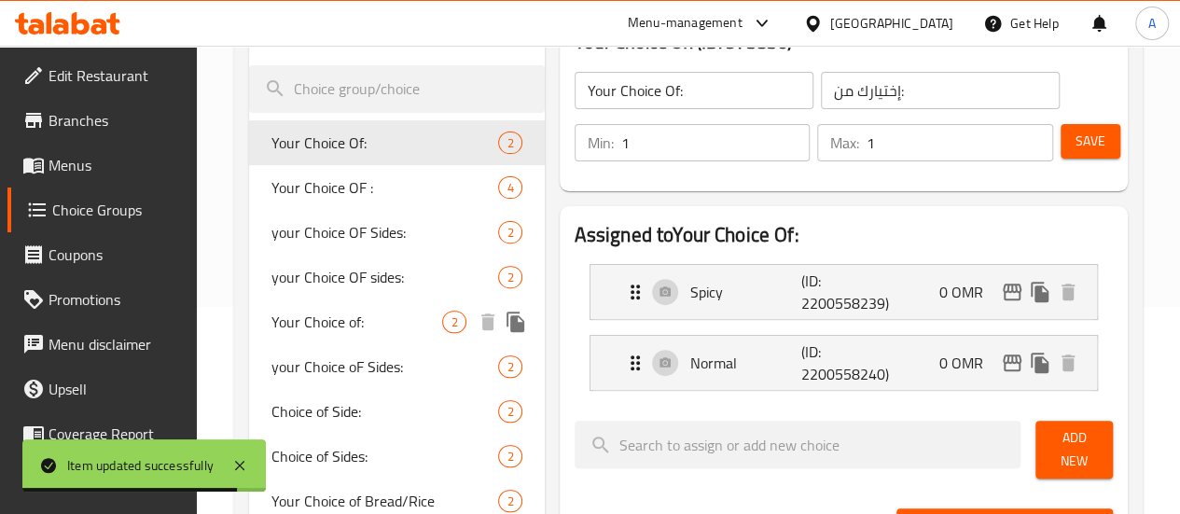
scroll to position [261, 0]
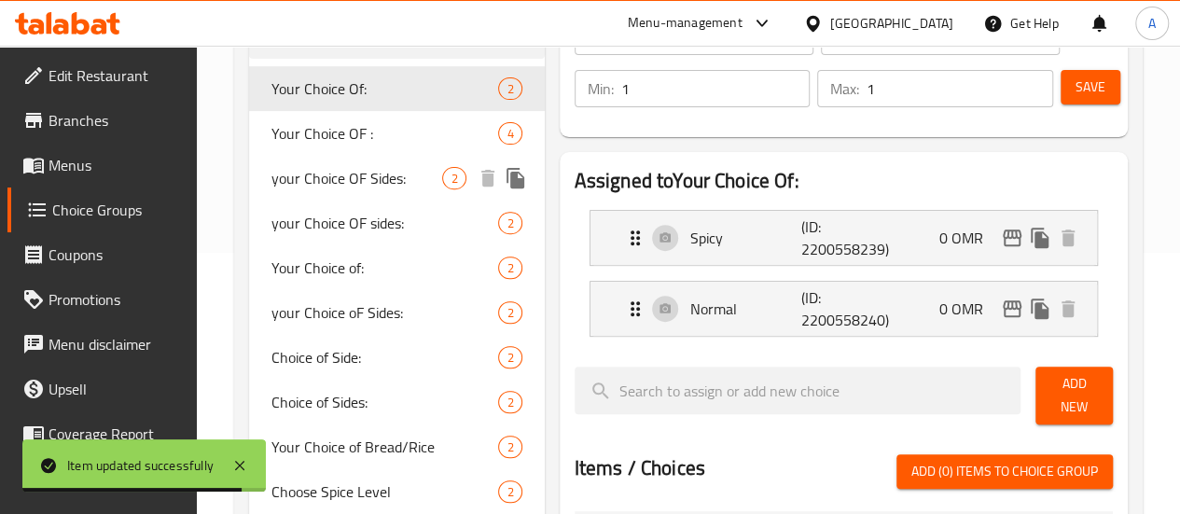
click at [298, 176] on span "your Choice OF Sides:" at bounding box center [357, 178] width 172 height 22
type input "your Choice OF Sides:"
type input "إختيارك من الجانب:"
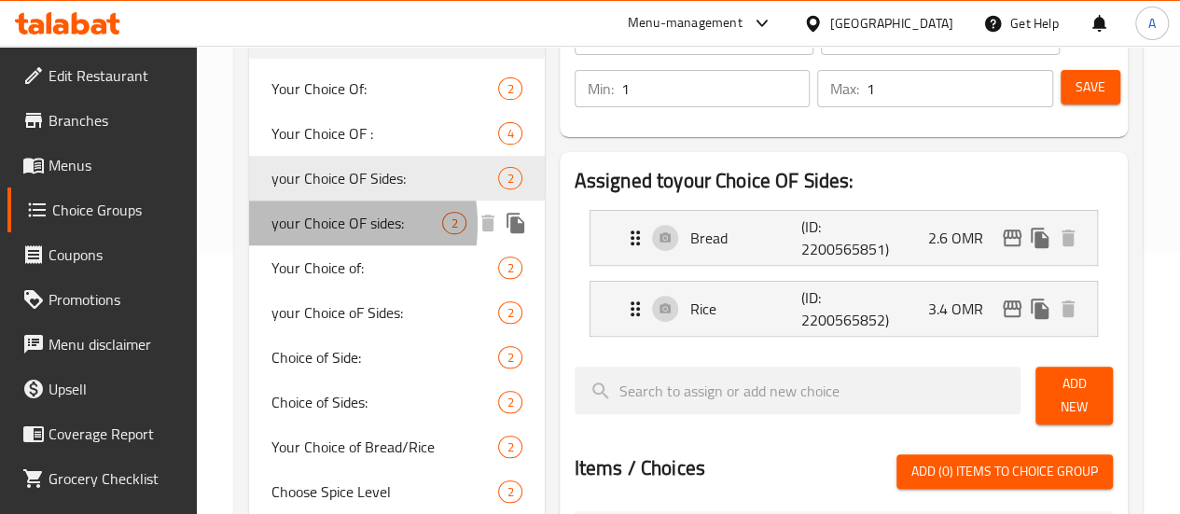
click at [298, 226] on span "your Choice OF sides:" at bounding box center [357, 223] width 172 height 22
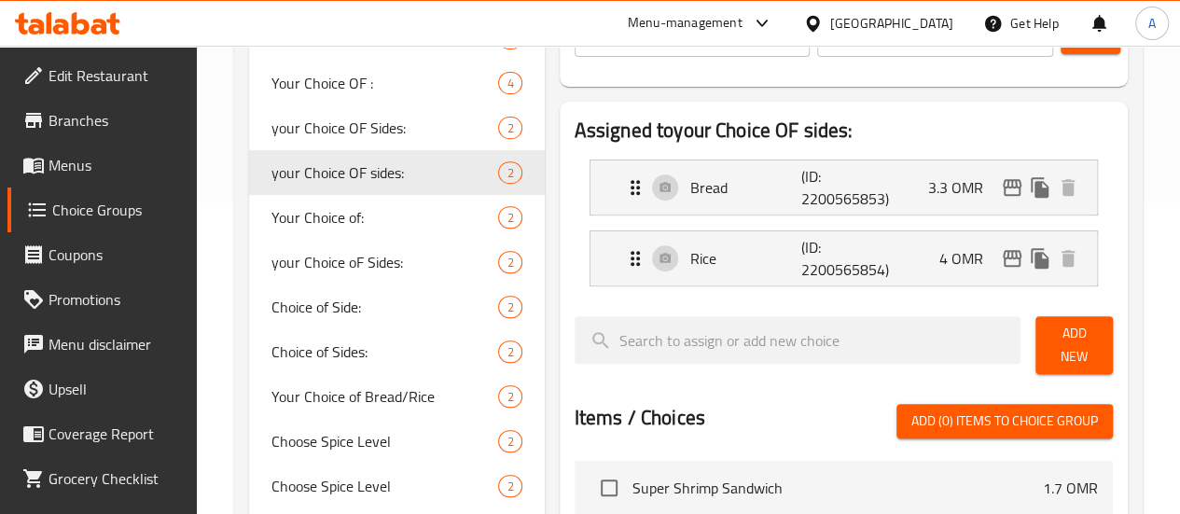
scroll to position [354, 0]
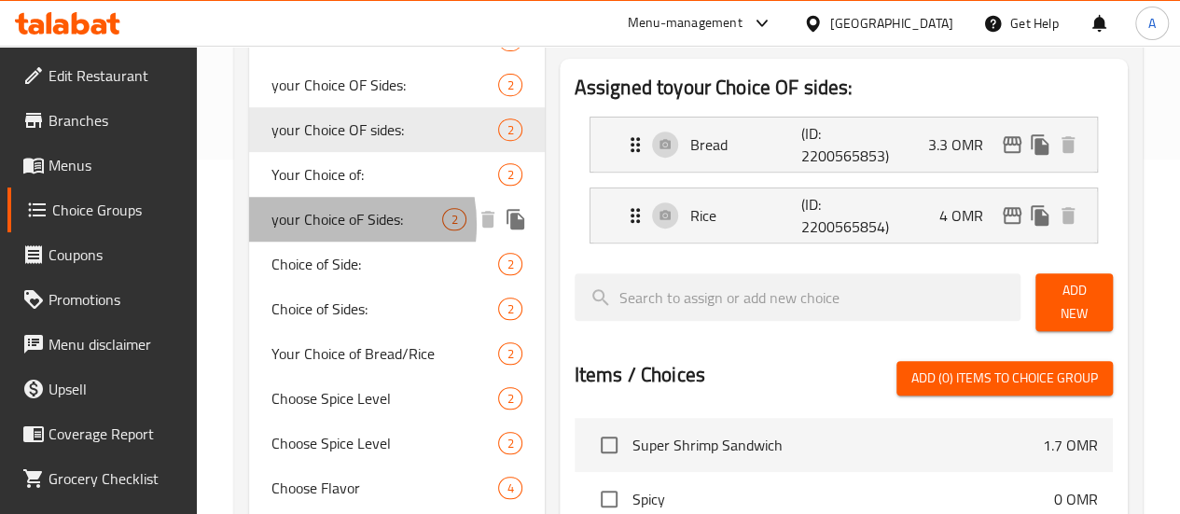
click at [313, 226] on span "your Choice oF Sides:" at bounding box center [357, 219] width 172 height 22
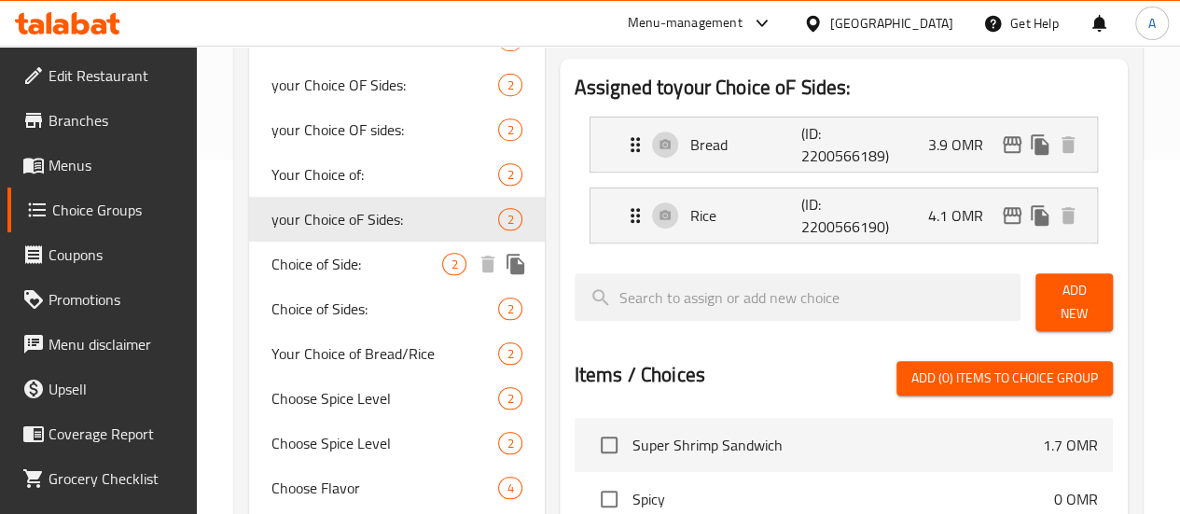
click at [315, 275] on div "Choice of Side: 2" at bounding box center [397, 264] width 296 height 45
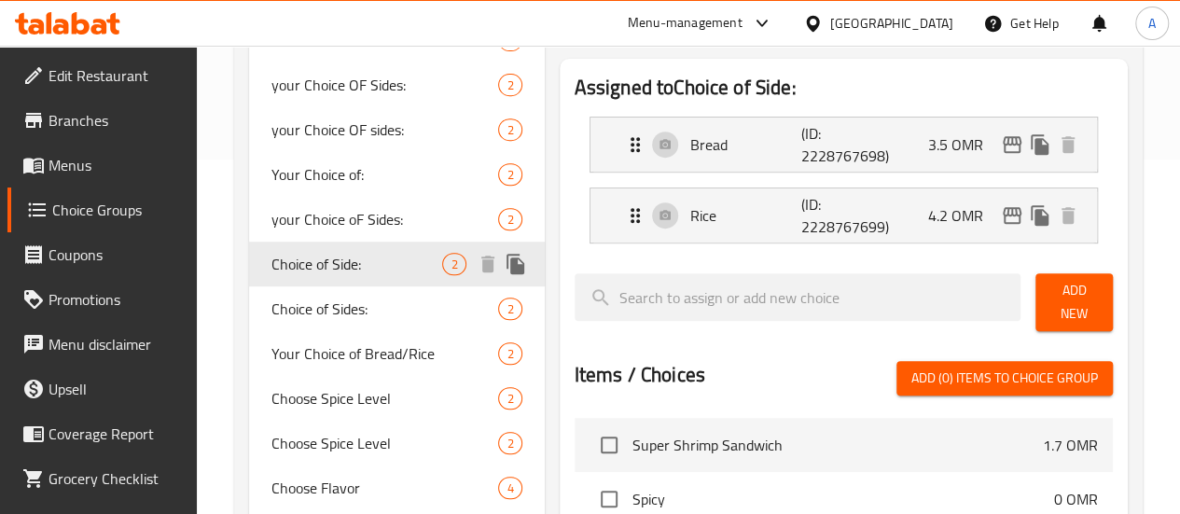
type input "Choice of Side:"
type input "اختيار الجانب:"
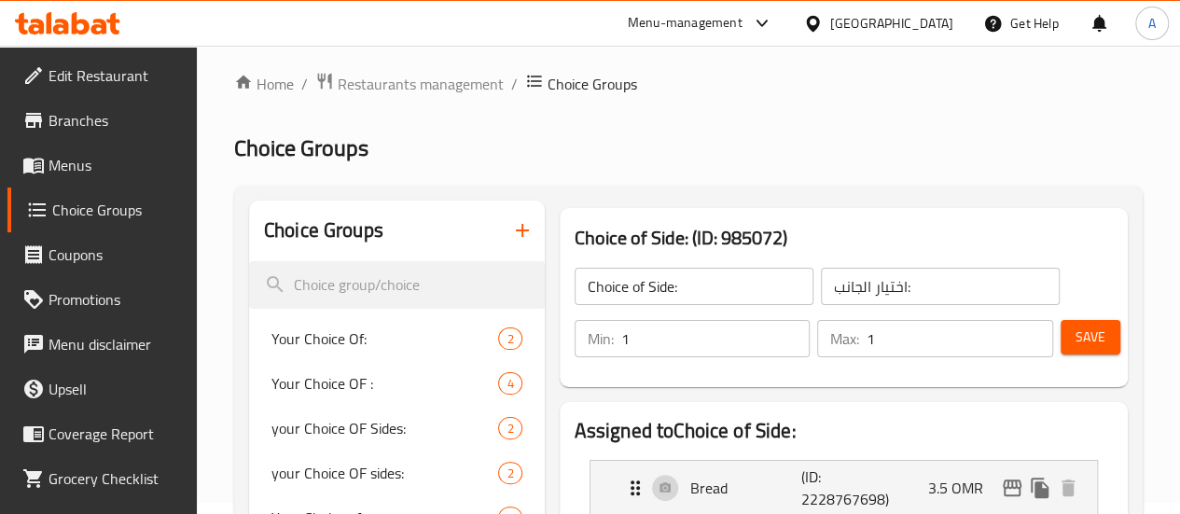
scroll to position [0, 0]
